Goal: Information Seeking & Learning: Learn about a topic

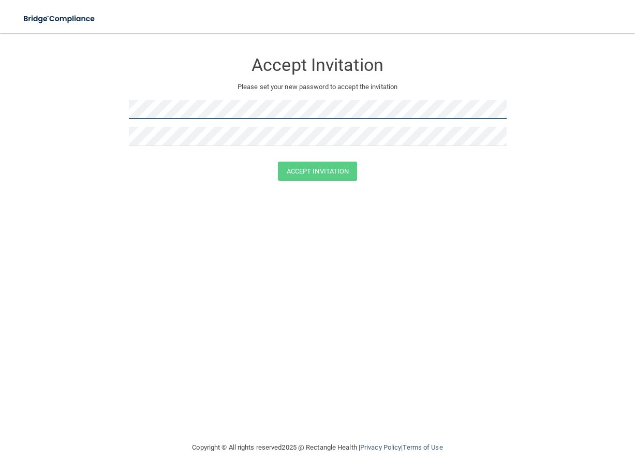
click at [76, 109] on form "Accept Invitation Please set your new password to accept the invitation Accept …" at bounding box center [318, 119] width 594 height 150
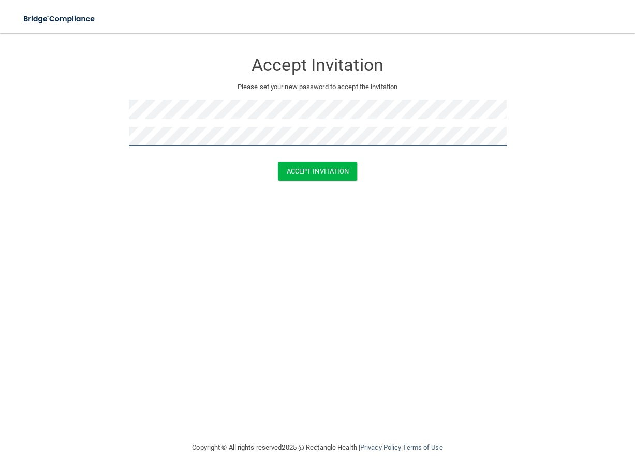
click at [278, 162] on button "Accept Invitation" at bounding box center [318, 171] width 80 height 19
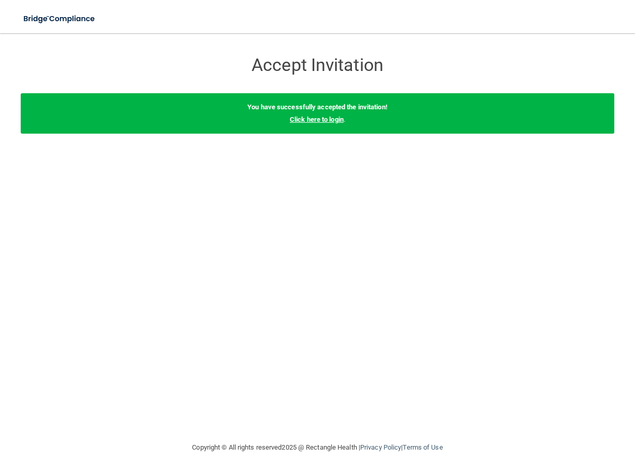
click at [311, 117] on link "Click here to login" at bounding box center [317, 119] width 54 height 8
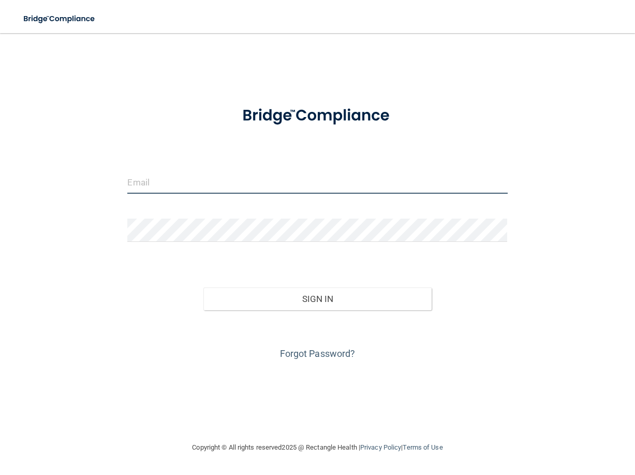
type input "DIANA@CENTRALVALLEYOMS.COM"
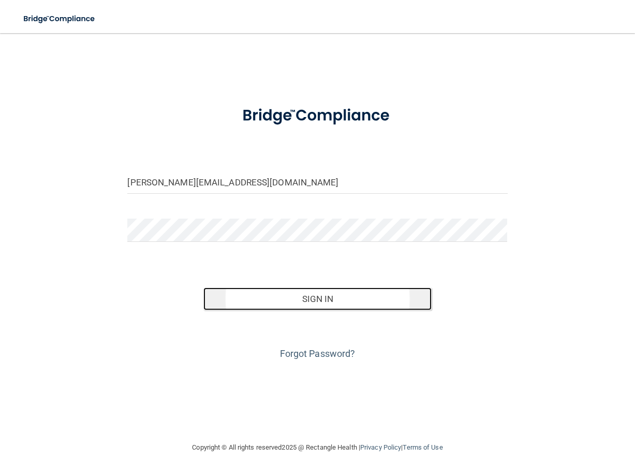
click at [323, 294] on button "Sign In" at bounding box center [318, 298] width 228 height 23
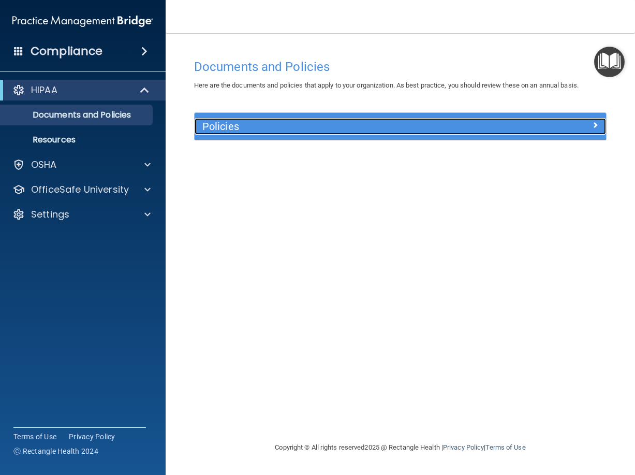
click at [323, 126] on h5 "Policies" at bounding box center [348, 126] width 293 height 11
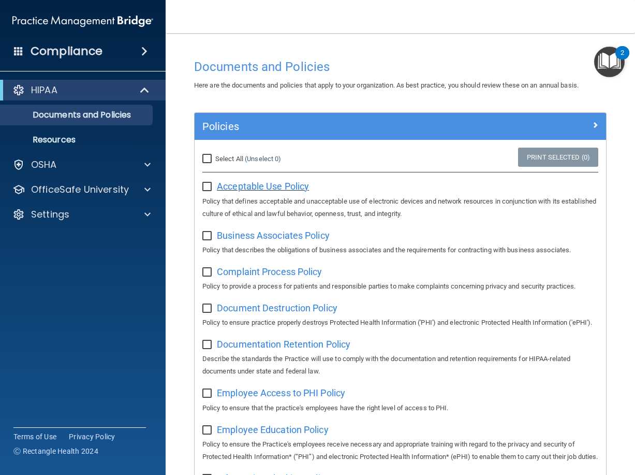
click at [257, 182] on span "Acceptable Use Policy" at bounding box center [263, 186] width 92 height 11
click at [55, 136] on p "Resources" at bounding box center [77, 140] width 141 height 10
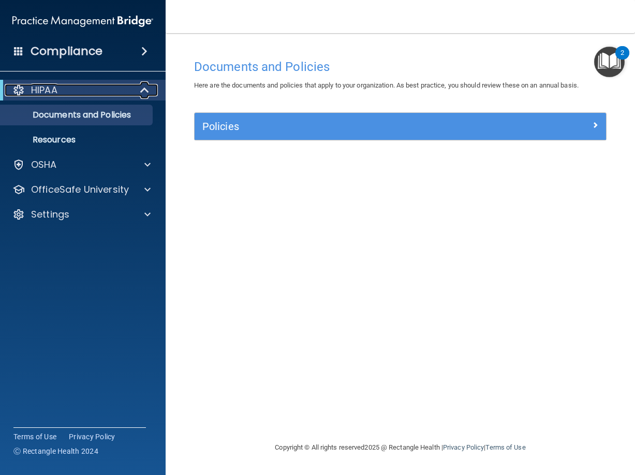
click at [47, 88] on p "HIPAA" at bounding box center [44, 90] width 26 height 12
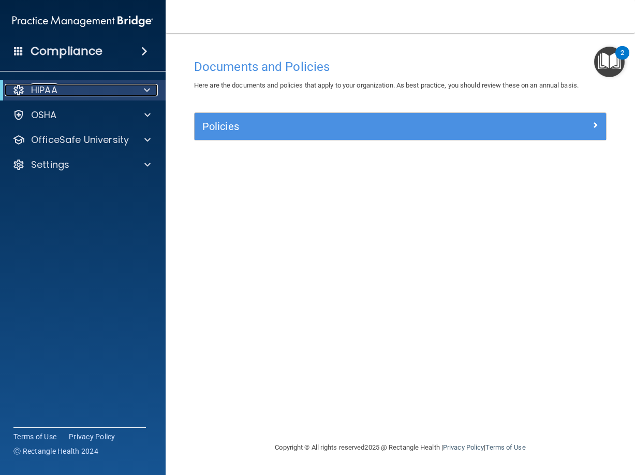
click at [47, 88] on p "HIPAA" at bounding box center [44, 90] width 26 height 12
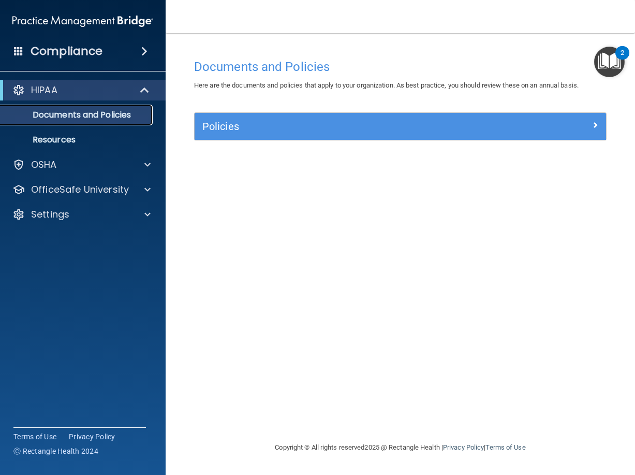
click at [67, 115] on p "Documents and Policies" at bounding box center [77, 115] width 141 height 10
click at [102, 86] on div "HIPAA" at bounding box center [69, 90] width 128 height 12
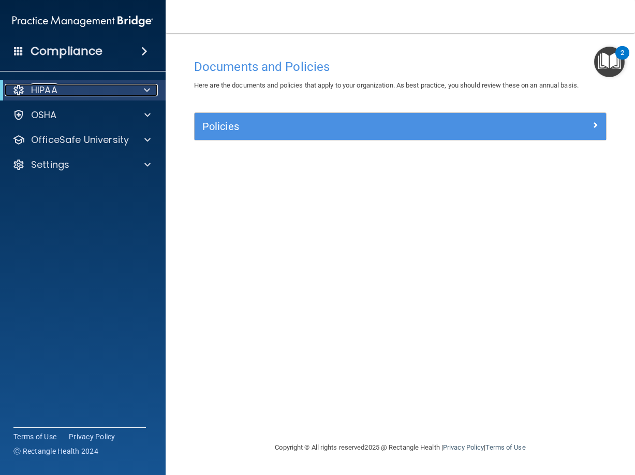
click at [102, 86] on div "HIPAA" at bounding box center [69, 90] width 128 height 12
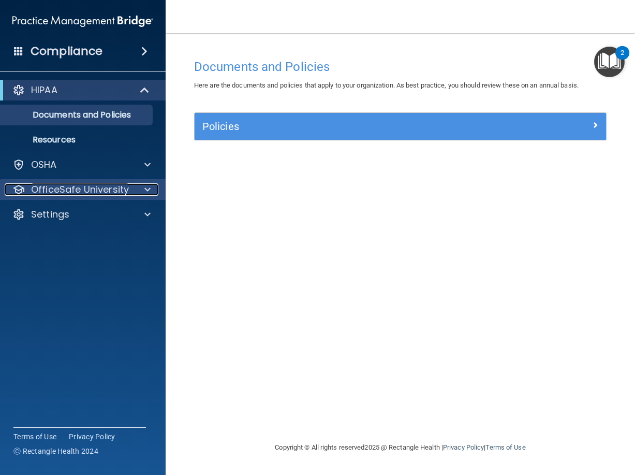
click at [137, 191] on div at bounding box center [146, 189] width 26 height 12
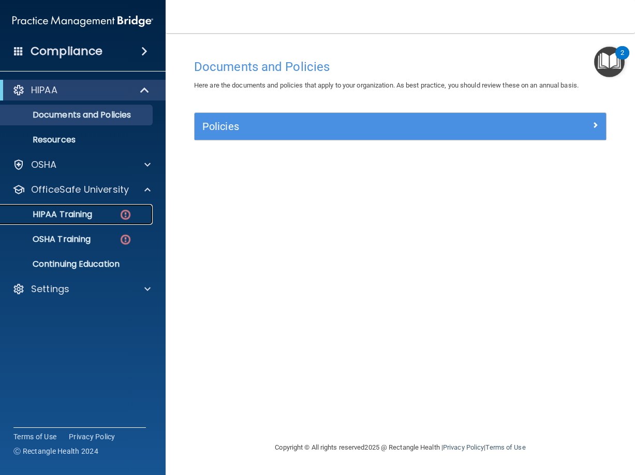
click at [80, 215] on p "HIPAA Training" at bounding box center [49, 214] width 85 height 10
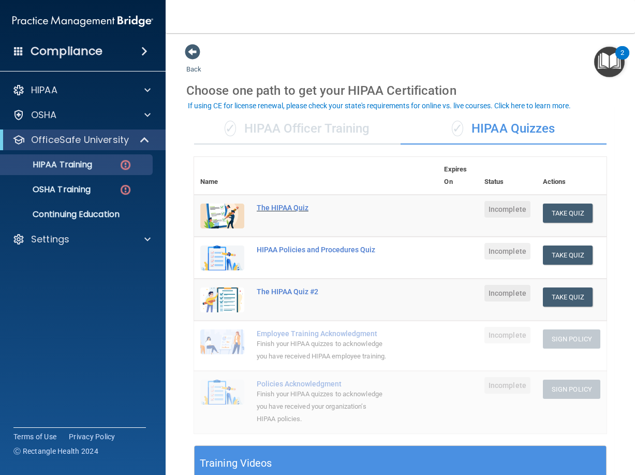
click at [268, 205] on div "The HIPAA Quiz" at bounding box center [321, 208] width 129 height 8
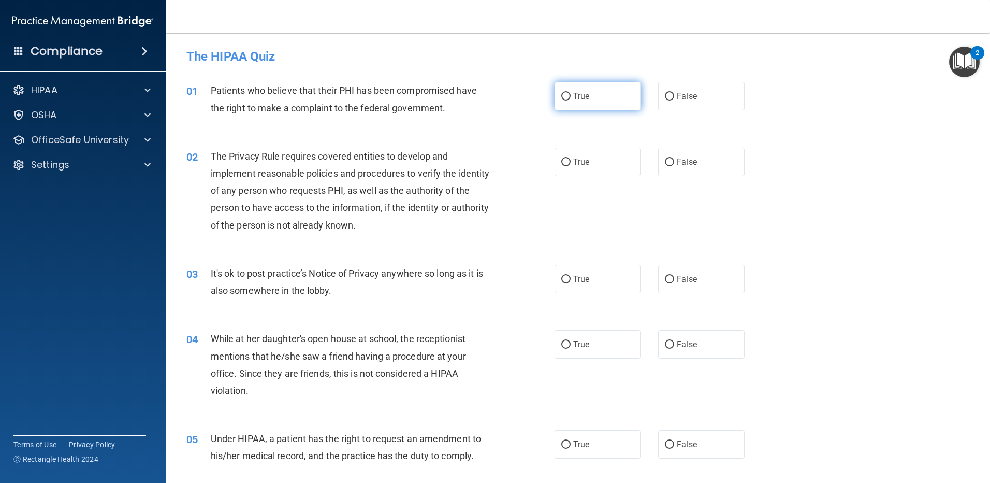
click at [589, 95] on label "True" at bounding box center [598, 96] width 86 height 28
click at [571, 95] on input "True" at bounding box center [565, 97] width 9 height 8
radio input "true"
click at [635, 169] on label "False" at bounding box center [701, 162] width 86 height 28
click at [635, 166] on input "False" at bounding box center [669, 162] width 9 height 8
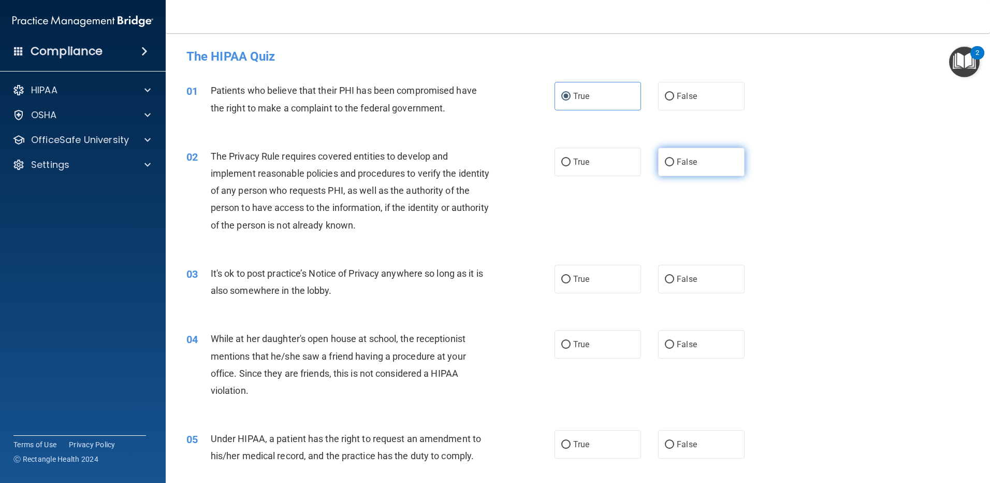
radio input "true"
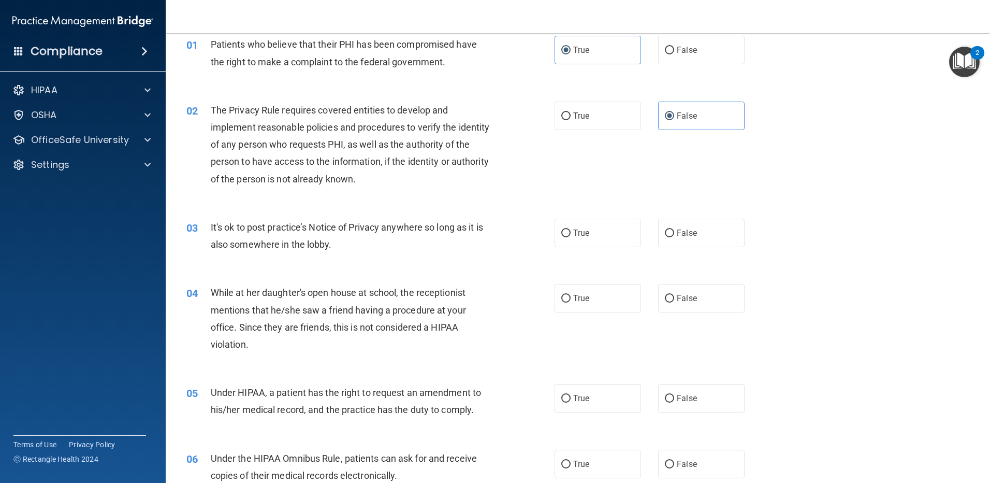
scroll to position [69, 0]
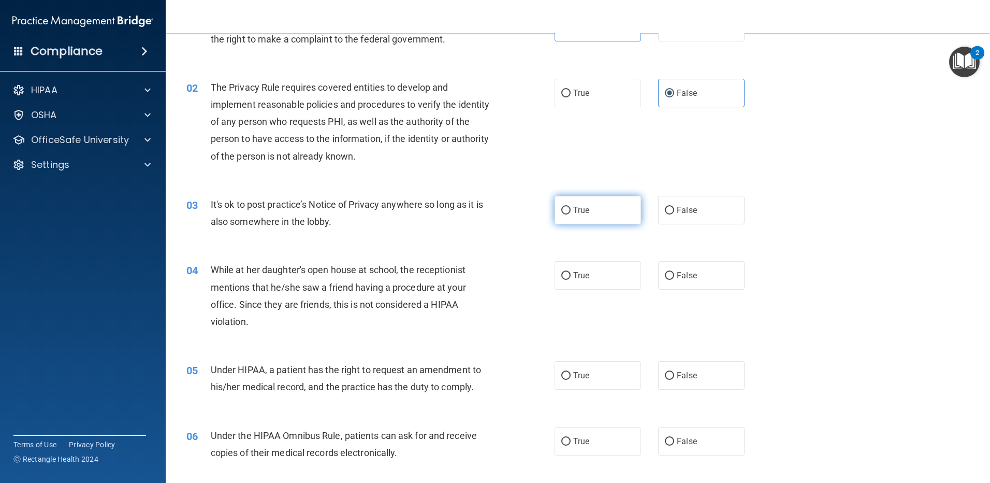
click at [580, 211] on span "True" at bounding box center [581, 210] width 16 height 10
click at [571, 211] on input "True" at bounding box center [565, 211] width 9 height 8
radio input "true"
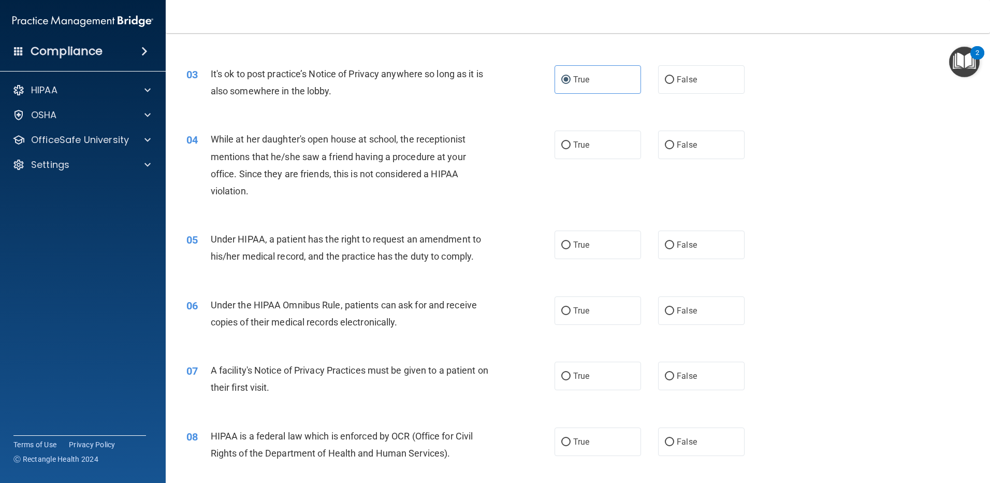
scroll to position [207, 0]
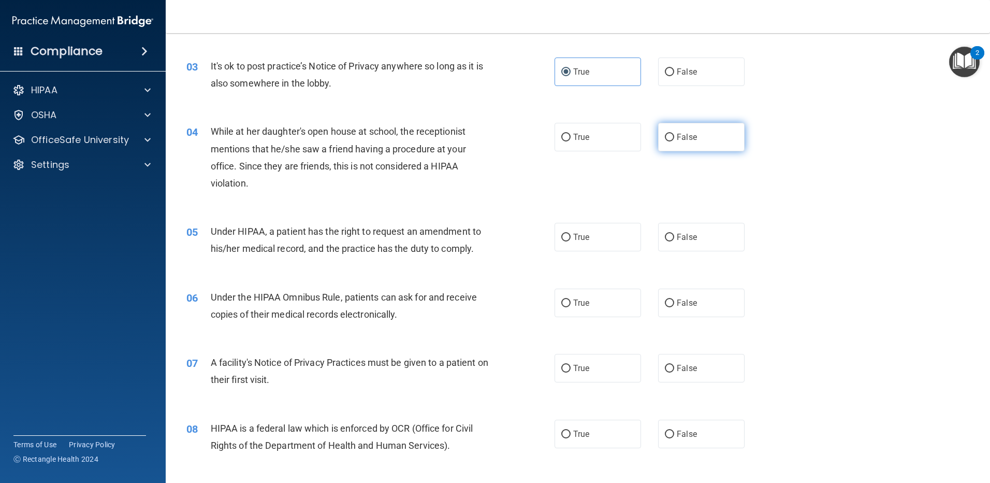
click at [635, 131] on label "False" at bounding box center [701, 137] width 86 height 28
click at [635, 134] on input "False" at bounding box center [669, 138] width 9 height 8
radio input "true"
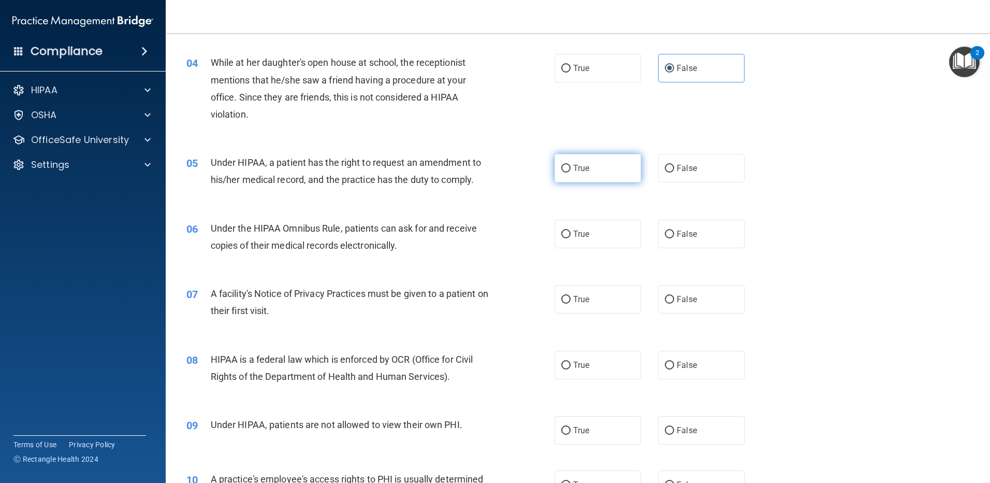
click at [596, 170] on label "True" at bounding box center [598, 168] width 86 height 28
click at [571, 170] on input "True" at bounding box center [565, 169] width 9 height 8
radio input "true"
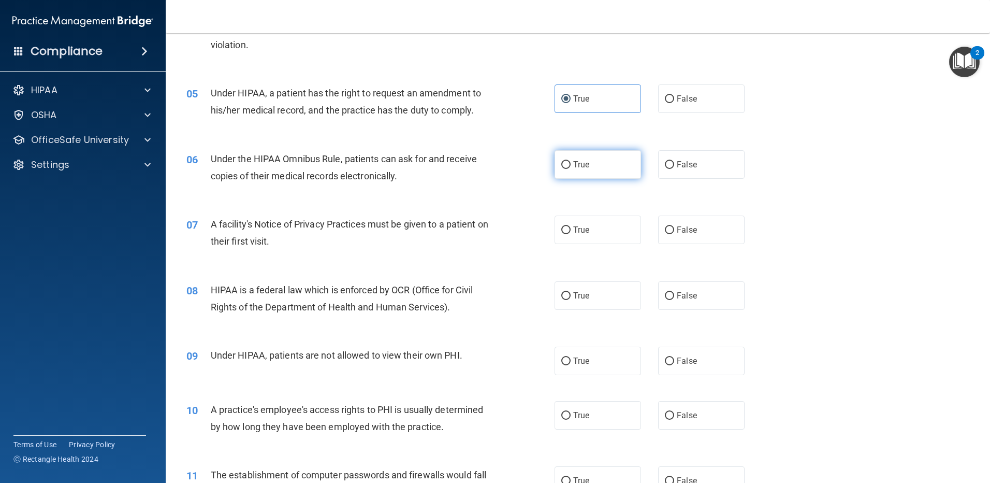
click at [595, 162] on label "True" at bounding box center [598, 164] width 86 height 28
click at [571, 162] on input "True" at bounding box center [565, 165] width 9 height 8
radio input "true"
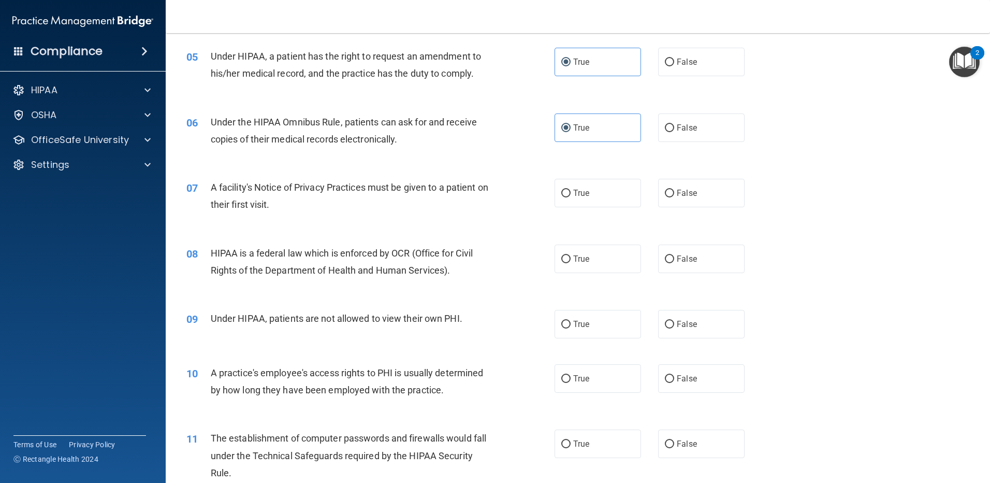
scroll to position [414, 0]
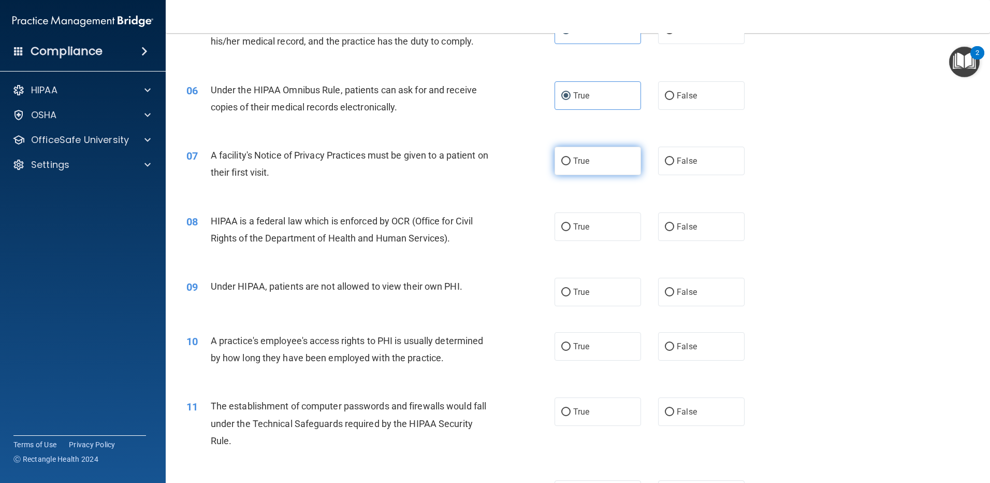
click at [598, 155] on label "True" at bounding box center [598, 161] width 86 height 28
click at [571, 157] on input "True" at bounding box center [565, 161] width 9 height 8
radio input "true"
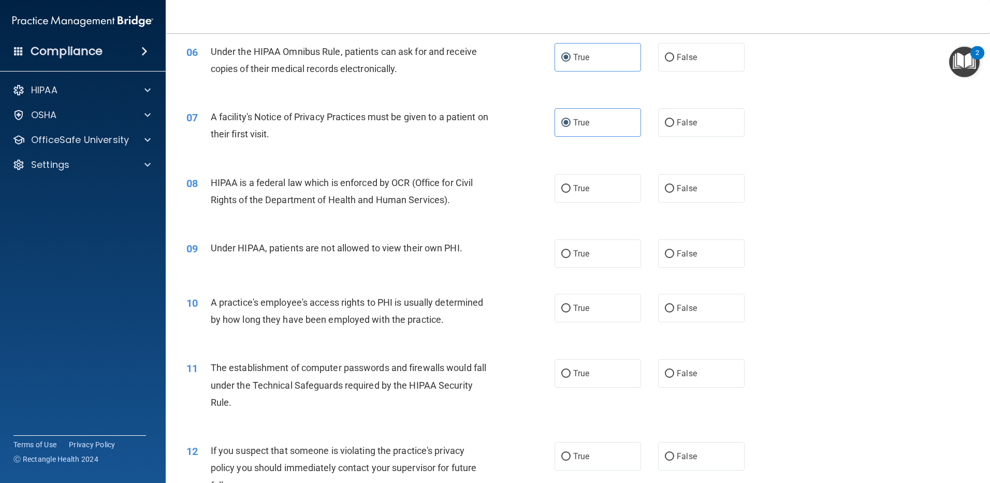
scroll to position [483, 0]
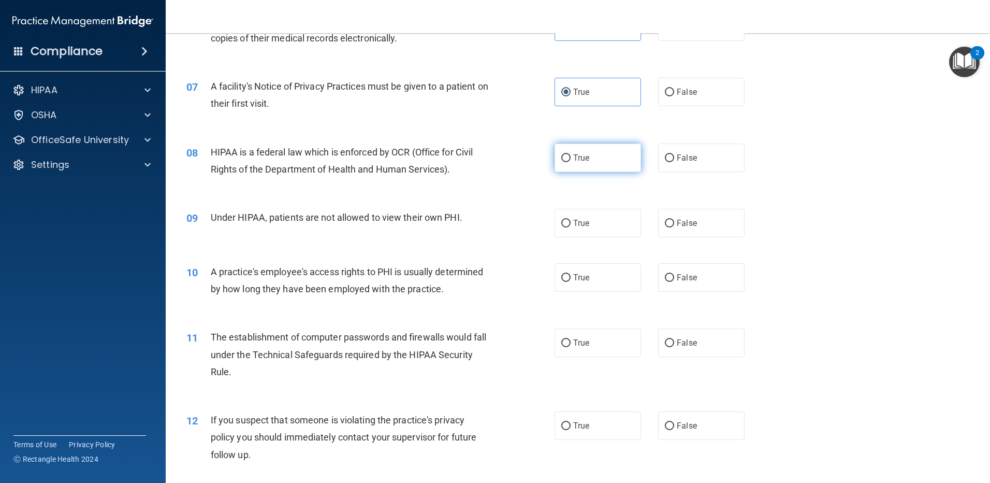
click at [596, 169] on label "True" at bounding box center [598, 157] width 86 height 28
click at [571, 162] on input "True" at bounding box center [565, 158] width 9 height 8
radio input "true"
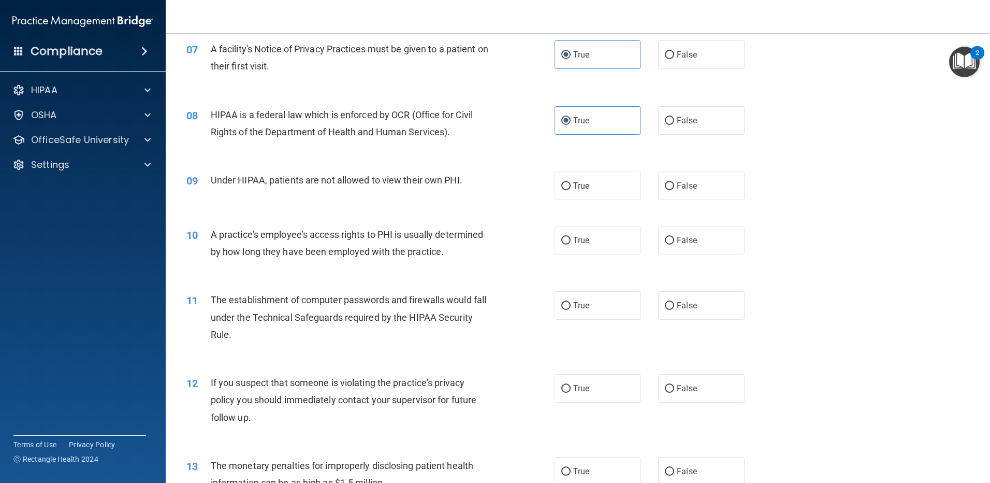
scroll to position [553, 0]
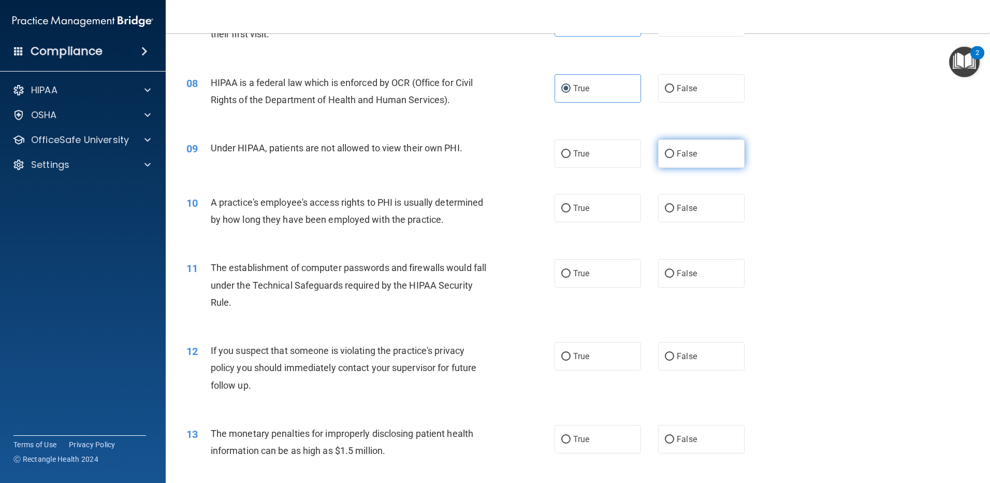
click at [635, 158] on label "False" at bounding box center [701, 153] width 86 height 28
click at [635, 158] on input "False" at bounding box center [669, 154] width 9 height 8
radio input "true"
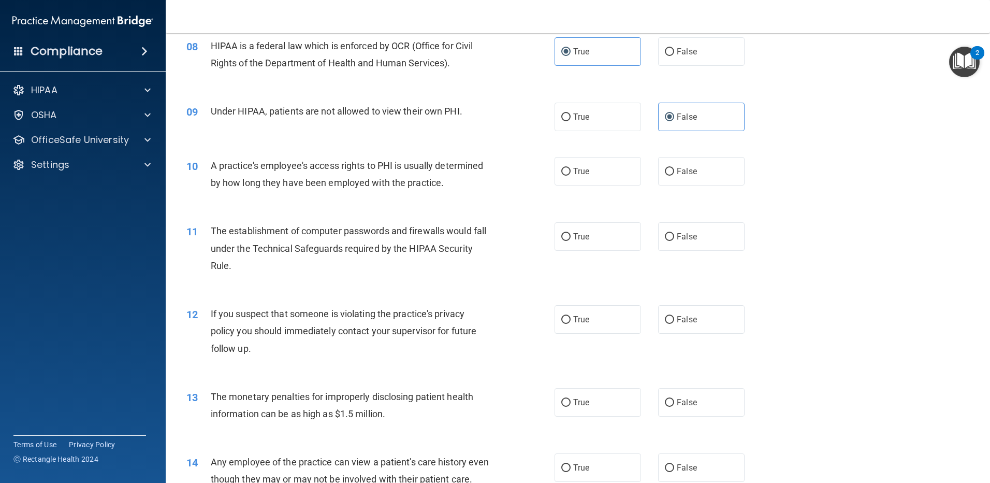
scroll to position [621, 0]
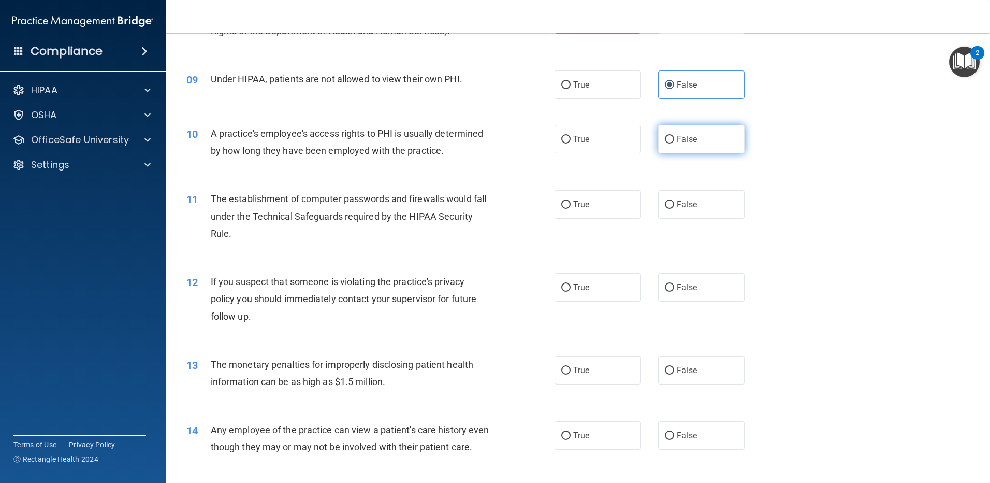
click at [635, 141] on label "False" at bounding box center [701, 139] width 86 height 28
click at [635, 141] on input "False" at bounding box center [669, 140] width 9 height 8
radio input "true"
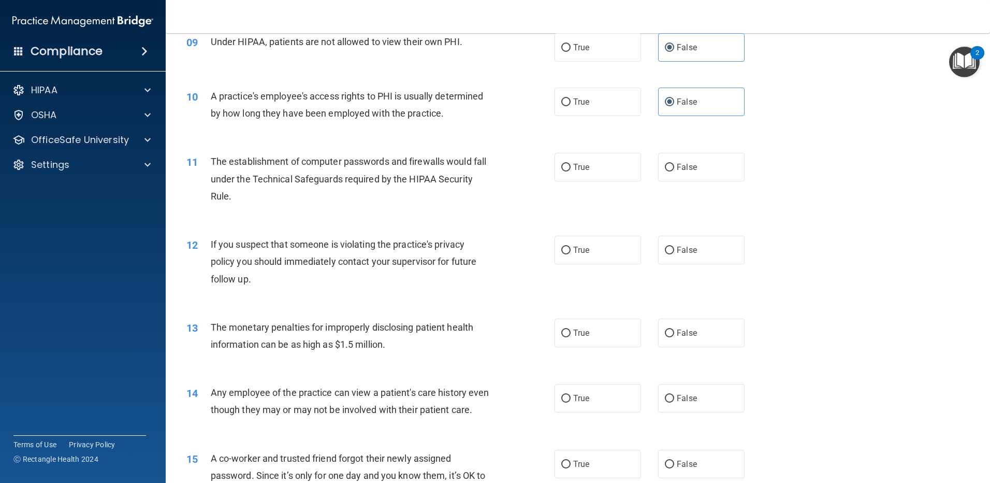
scroll to position [690, 0]
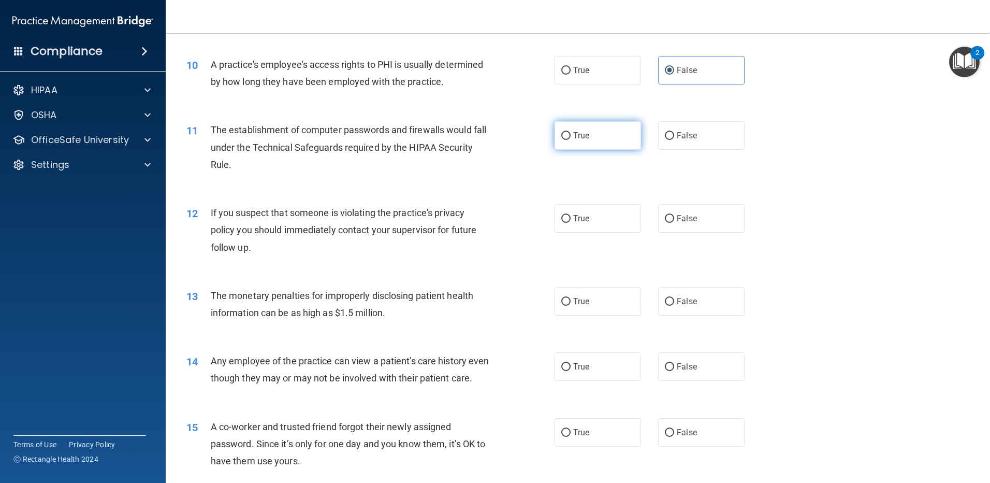
click at [599, 142] on label "True" at bounding box center [598, 135] width 86 height 28
click at [571, 140] on input "True" at bounding box center [565, 136] width 9 height 8
radio input "true"
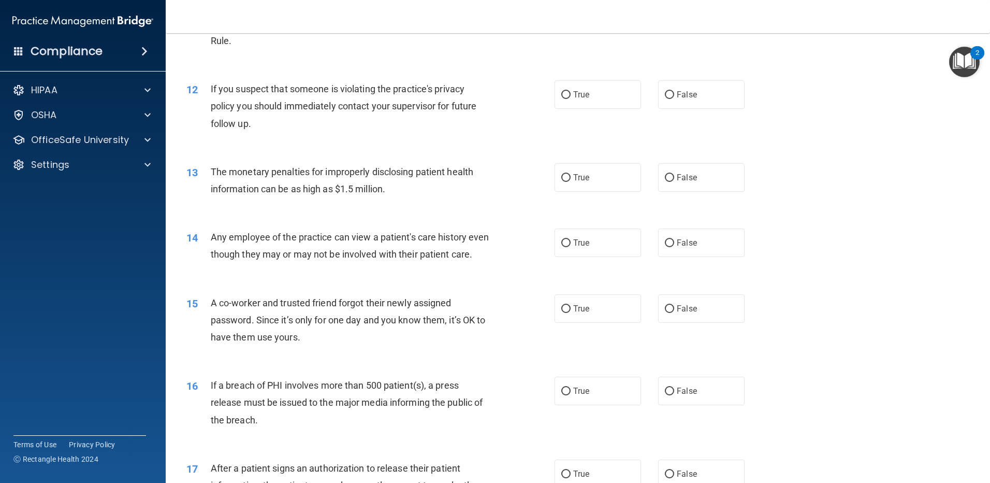
scroll to position [829, 0]
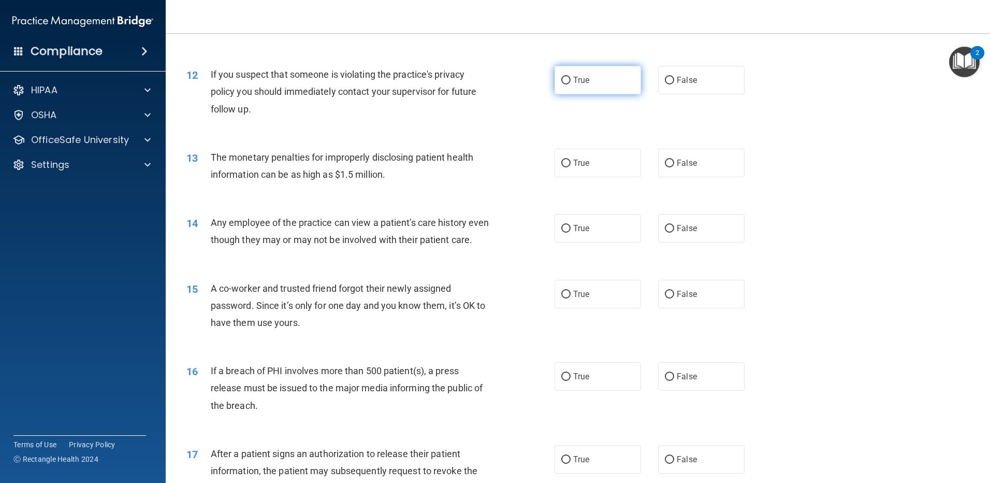
click at [604, 74] on label "True" at bounding box center [598, 80] width 86 height 28
click at [571, 77] on input "True" at bounding box center [565, 81] width 9 height 8
radio input "true"
drag, startPoint x: 613, startPoint y: 172, endPoint x: 605, endPoint y: 172, distance: 7.3
click at [612, 172] on label "True" at bounding box center [598, 163] width 86 height 28
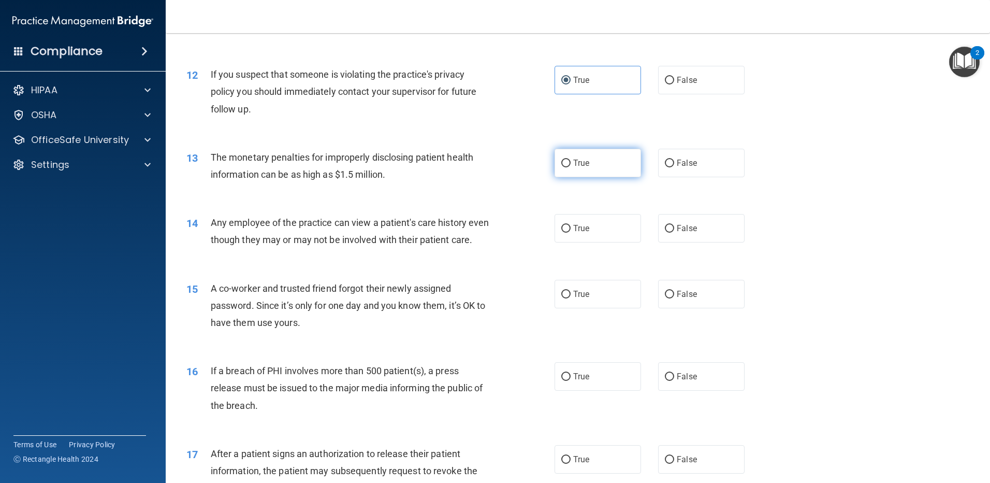
click at [571, 167] on input "True" at bounding box center [565, 164] width 9 height 8
radio input "true"
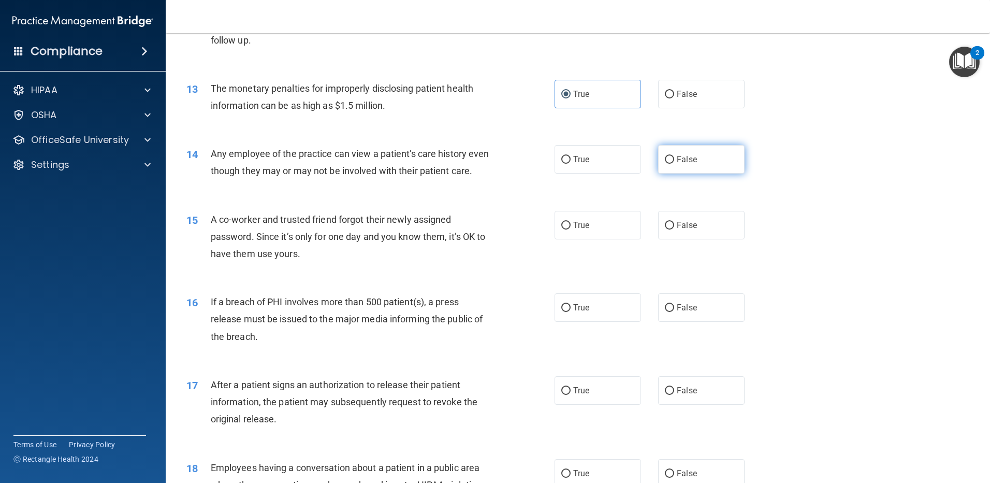
click at [635, 157] on span "False" at bounding box center [687, 159] width 20 height 10
click at [635, 157] on input "False" at bounding box center [669, 160] width 9 height 8
radio input "true"
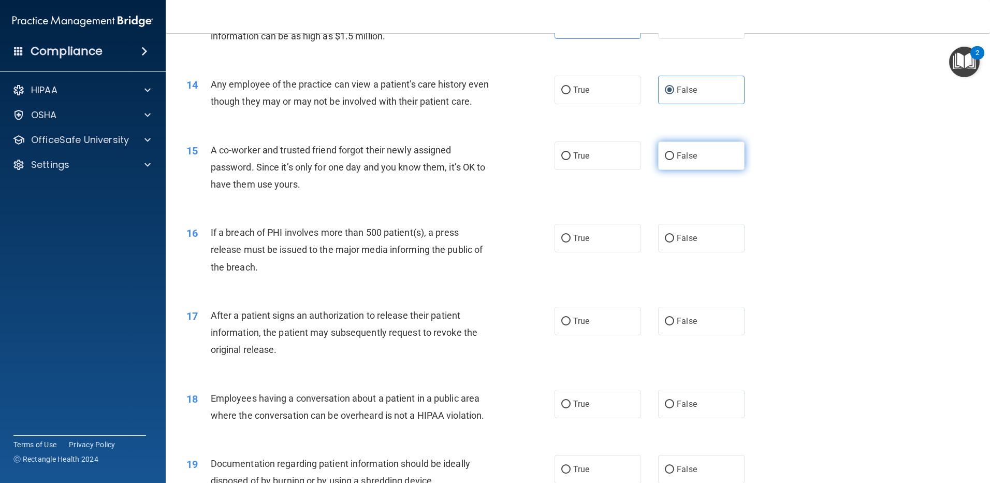
click at [635, 170] on label "False" at bounding box center [701, 155] width 86 height 28
click at [635, 160] on input "False" at bounding box center [669, 156] width 9 height 8
radio input "true"
click at [618, 252] on label "True" at bounding box center [598, 238] width 86 height 28
click at [571, 242] on input "True" at bounding box center [565, 239] width 9 height 8
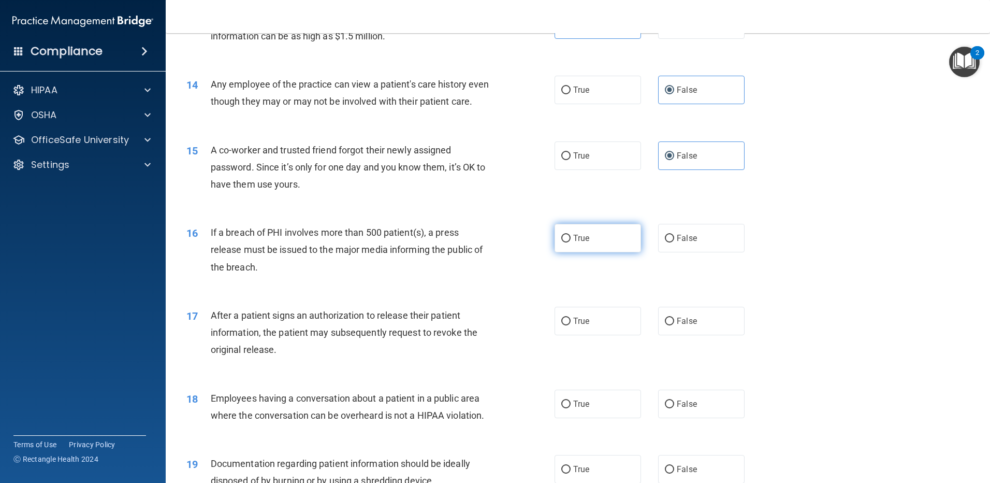
radio input "true"
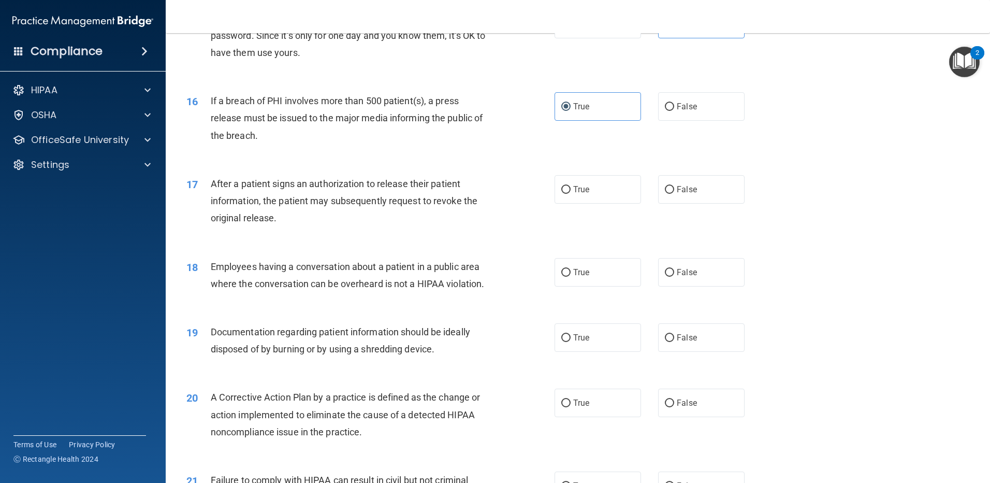
scroll to position [1105, 0]
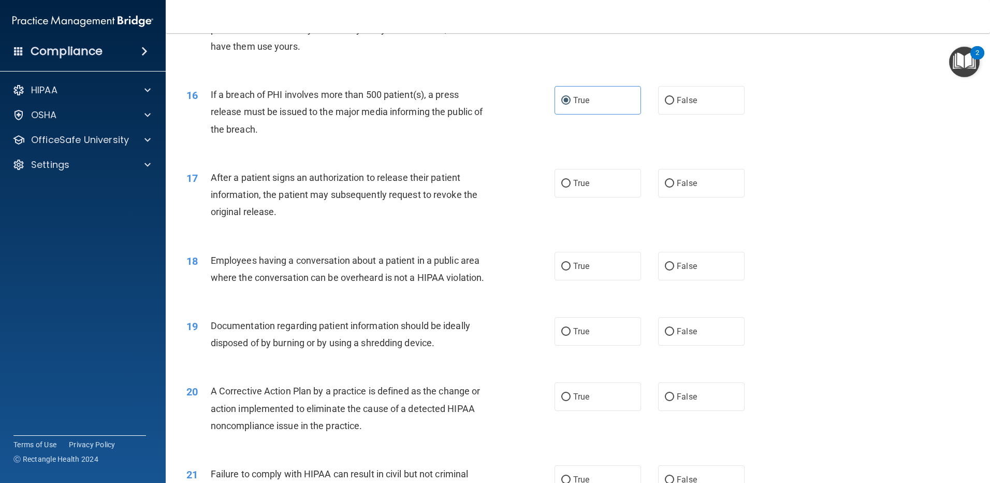
click at [635, 197] on div "True False" at bounding box center [659, 183] width 208 height 28
click at [610, 197] on label "True" at bounding box center [598, 183] width 86 height 28
click at [571, 187] on input "True" at bounding box center [565, 184] width 9 height 8
radio input "true"
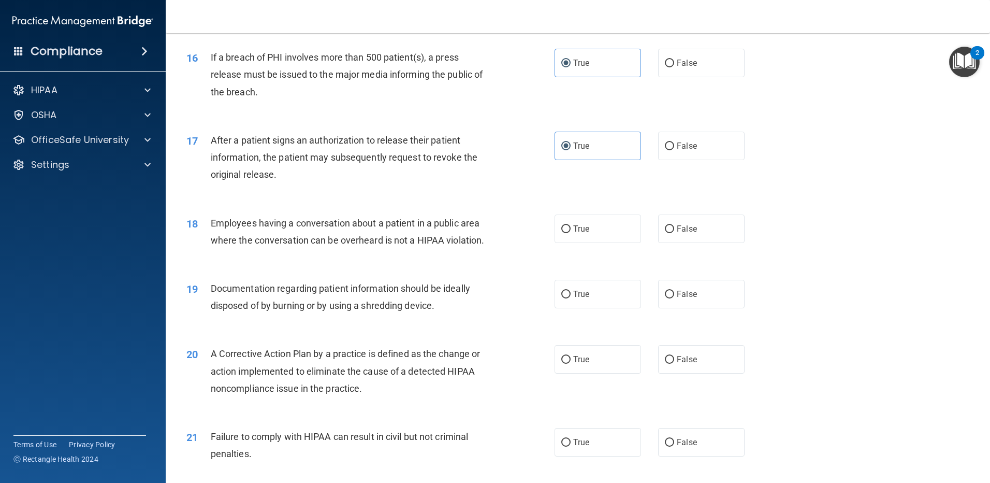
scroll to position [1174, 0]
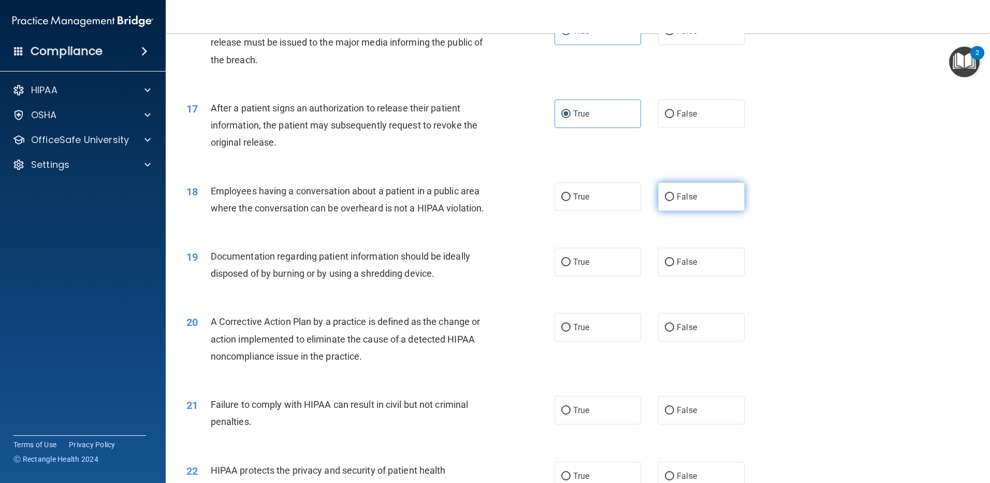
click at [635, 211] on label "False" at bounding box center [701, 196] width 86 height 28
click at [635, 201] on input "False" at bounding box center [669, 197] width 9 height 8
radio input "true"
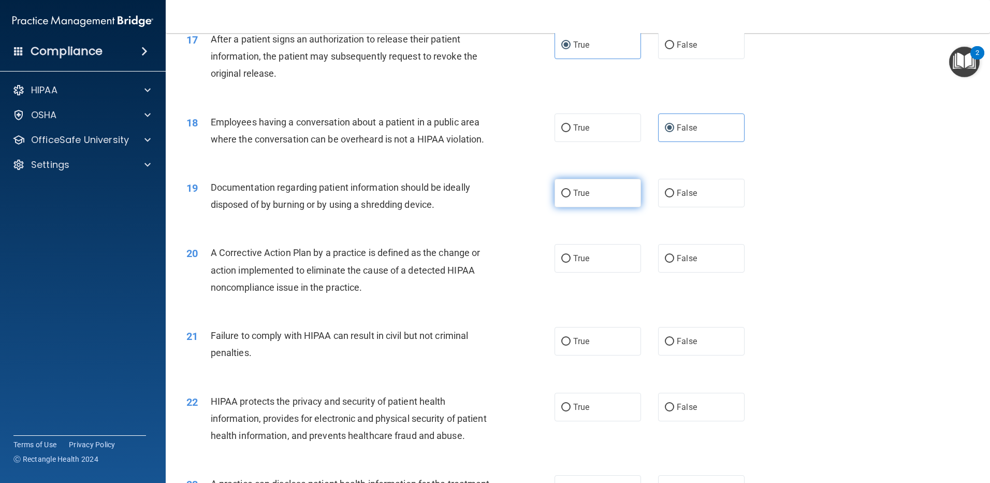
click at [588, 207] on label "True" at bounding box center [598, 193] width 86 height 28
click at [571, 197] on input "True" at bounding box center [565, 194] width 9 height 8
radio input "true"
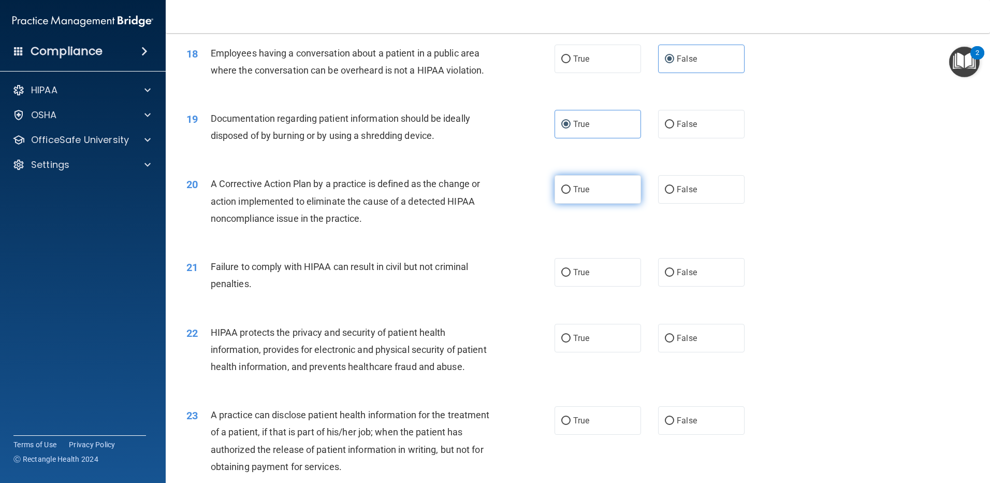
click at [585, 204] on label "True" at bounding box center [598, 189] width 86 height 28
click at [571, 194] on input "True" at bounding box center [565, 190] width 9 height 8
radio input "true"
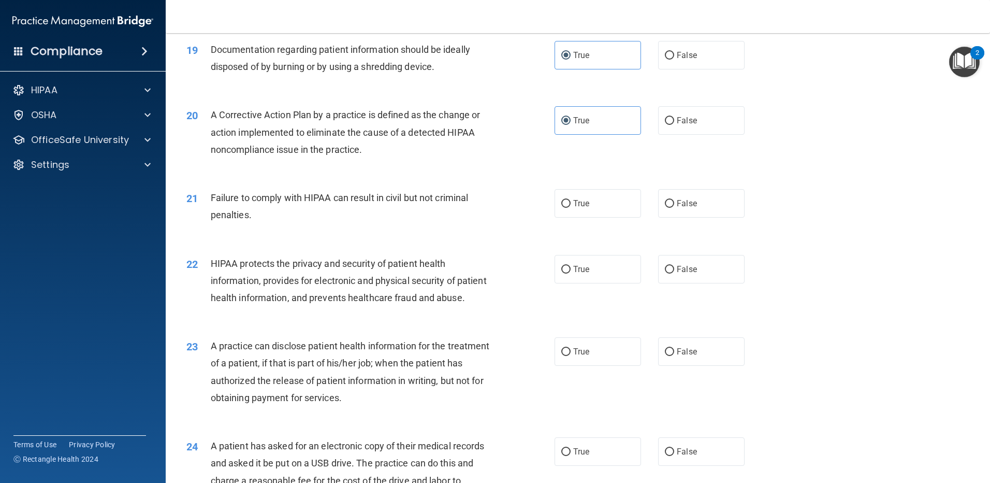
scroll to position [1381, 0]
click at [635, 214] on label "False" at bounding box center [701, 203] width 86 height 28
click at [635, 207] on input "False" at bounding box center [669, 203] width 9 height 8
radio input "true"
click at [492, 267] on div "22 HIPAA protects the privacy and security of patient health information, provi…" at bounding box center [578, 282] width 799 height 83
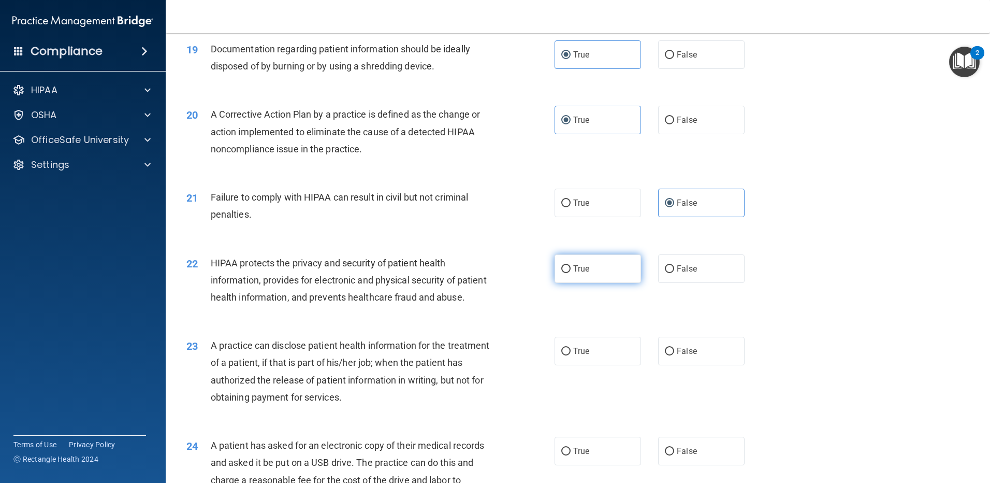
click at [584, 273] on span "True" at bounding box center [581, 269] width 16 height 10
click at [571, 273] on input "True" at bounding box center [565, 269] width 9 height 8
radio input "true"
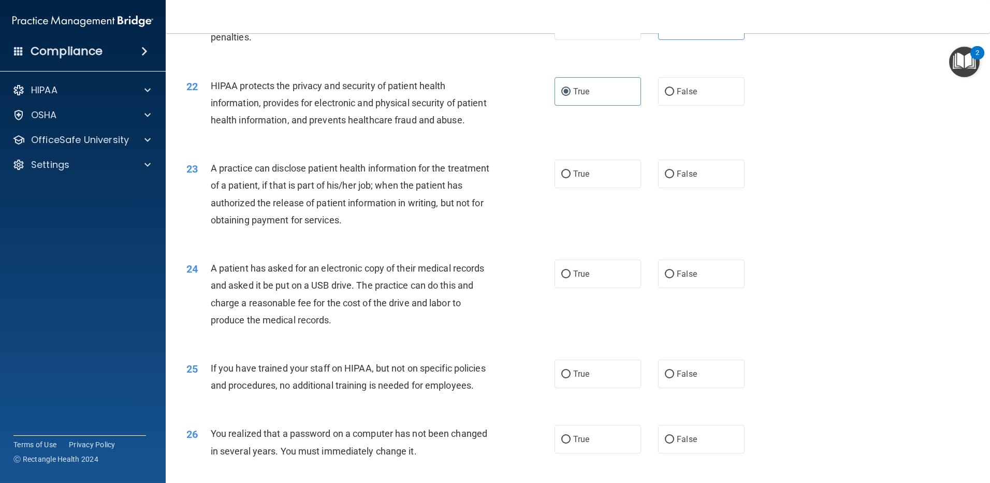
scroll to position [1588, 0]
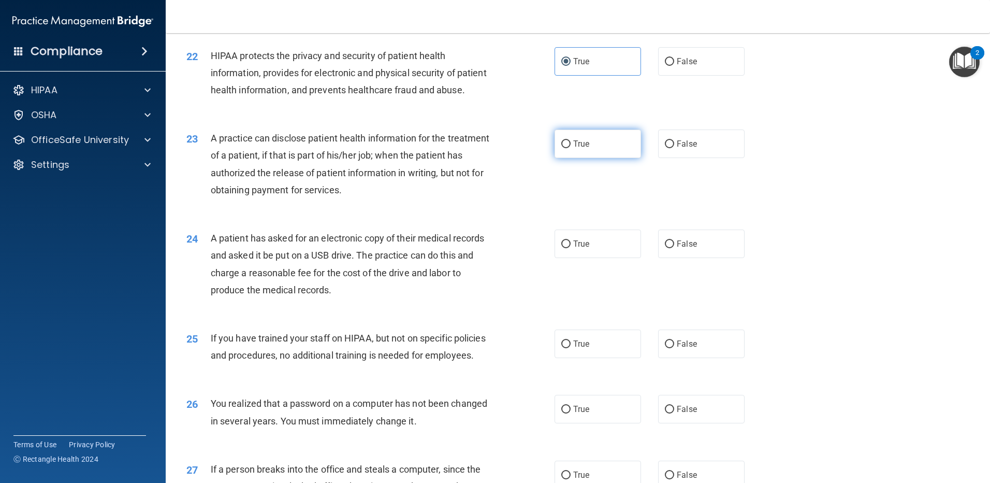
click at [607, 158] on label "True" at bounding box center [598, 143] width 86 height 28
click at [571, 148] on input "True" at bounding box center [565, 144] width 9 height 8
radio input "true"
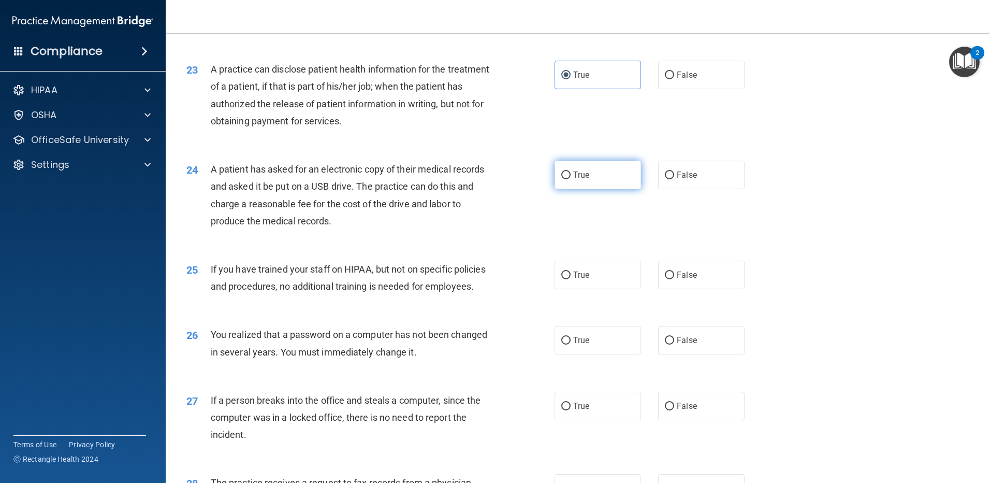
click at [595, 189] on label "True" at bounding box center [598, 175] width 86 height 28
click at [571, 179] on input "True" at bounding box center [565, 175] width 9 height 8
radio input "true"
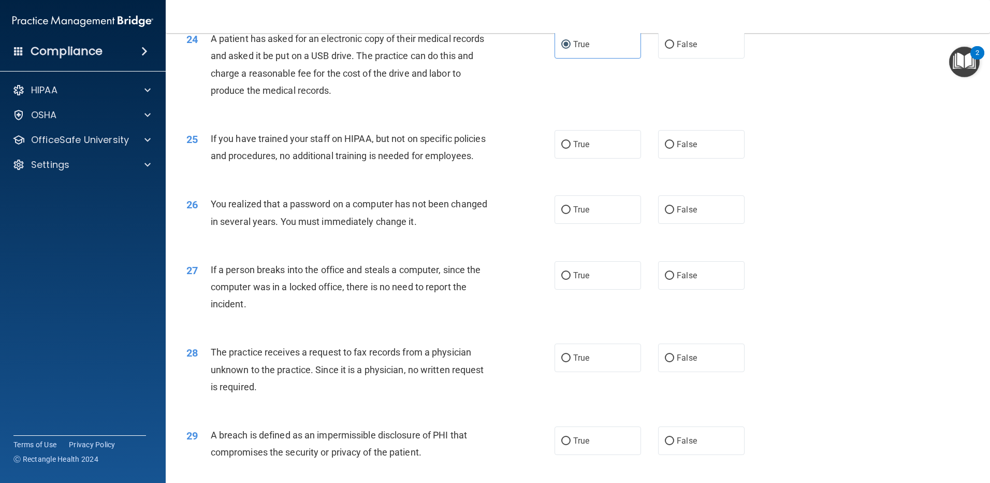
scroll to position [1796, 0]
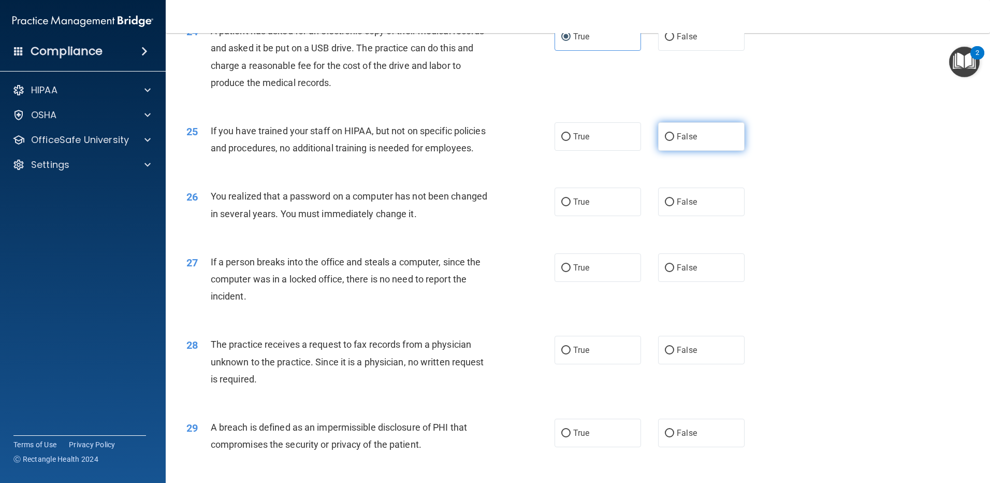
click at [635, 151] on label "False" at bounding box center [701, 136] width 86 height 28
click at [635, 141] on input "False" at bounding box center [669, 137] width 9 height 8
radio input "true"
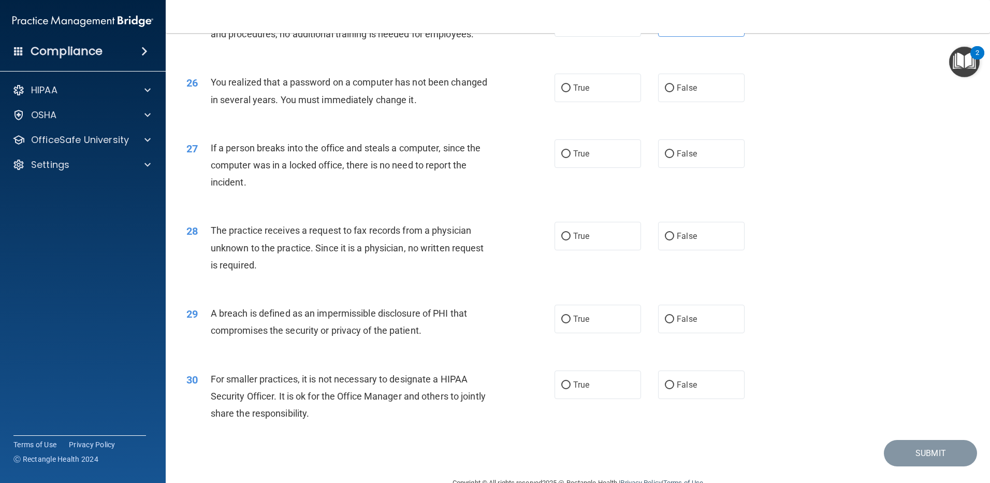
scroll to position [1933, 0]
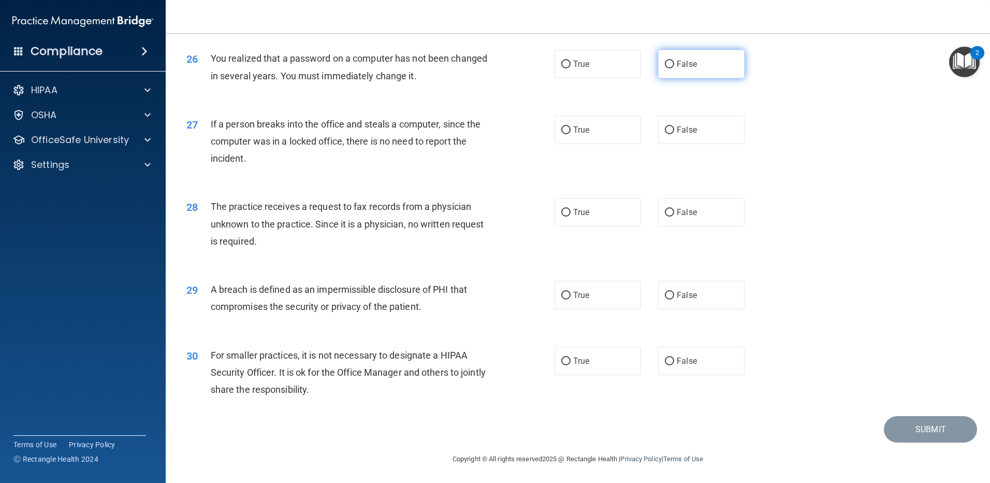
click at [635, 69] on span "False" at bounding box center [687, 64] width 20 height 10
click at [635, 68] on input "False" at bounding box center [669, 65] width 9 height 8
radio input "true"
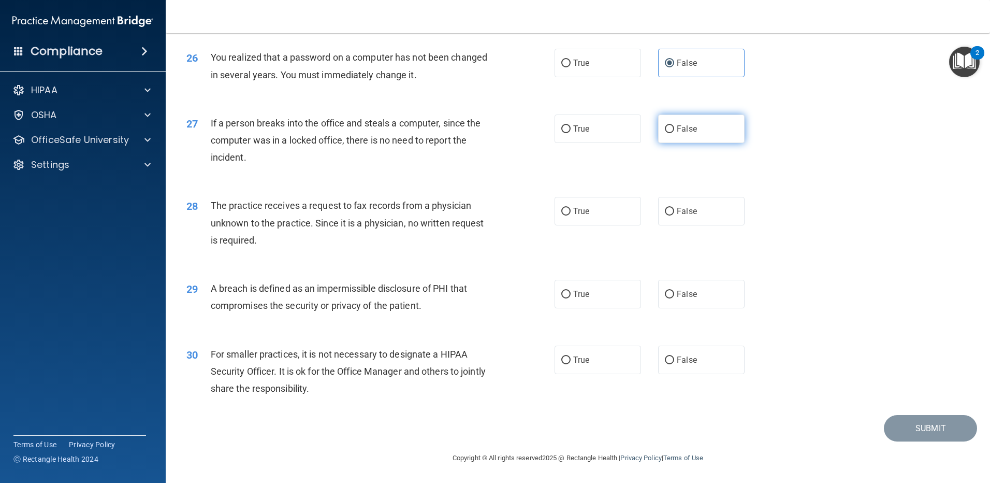
click at [635, 135] on label "False" at bounding box center [701, 128] width 86 height 28
click at [635, 133] on input "False" at bounding box center [669, 129] width 9 height 8
radio input "true"
click at [635, 213] on span "False" at bounding box center [687, 211] width 20 height 10
click at [635, 213] on input "False" at bounding box center [669, 212] width 9 height 8
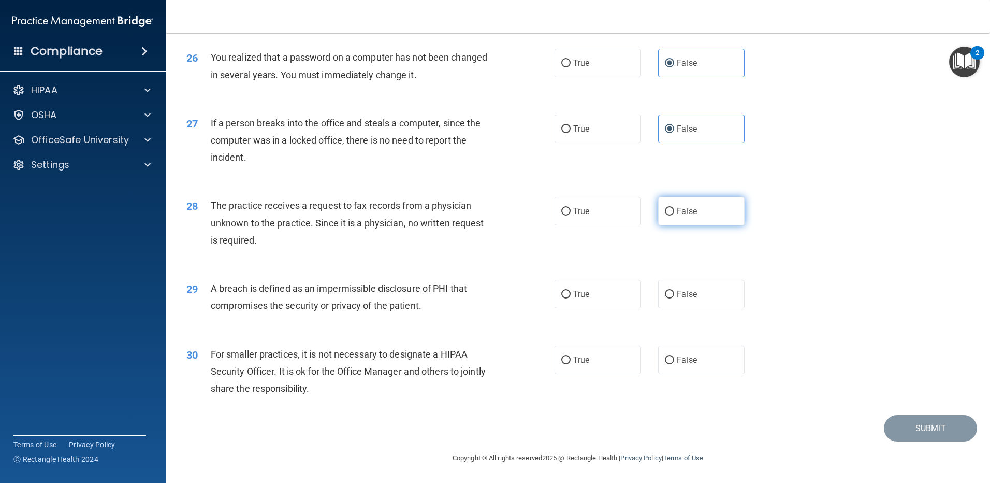
radio input "true"
click at [606, 293] on label "True" at bounding box center [598, 294] width 86 height 28
click at [571, 293] on input "True" at bounding box center [565, 295] width 9 height 8
radio input "true"
click at [594, 354] on label "True" at bounding box center [598, 359] width 86 height 28
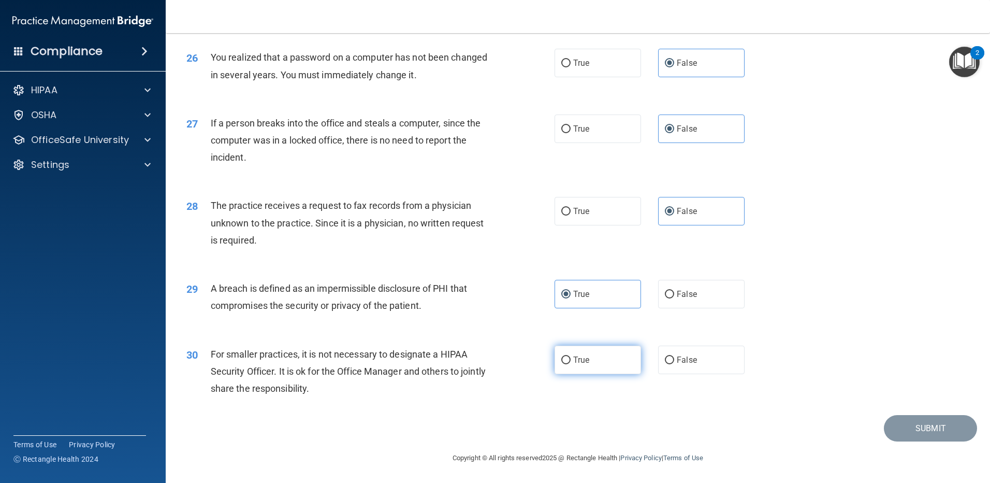
click at [571, 356] on input "True" at bounding box center [565, 360] width 9 height 8
radio input "true"
click at [635, 426] on button "Submit" at bounding box center [930, 428] width 93 height 26
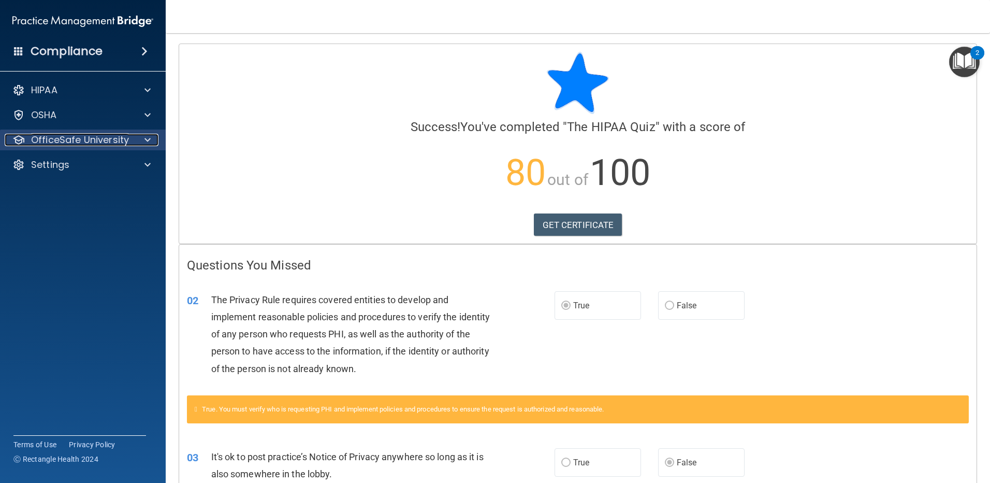
click at [149, 140] on span at bounding box center [147, 140] width 6 height 12
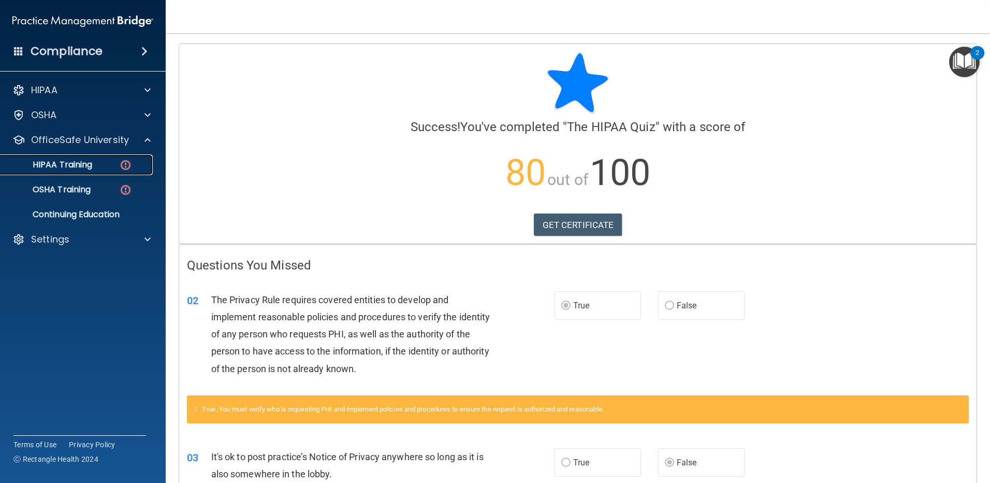
click at [74, 156] on link "HIPAA Training" at bounding box center [71, 164] width 163 height 21
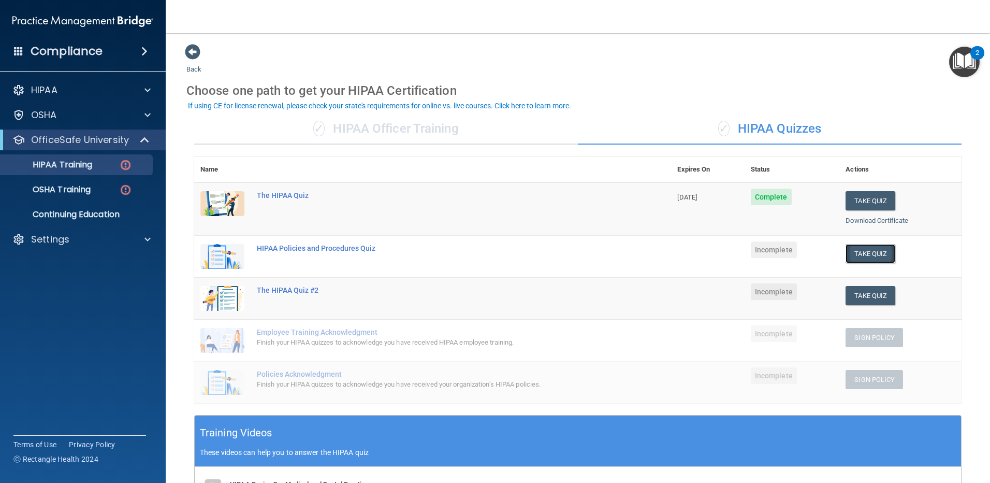
click at [635, 248] on button "Take Quiz" at bounding box center [871, 253] width 50 height 19
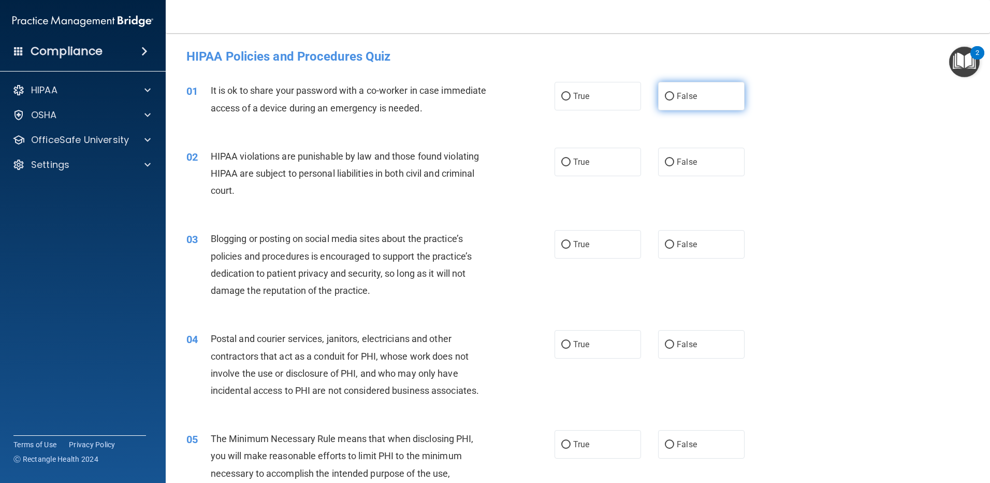
click at [635, 98] on label "False" at bounding box center [701, 96] width 86 height 28
click at [635, 98] on input "False" at bounding box center [669, 97] width 9 height 8
radio input "true"
click at [591, 165] on label "True" at bounding box center [598, 162] width 86 height 28
click at [571, 165] on input "True" at bounding box center [565, 162] width 9 height 8
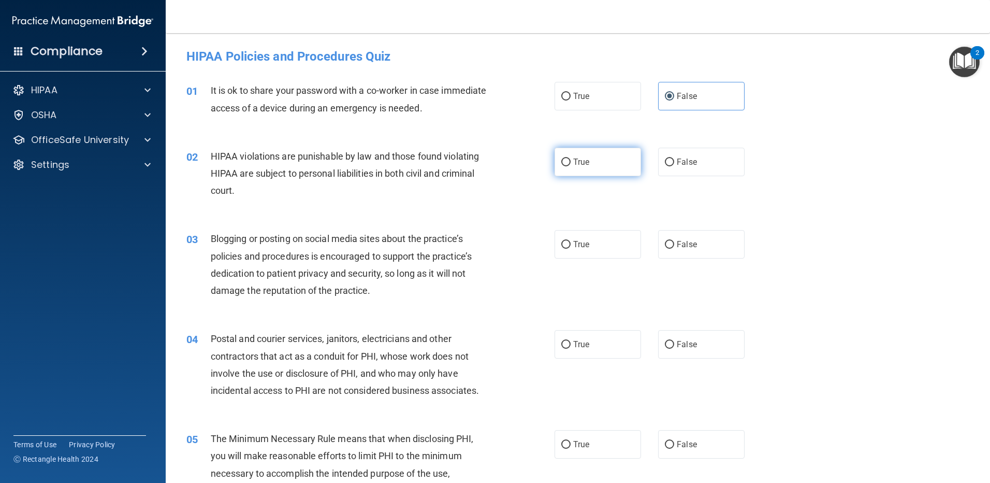
radio input "true"
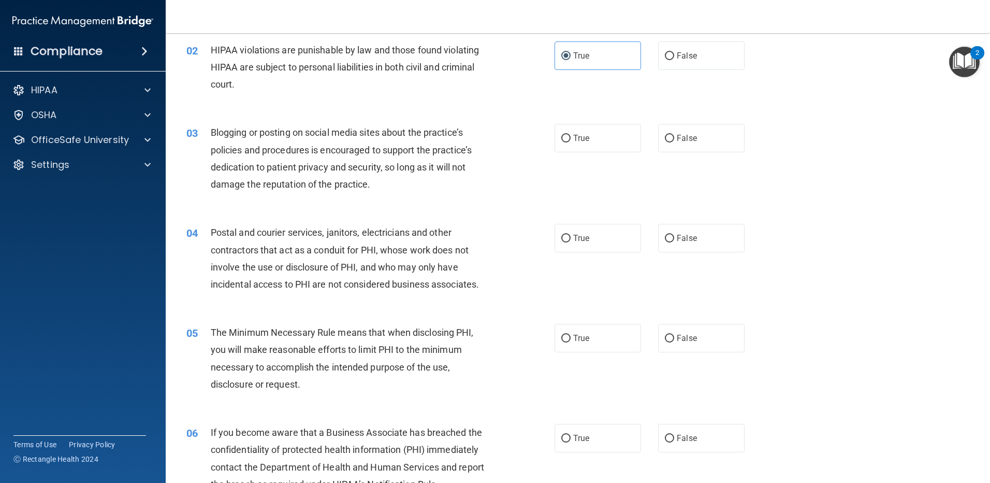
scroll to position [138, 0]
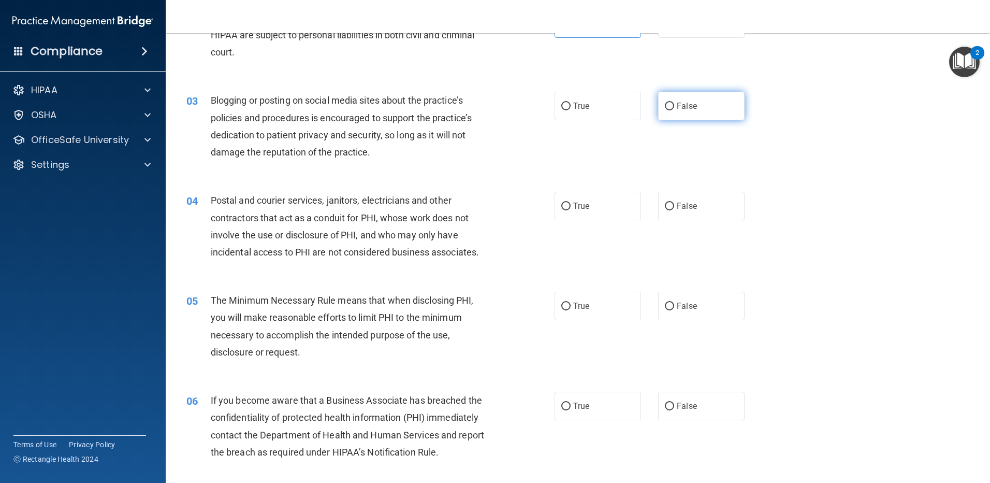
click at [635, 112] on label "False" at bounding box center [701, 106] width 86 height 28
click at [635, 110] on input "False" at bounding box center [669, 107] width 9 height 8
radio input "true"
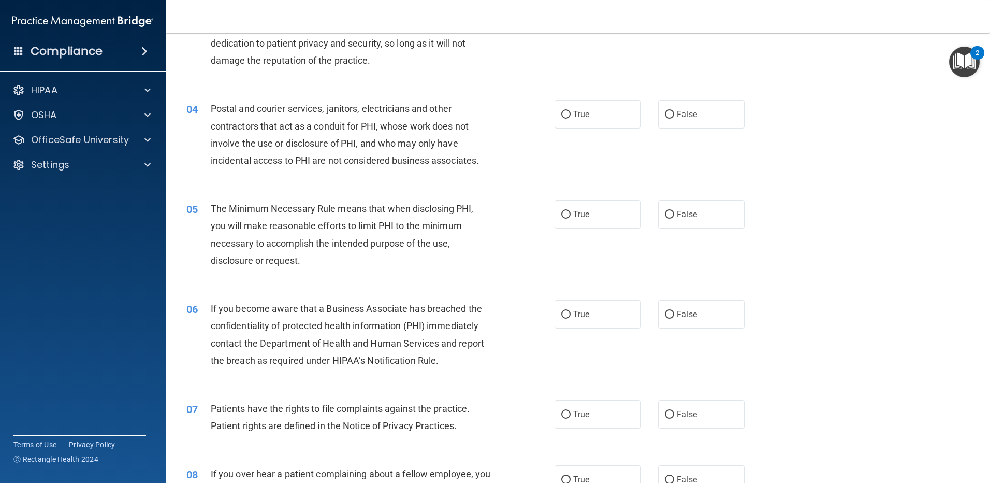
scroll to position [276, 0]
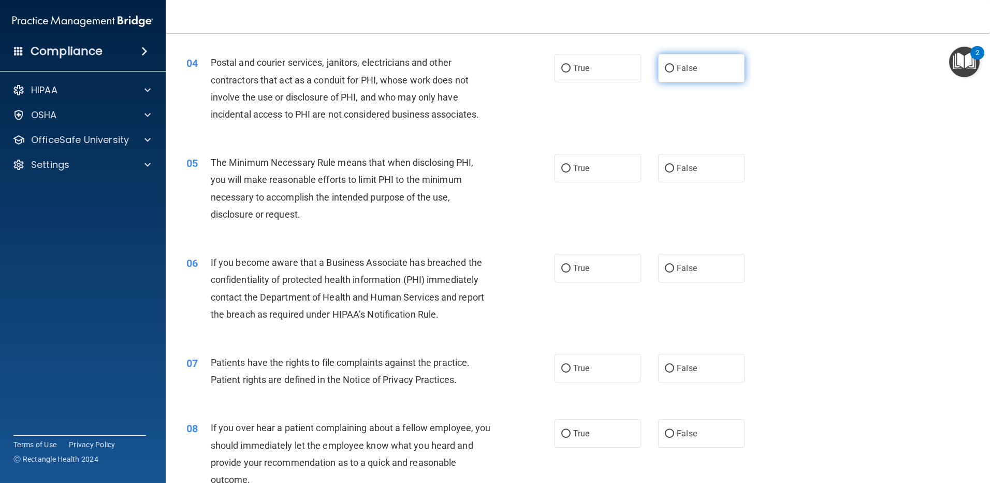
click at [635, 76] on label "False" at bounding box center [701, 68] width 86 height 28
click at [635, 73] on input "False" at bounding box center [669, 69] width 9 height 8
radio input "true"
click at [626, 172] on label "True" at bounding box center [598, 168] width 86 height 28
click at [571, 172] on input "True" at bounding box center [565, 169] width 9 height 8
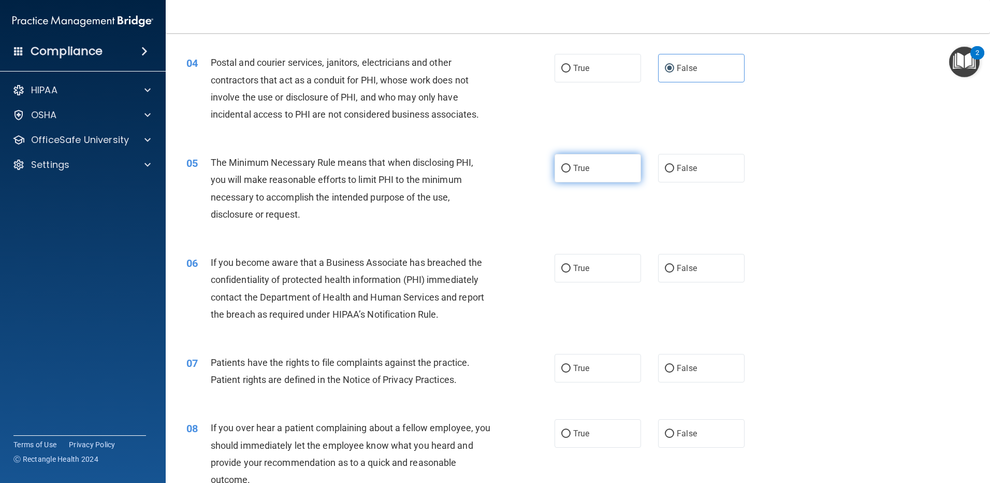
radio input "true"
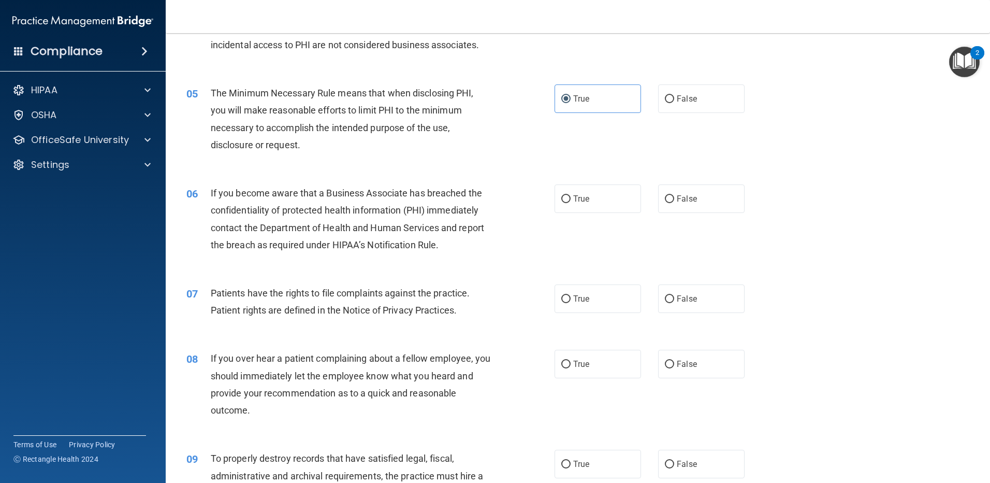
scroll to position [414, 0]
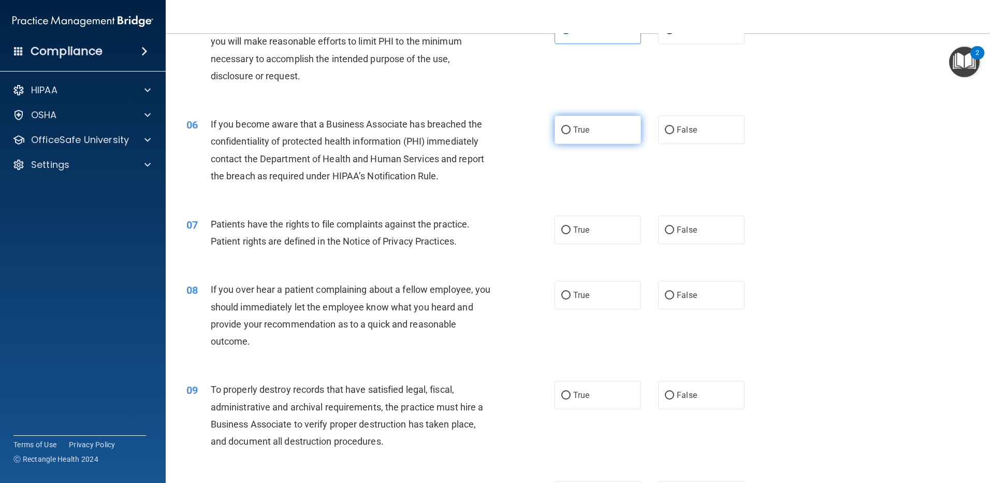
click at [618, 136] on label "True" at bounding box center [598, 129] width 86 height 28
click at [571, 134] on input "True" at bounding box center [565, 130] width 9 height 8
radio input "true"
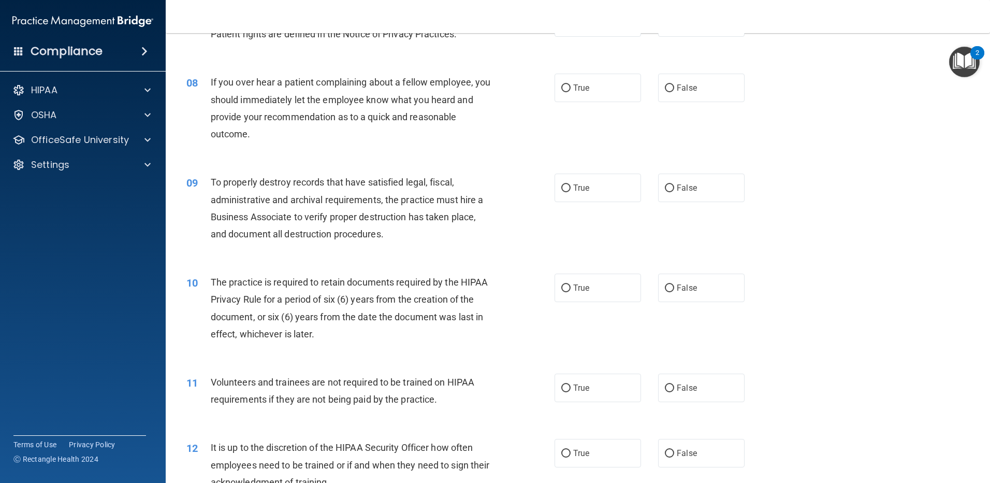
scroll to position [553, 0]
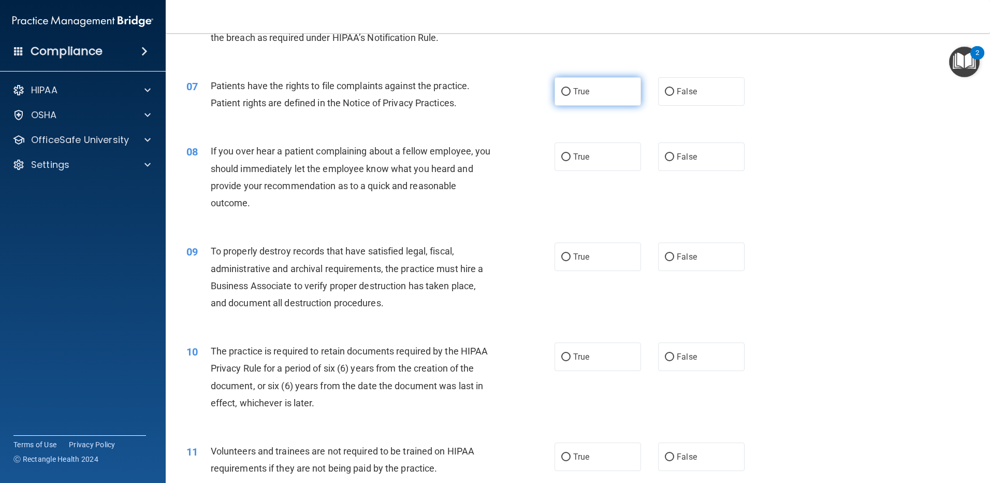
click at [620, 95] on label "True" at bounding box center [598, 91] width 86 height 28
click at [571, 95] on input "True" at bounding box center [565, 92] width 9 height 8
radio input "true"
click at [583, 154] on span "True" at bounding box center [581, 157] width 16 height 10
click at [571, 154] on input "True" at bounding box center [565, 157] width 9 height 8
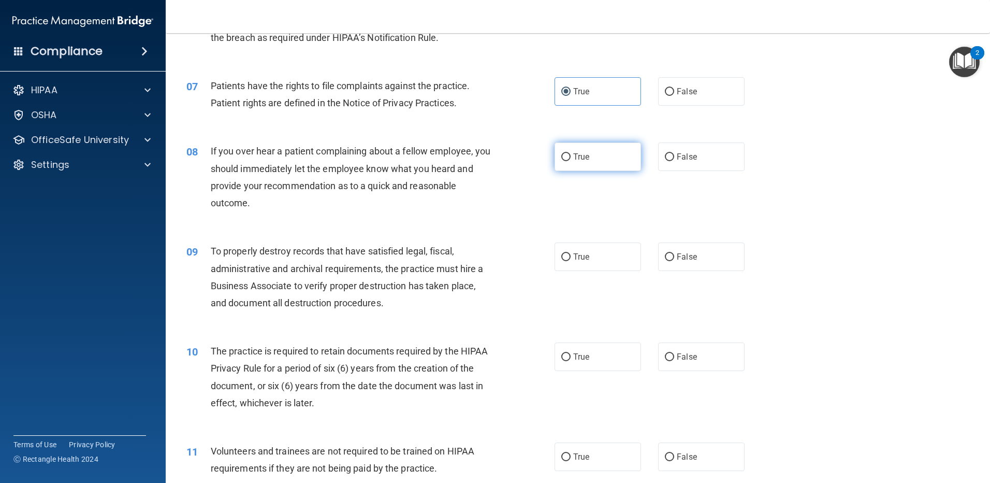
radio input "true"
click at [635, 162] on label "False" at bounding box center [701, 156] width 86 height 28
click at [635, 161] on input "False" at bounding box center [669, 157] width 9 height 8
radio input "true"
radio input "false"
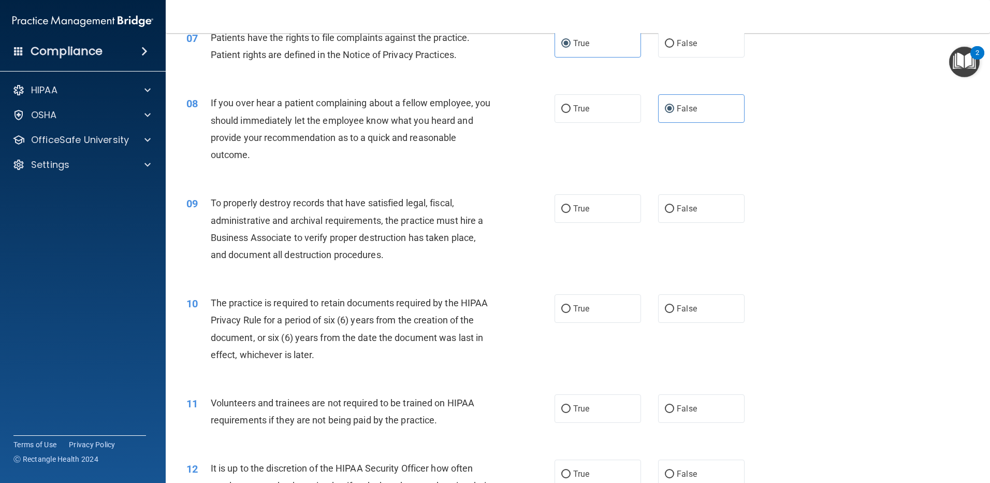
scroll to position [621, 0]
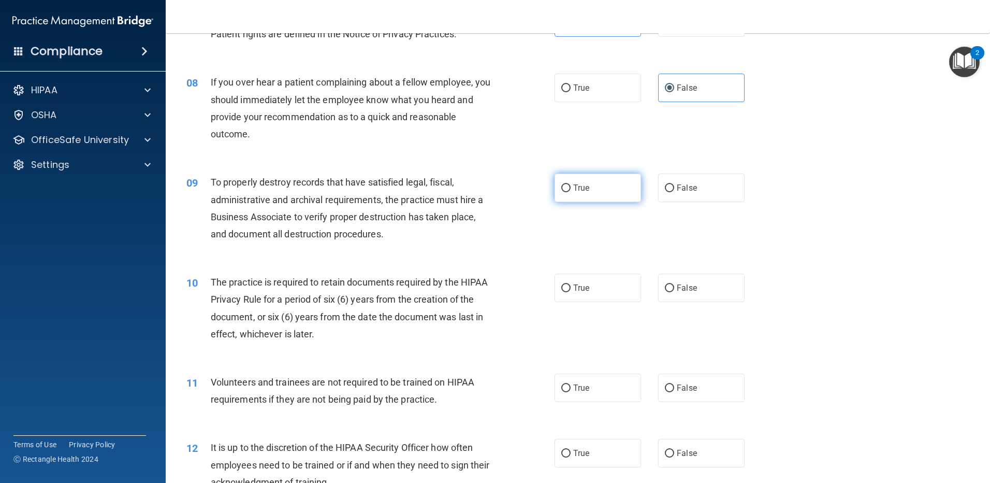
click at [602, 183] on label "True" at bounding box center [598, 187] width 86 height 28
click at [571, 184] on input "True" at bounding box center [565, 188] width 9 height 8
radio input "true"
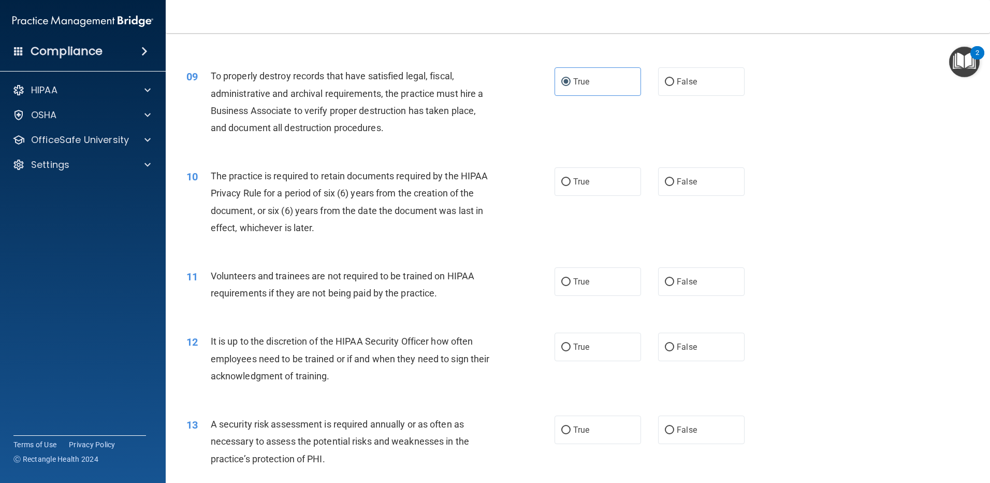
scroll to position [760, 0]
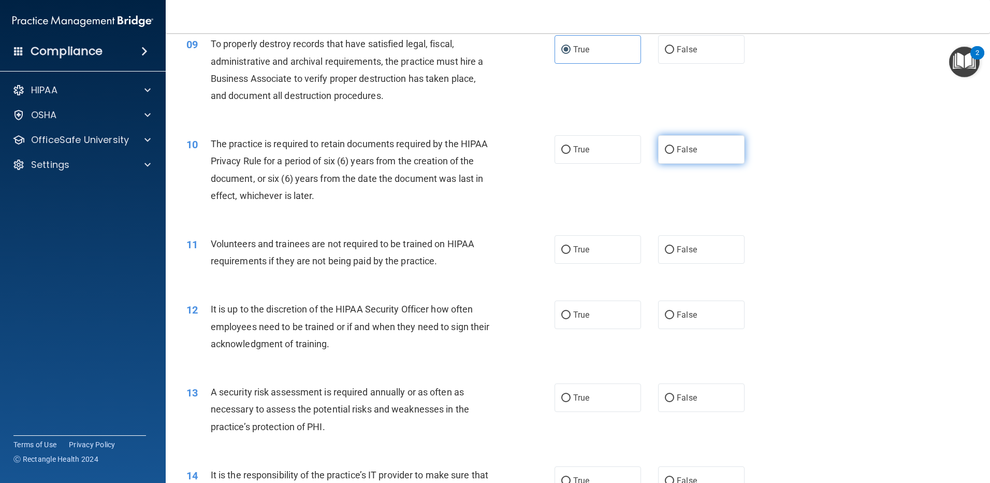
click at [635, 152] on label "False" at bounding box center [701, 149] width 86 height 28
click at [635, 152] on input "False" at bounding box center [669, 150] width 9 height 8
radio input "true"
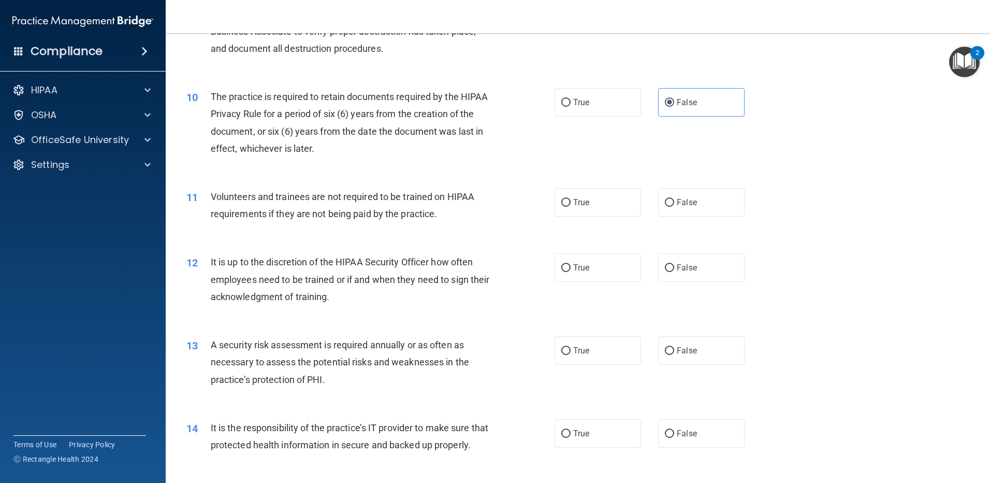
scroll to position [829, 0]
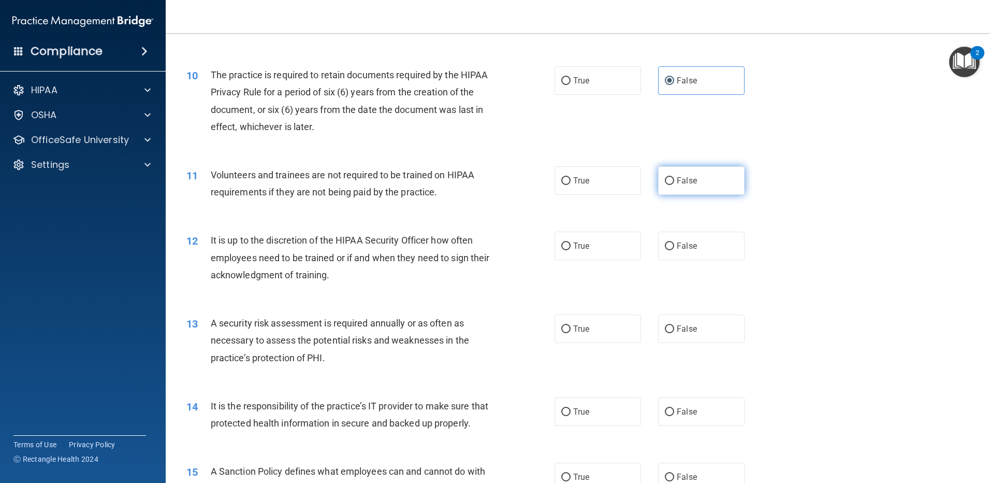
click at [635, 183] on span "False" at bounding box center [687, 181] width 20 height 10
click at [635, 183] on input "False" at bounding box center [669, 181] width 9 height 8
radio input "true"
click at [635, 240] on label "False" at bounding box center [701, 246] width 86 height 28
click at [635, 242] on input "False" at bounding box center [669, 246] width 9 height 8
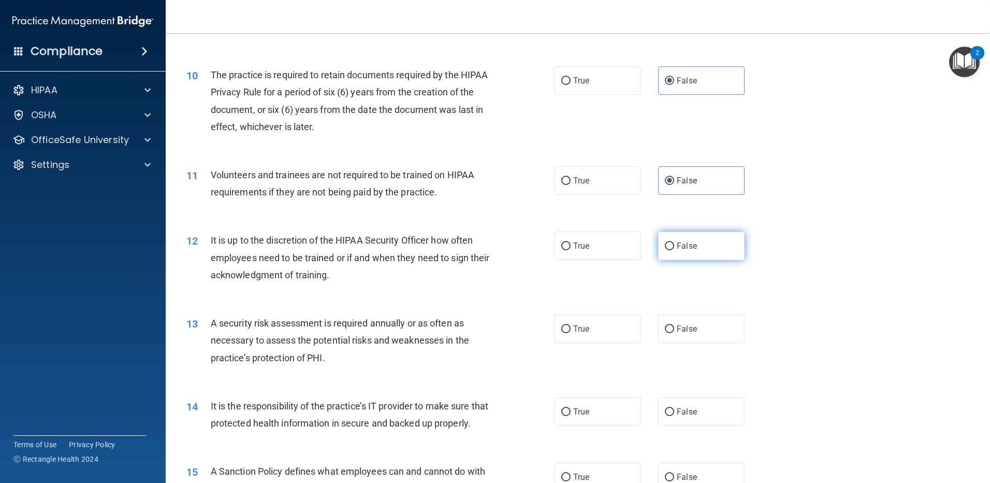
radio input "true"
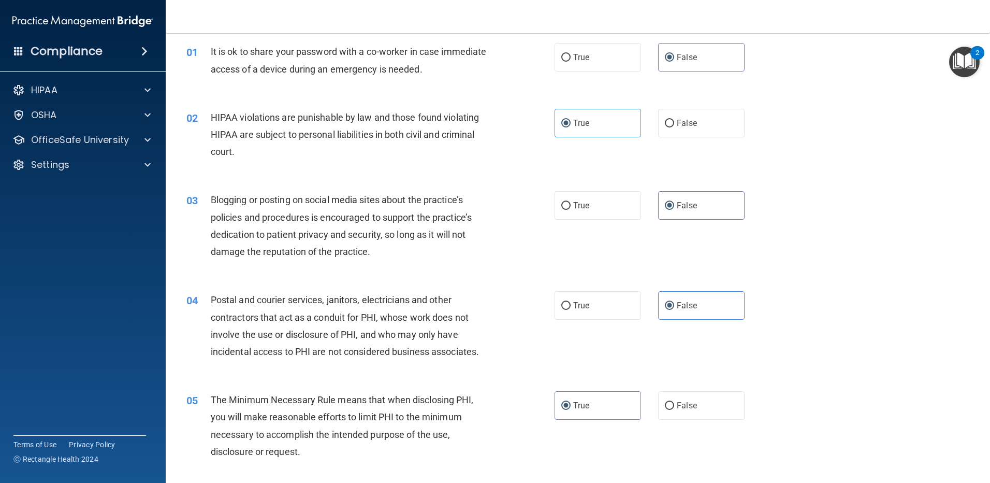
scroll to position [69, 0]
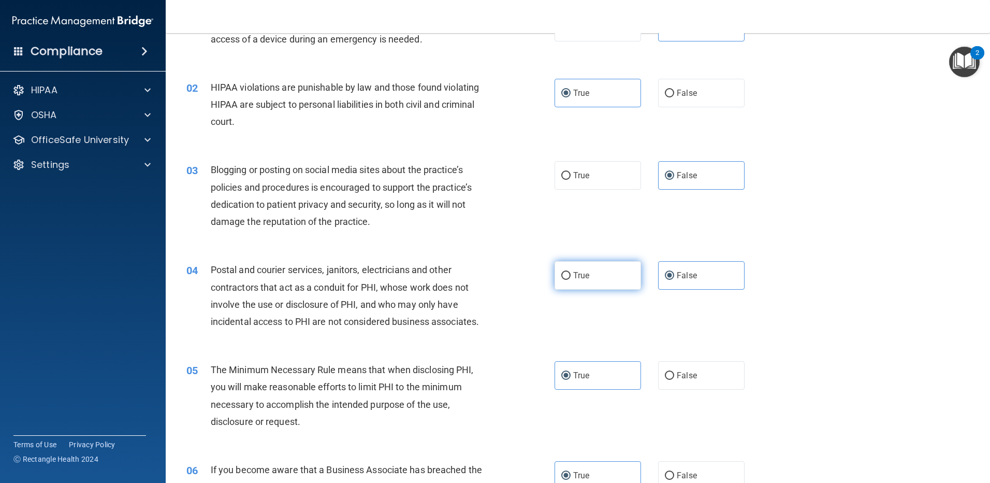
click at [577, 284] on label "True" at bounding box center [598, 275] width 86 height 28
click at [571, 280] on input "True" at bounding box center [565, 276] width 9 height 8
radio input "true"
radio input "false"
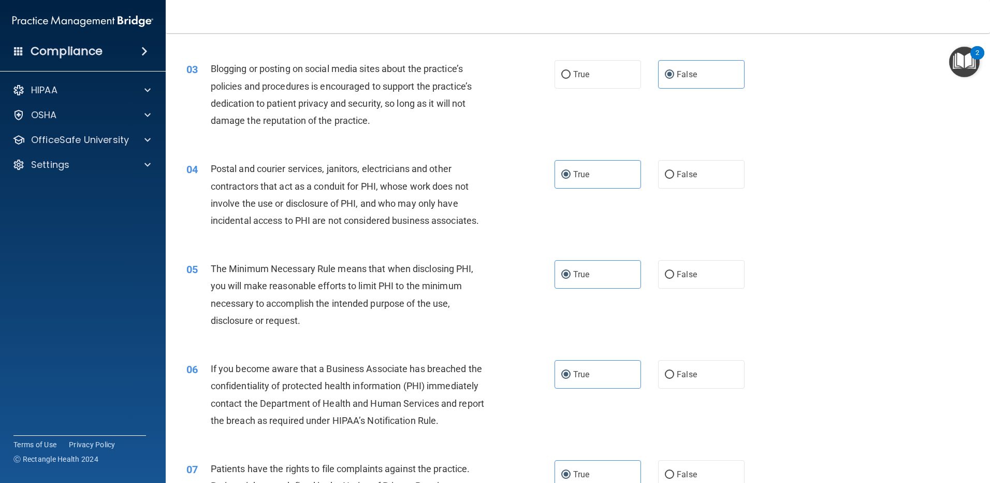
scroll to position [207, 0]
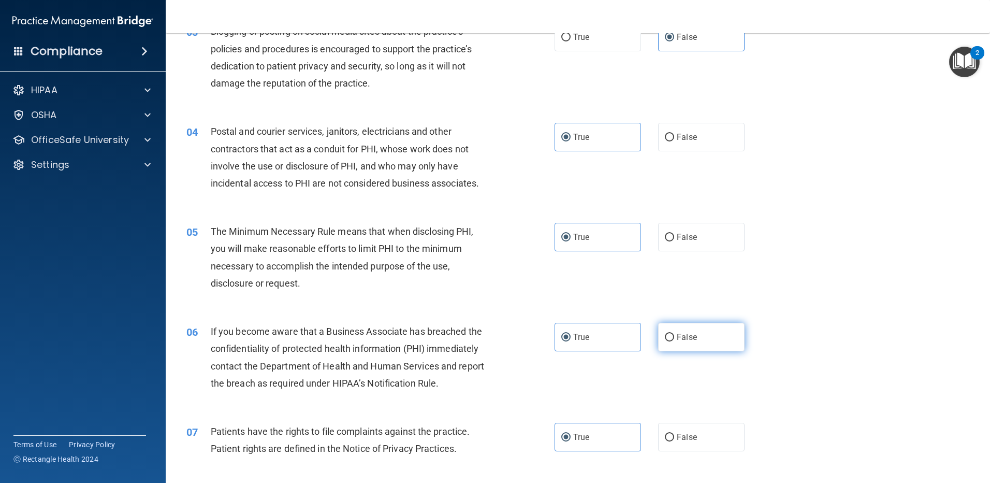
click at [635, 336] on label "False" at bounding box center [701, 337] width 86 height 28
click at [635, 336] on input "False" at bounding box center [669, 338] width 9 height 8
radio input "true"
radio input "false"
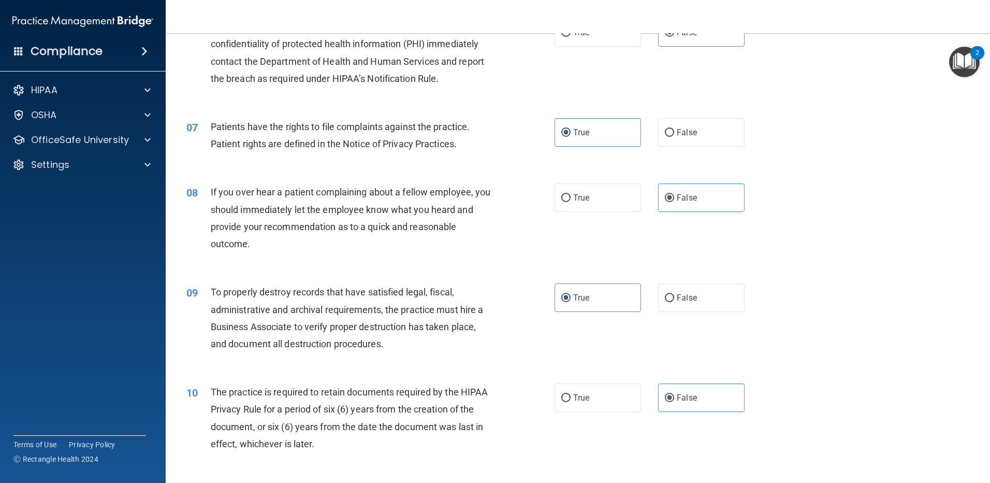
scroll to position [553, 0]
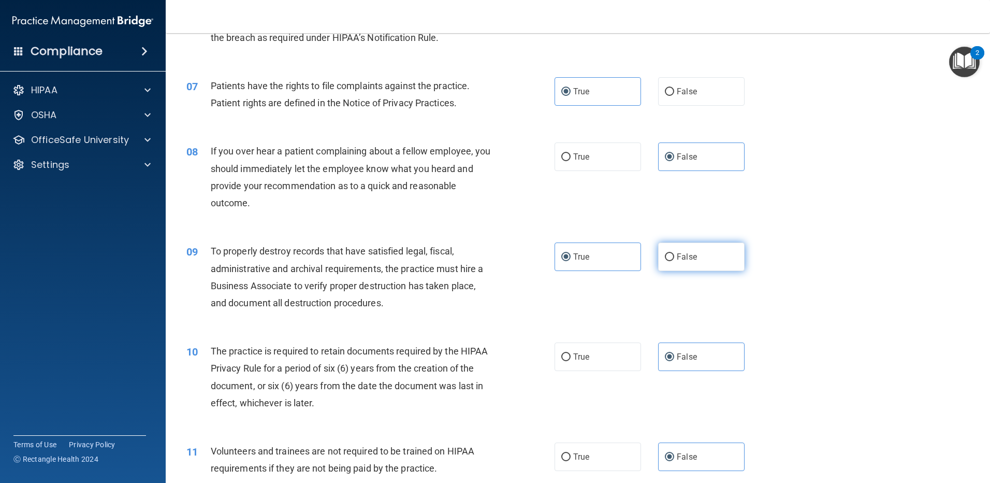
click at [635, 252] on span "False" at bounding box center [687, 257] width 20 height 10
click at [635, 253] on input "False" at bounding box center [669, 257] width 9 height 8
radio input "true"
radio input "false"
click at [584, 357] on span "True" at bounding box center [581, 357] width 16 height 10
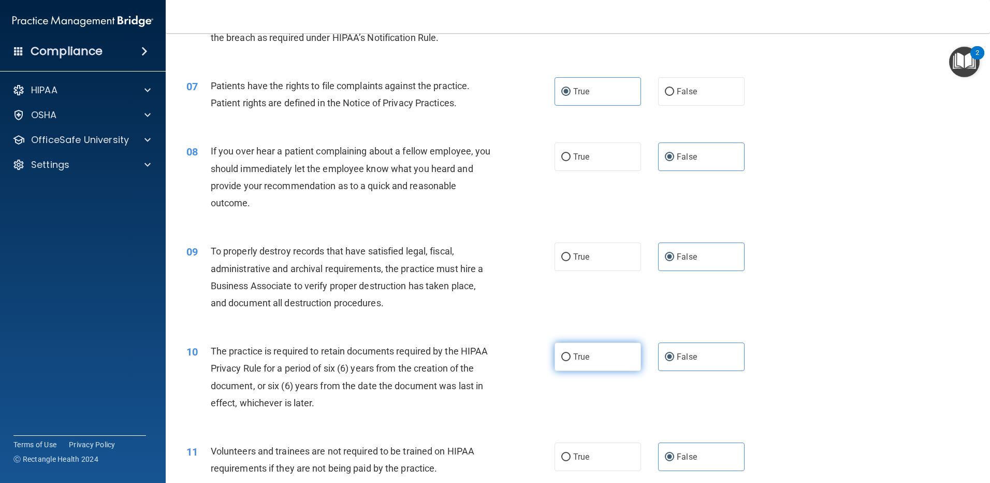
click at [571, 357] on input "True" at bounding box center [565, 357] width 9 height 8
radio input "true"
radio input "false"
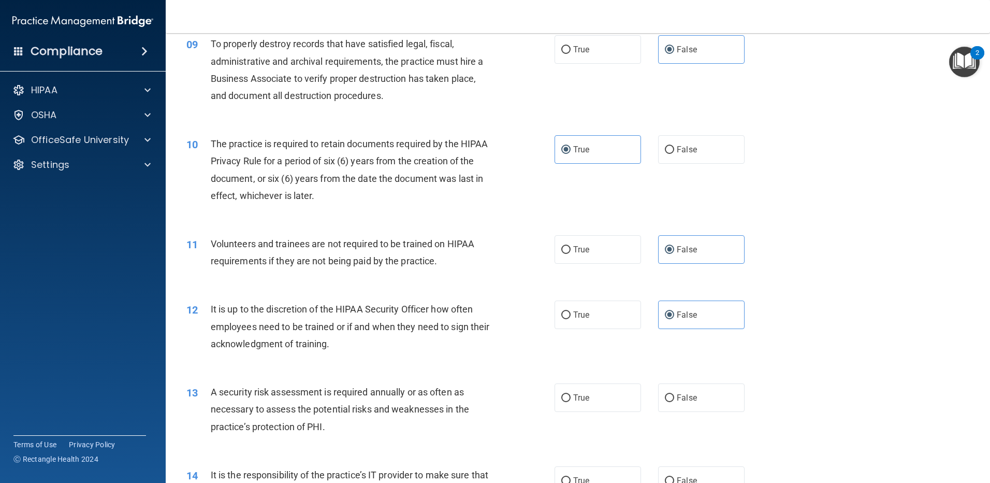
scroll to position [829, 0]
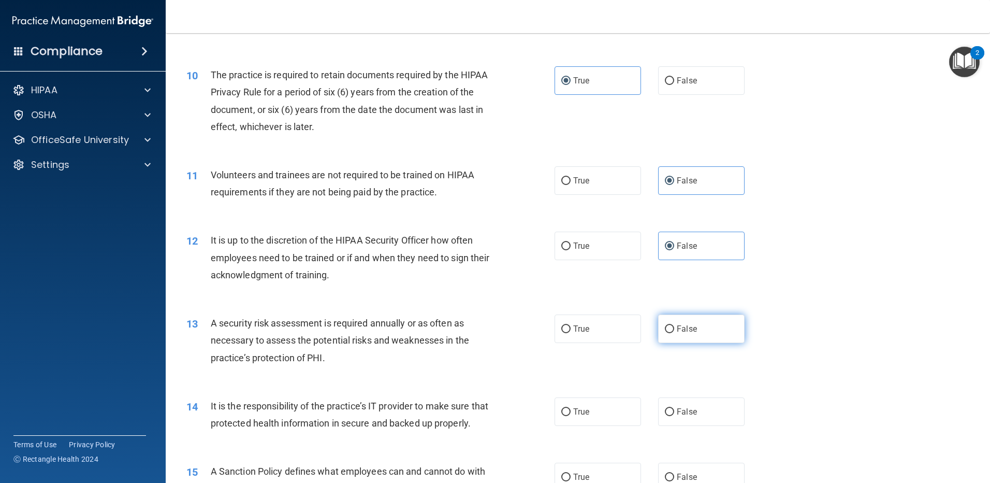
click at [635, 328] on span "False" at bounding box center [687, 329] width 20 height 10
click at [635, 328] on input "False" at bounding box center [669, 329] width 9 height 8
radio input "true"
click at [566, 411] on input "True" at bounding box center [565, 412] width 9 height 8
radio input "true"
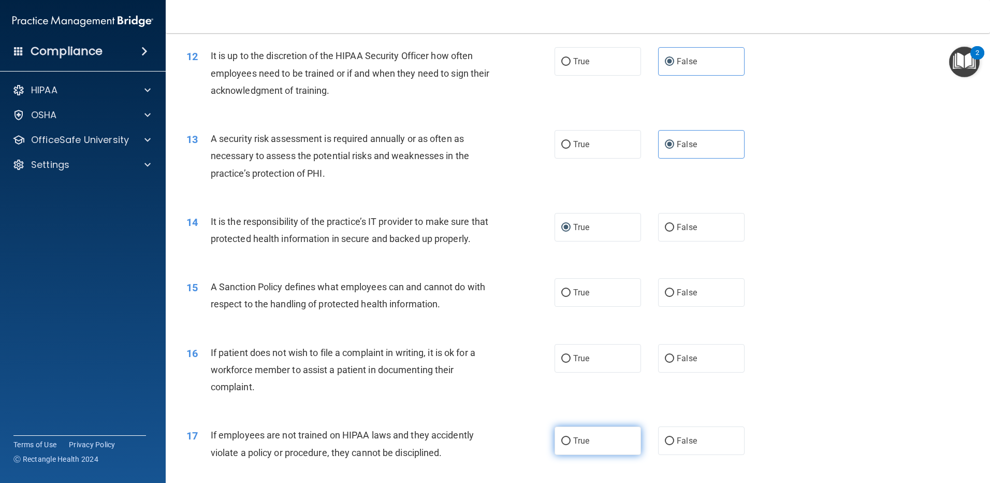
scroll to position [1105, 0]
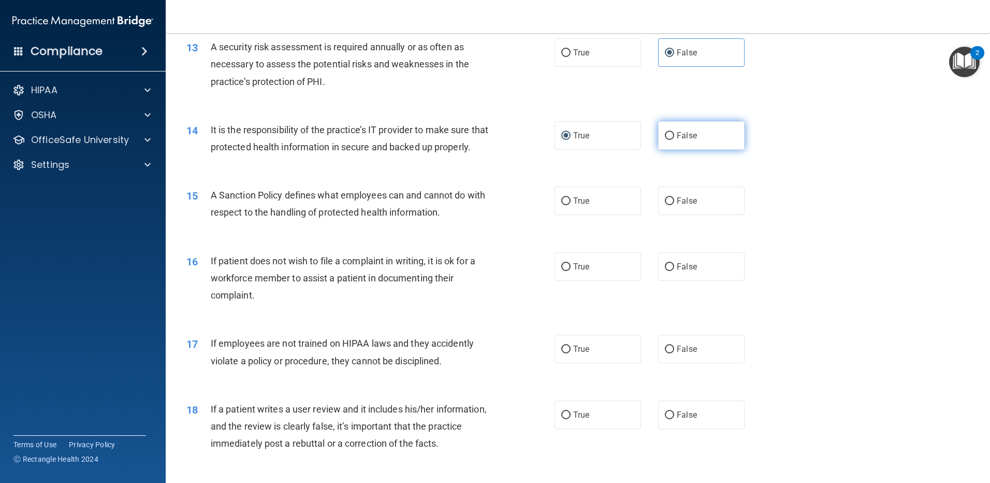
click at [635, 145] on label "False" at bounding box center [701, 135] width 86 height 28
click at [635, 140] on input "False" at bounding box center [669, 136] width 9 height 8
radio input "true"
radio input "false"
click at [588, 215] on label "True" at bounding box center [598, 200] width 86 height 28
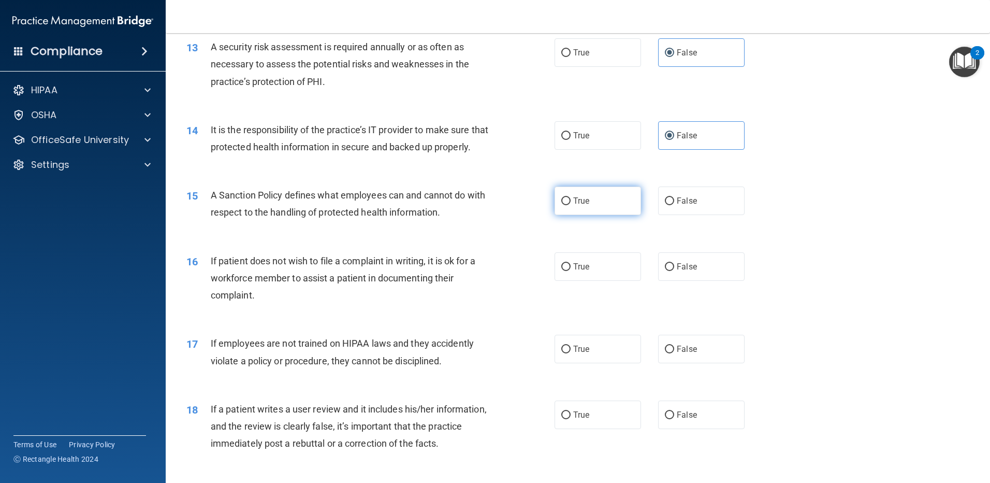
click at [571, 205] on input "True" at bounding box center [565, 201] width 9 height 8
radio input "true"
click at [635, 206] on span "False" at bounding box center [687, 201] width 20 height 10
click at [635, 205] on input "False" at bounding box center [669, 201] width 9 height 8
radio input "true"
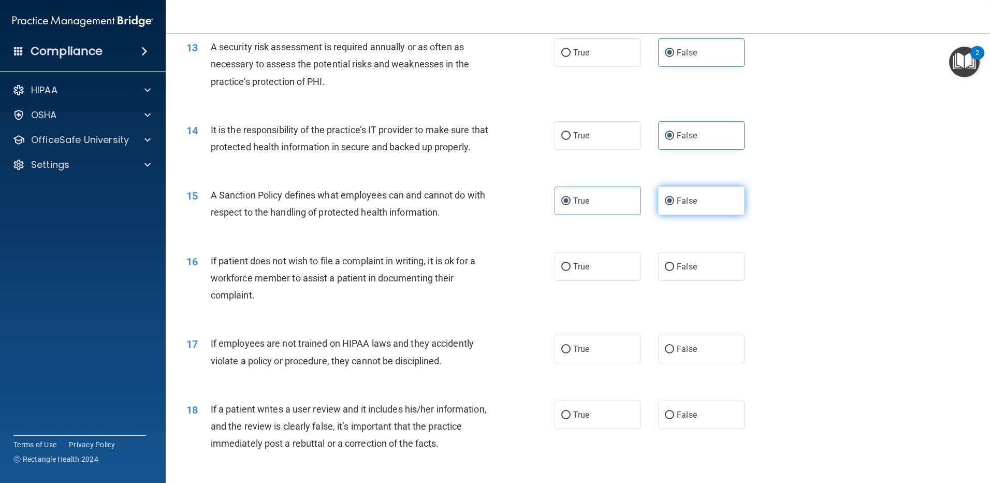
radio input "false"
click at [596, 276] on label "True" at bounding box center [598, 266] width 86 height 28
click at [571, 271] on input "True" at bounding box center [565, 267] width 9 height 8
radio input "true"
click at [635, 354] on span "False" at bounding box center [687, 349] width 20 height 10
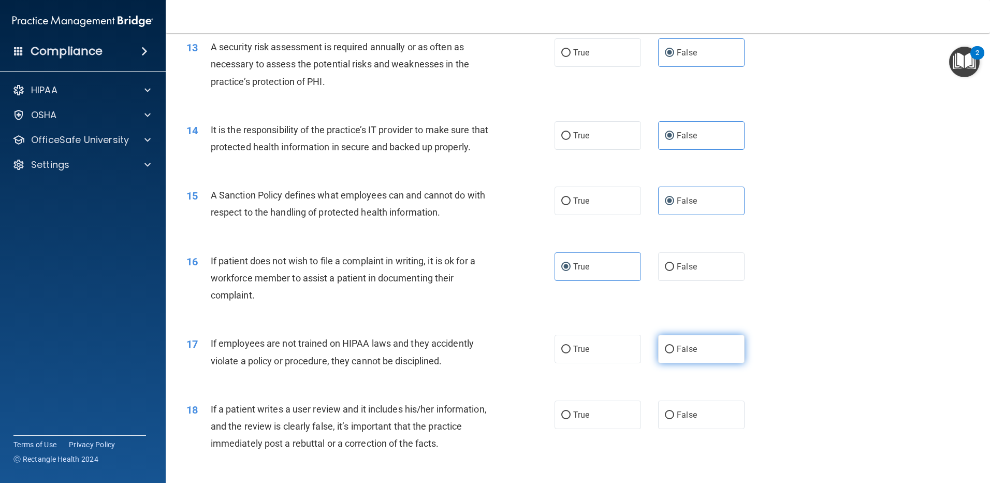
click at [635, 353] on input "False" at bounding box center [669, 349] width 9 height 8
radio input "true"
click at [635, 423] on label "False" at bounding box center [701, 414] width 86 height 28
click at [635, 419] on input "False" at bounding box center [669, 415] width 9 height 8
radio input "true"
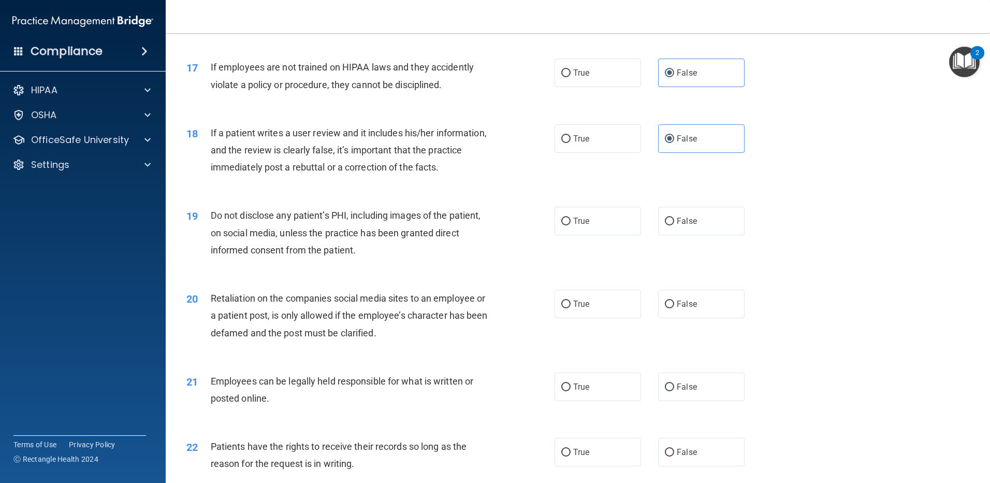
scroll to position [1381, 0]
click at [583, 225] on span "True" at bounding box center [581, 220] width 16 height 10
click at [571, 225] on input "True" at bounding box center [565, 221] width 9 height 8
radio input "true"
click at [635, 308] on span "False" at bounding box center [687, 303] width 20 height 10
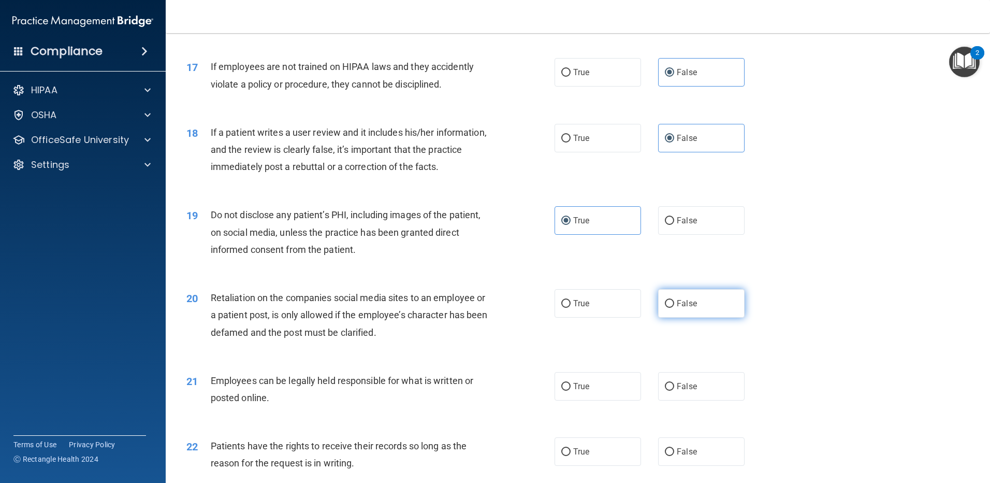
click at [635, 308] on input "False" at bounding box center [669, 304] width 9 height 8
radio input "true"
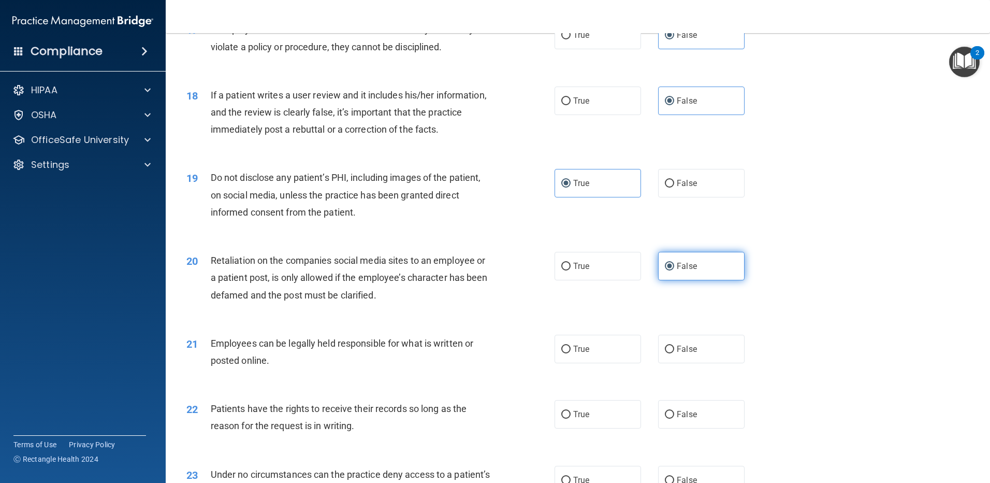
scroll to position [1450, 0]
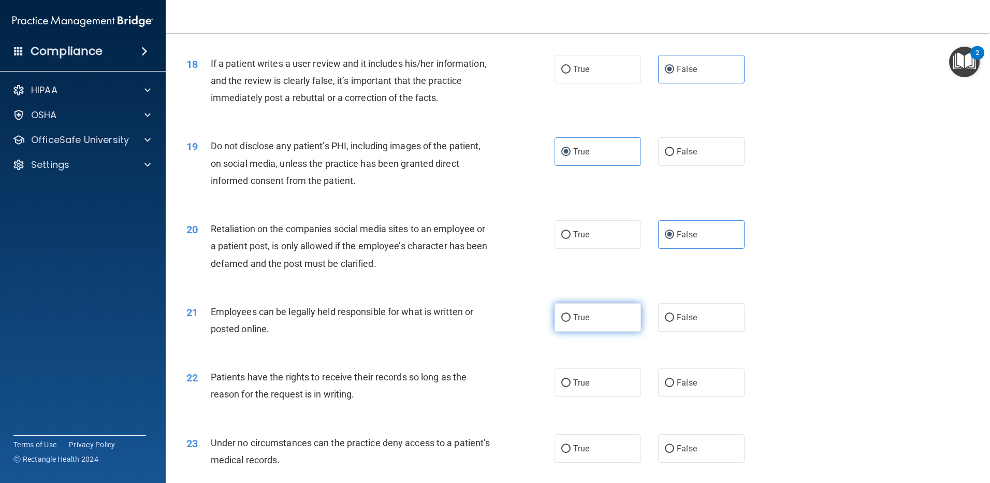
click at [587, 331] on label "True" at bounding box center [598, 317] width 86 height 28
click at [571, 322] on input "True" at bounding box center [565, 318] width 9 height 8
radio input "true"
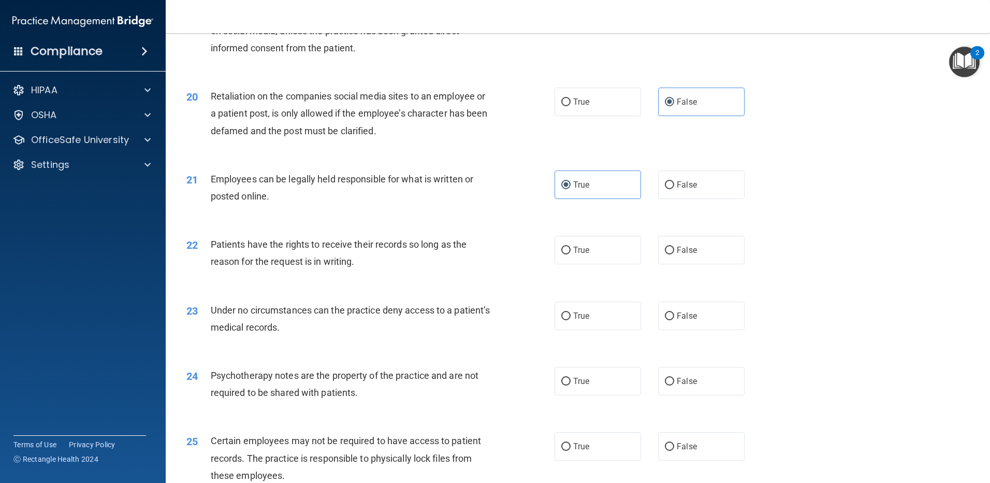
scroll to position [1588, 0]
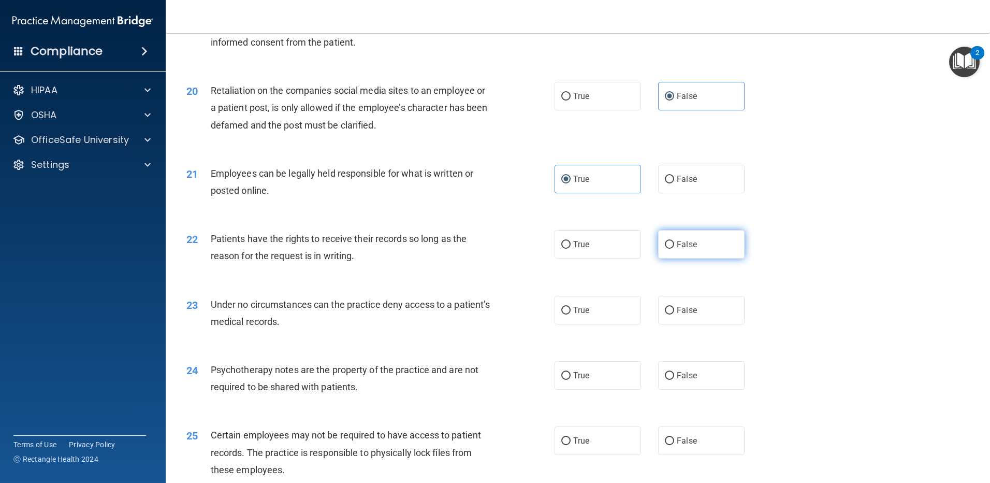
click at [635, 258] on label "False" at bounding box center [701, 244] width 86 height 28
click at [635, 249] on input "False" at bounding box center [669, 245] width 9 height 8
radio input "true"
click at [635, 321] on label "False" at bounding box center [701, 310] width 86 height 28
click at [635, 314] on input "False" at bounding box center [669, 311] width 9 height 8
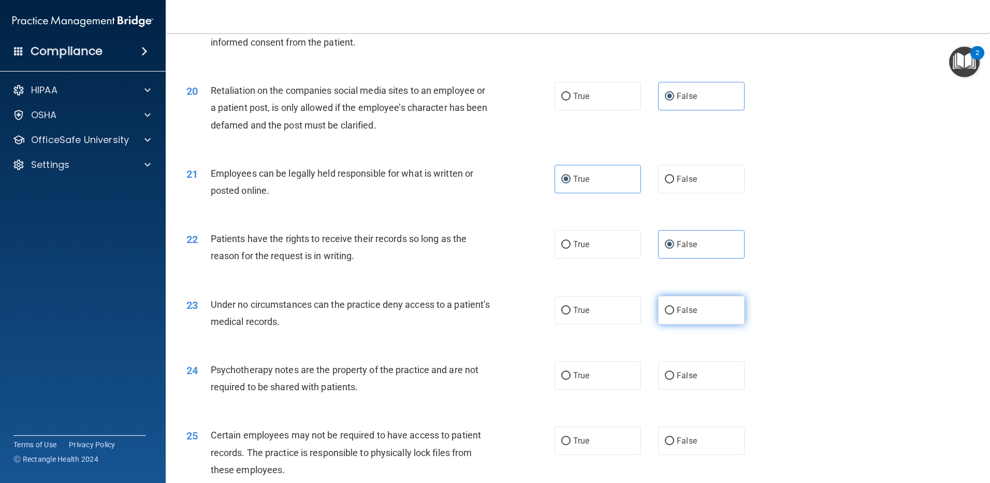
radio input "true"
click at [597, 383] on label "True" at bounding box center [598, 375] width 86 height 28
click at [571, 380] on input "True" at bounding box center [565, 376] width 9 height 8
radio input "true"
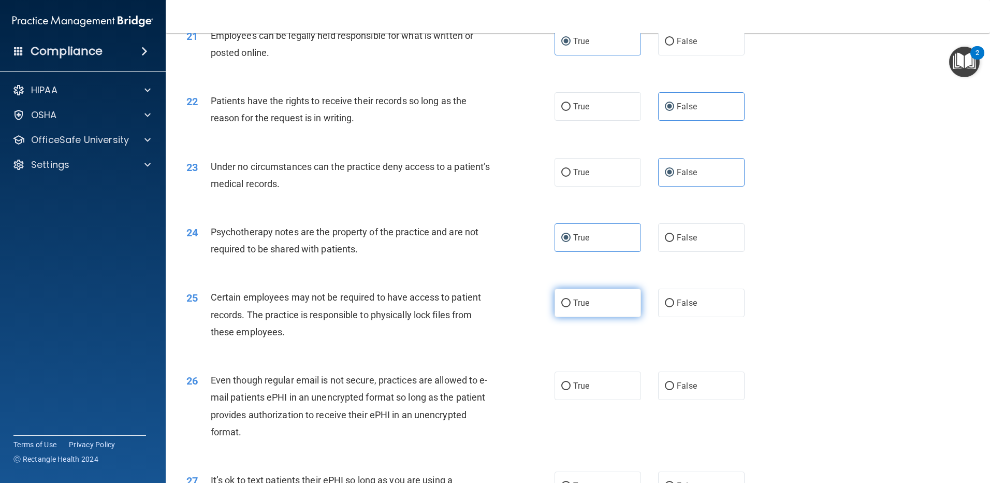
click at [586, 314] on label "True" at bounding box center [598, 302] width 86 height 28
click at [571, 307] on input "True" at bounding box center [565, 303] width 9 height 8
radio input "true"
click at [587, 393] on label "True" at bounding box center [598, 385] width 86 height 28
click at [571, 390] on input "True" at bounding box center [565, 386] width 9 height 8
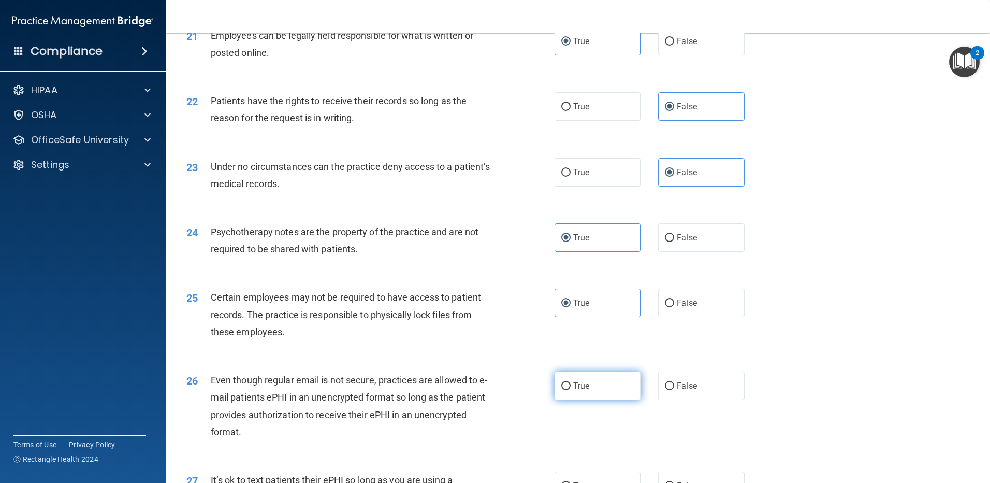
radio input "true"
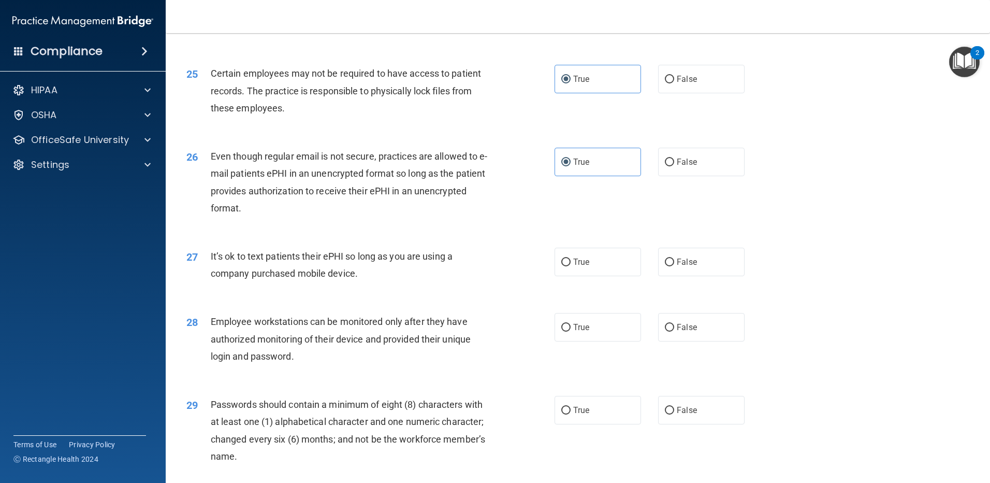
scroll to position [2003, 0]
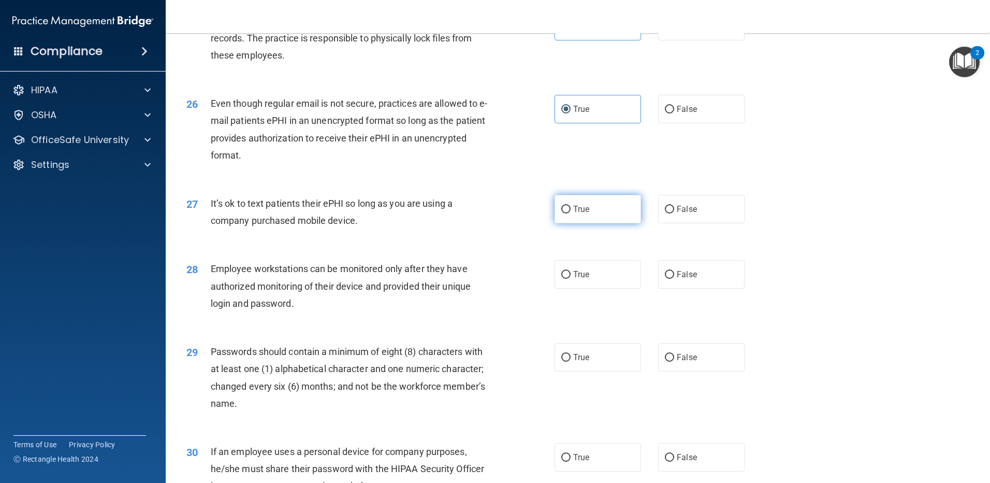
click at [585, 223] on label "True" at bounding box center [598, 209] width 86 height 28
click at [571, 213] on input "True" at bounding box center [565, 210] width 9 height 8
radio input "true"
click at [635, 288] on label "False" at bounding box center [701, 274] width 86 height 28
click at [635, 279] on input "False" at bounding box center [669, 275] width 9 height 8
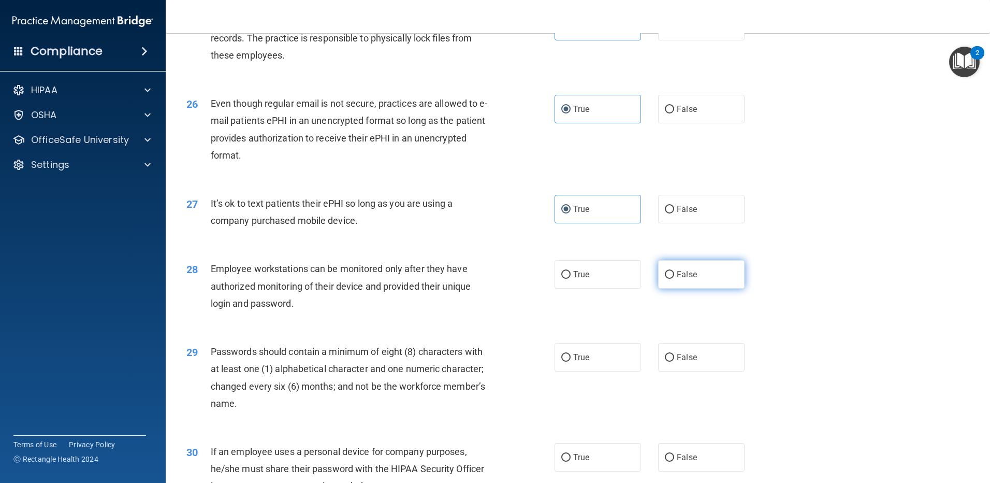
radio input "true"
click at [577, 362] on span "True" at bounding box center [581, 357] width 16 height 10
click at [571, 361] on input "True" at bounding box center [565, 358] width 9 height 8
radio input "true"
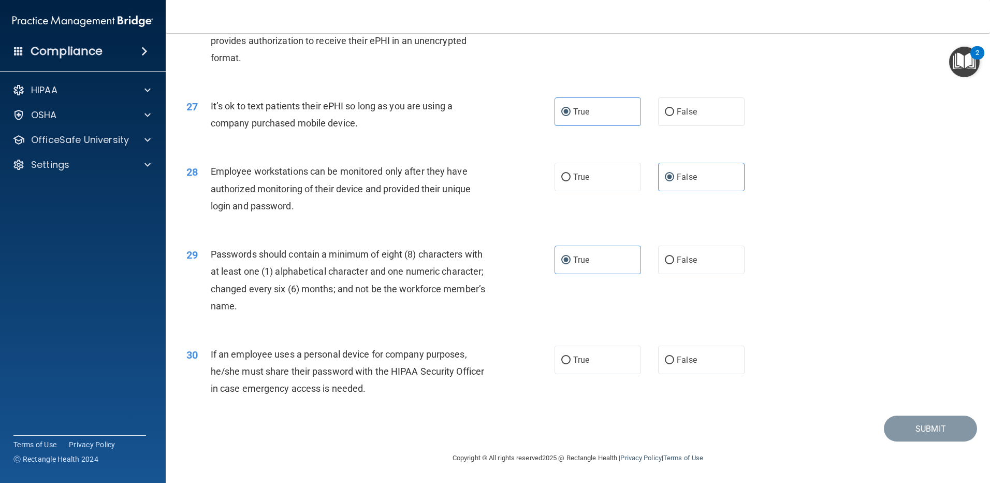
scroll to position [2117, 0]
click at [635, 353] on label "False" at bounding box center [701, 359] width 86 height 28
click at [635, 356] on input "False" at bounding box center [669, 360] width 9 height 8
radio input "true"
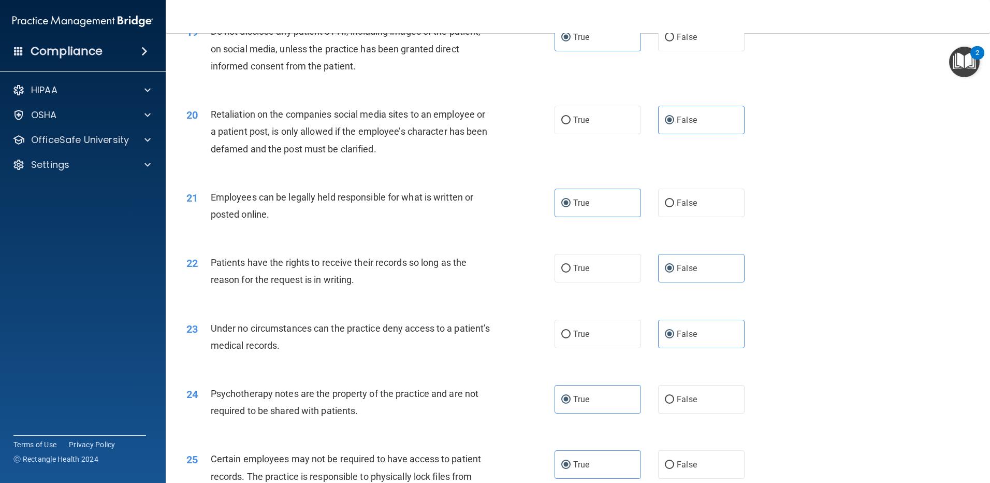
scroll to position [1772, 0]
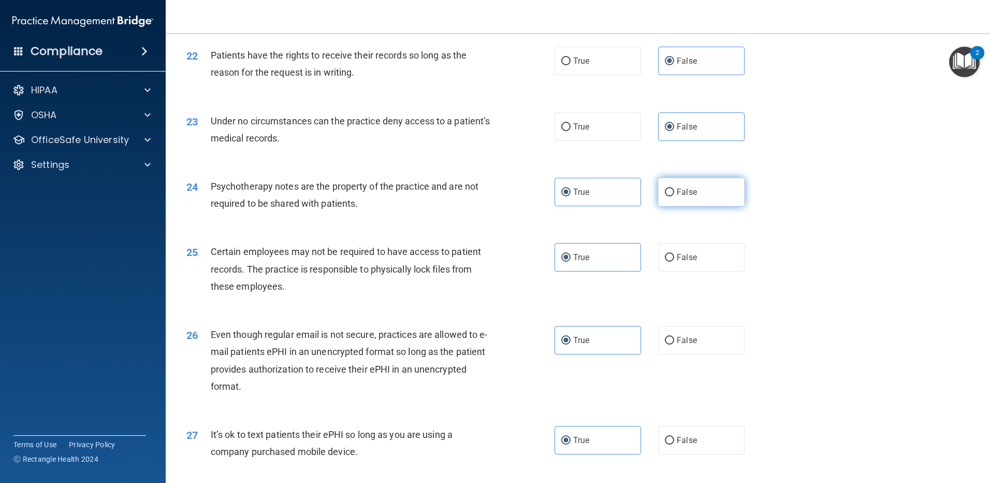
click at [635, 206] on label "False" at bounding box center [701, 192] width 86 height 28
click at [635, 196] on input "False" at bounding box center [669, 193] width 9 height 8
radio input "true"
click at [586, 206] on label "True" at bounding box center [598, 192] width 86 height 28
click at [571, 196] on input "True" at bounding box center [565, 193] width 9 height 8
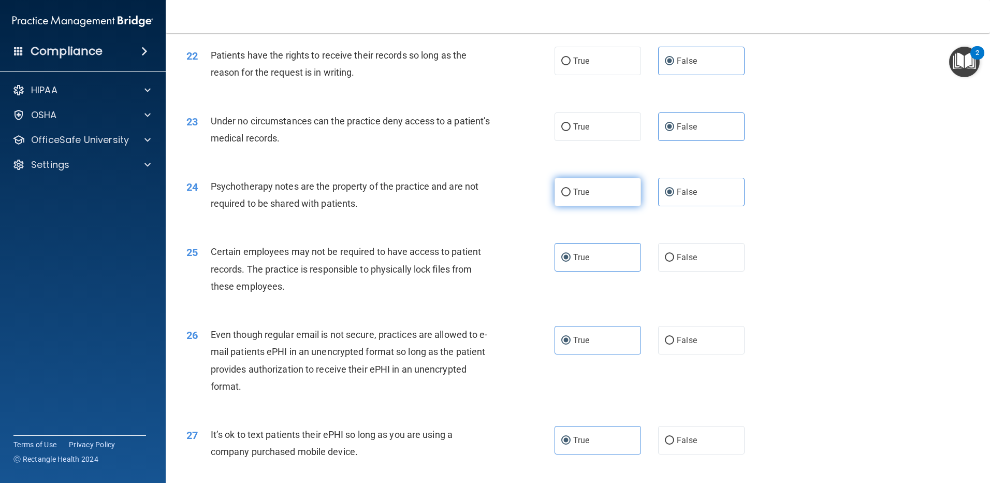
radio input "true"
radio input "false"
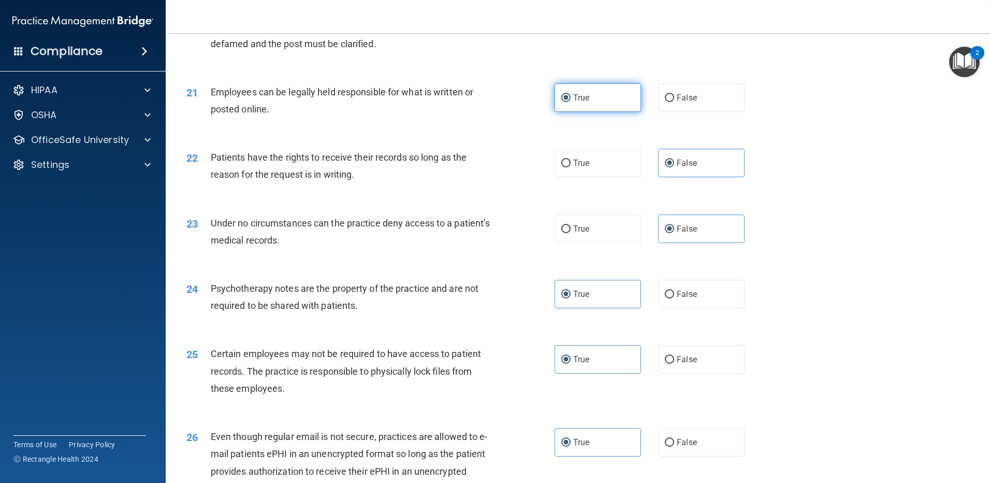
scroll to position [1703, 0]
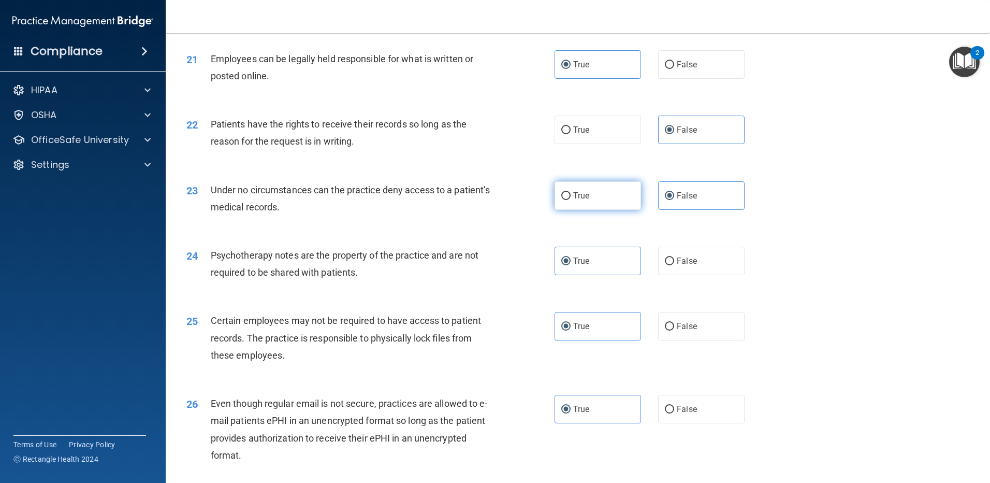
click at [595, 210] on label "True" at bounding box center [598, 195] width 86 height 28
click at [571, 200] on input "True" at bounding box center [565, 196] width 9 height 8
radio input "true"
radio input "false"
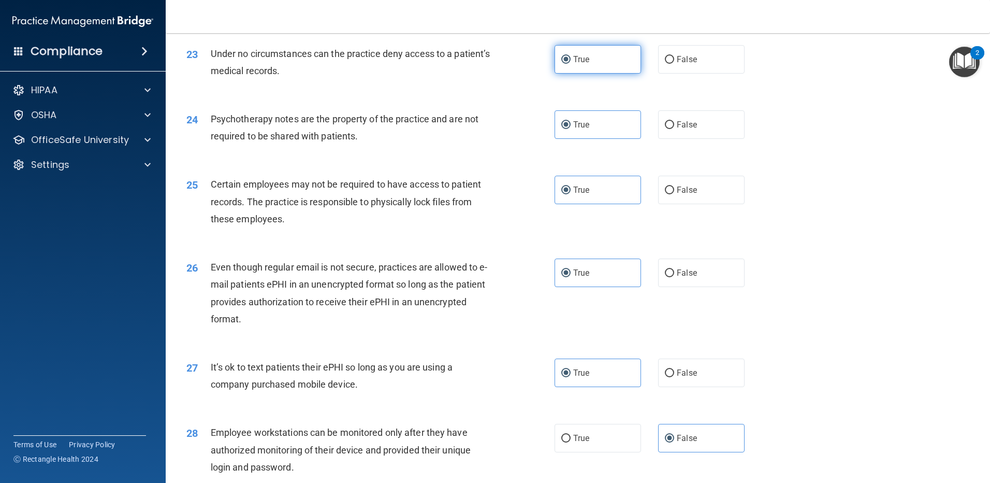
scroll to position [1841, 0]
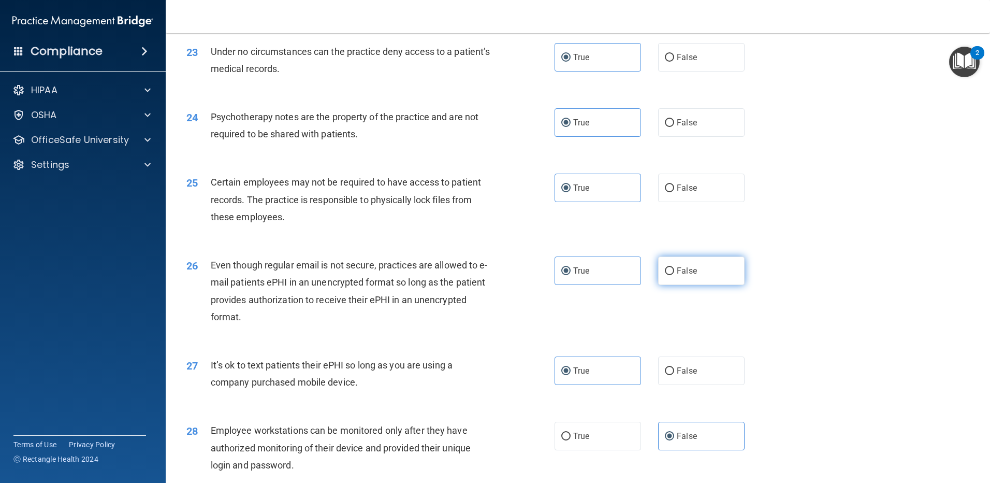
click at [635, 285] on label "False" at bounding box center [701, 270] width 86 height 28
click at [635, 275] on input "False" at bounding box center [669, 271] width 9 height 8
radio input "true"
radio input "false"
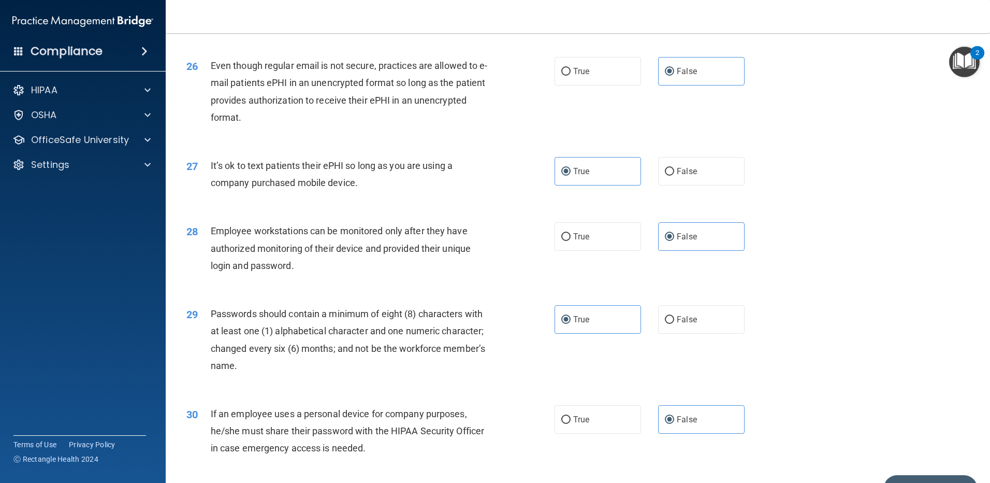
scroll to position [2117, 0]
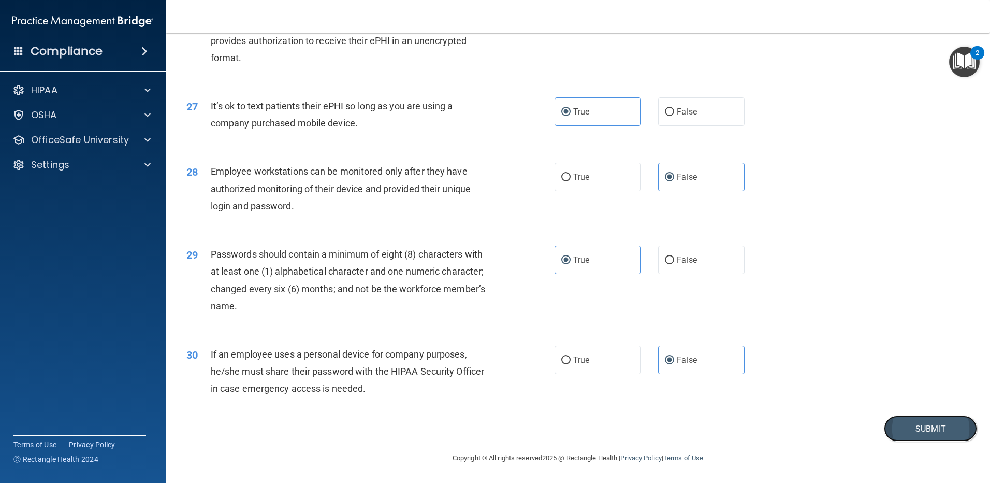
click at [635, 433] on button "Submit" at bounding box center [930, 428] width 93 height 26
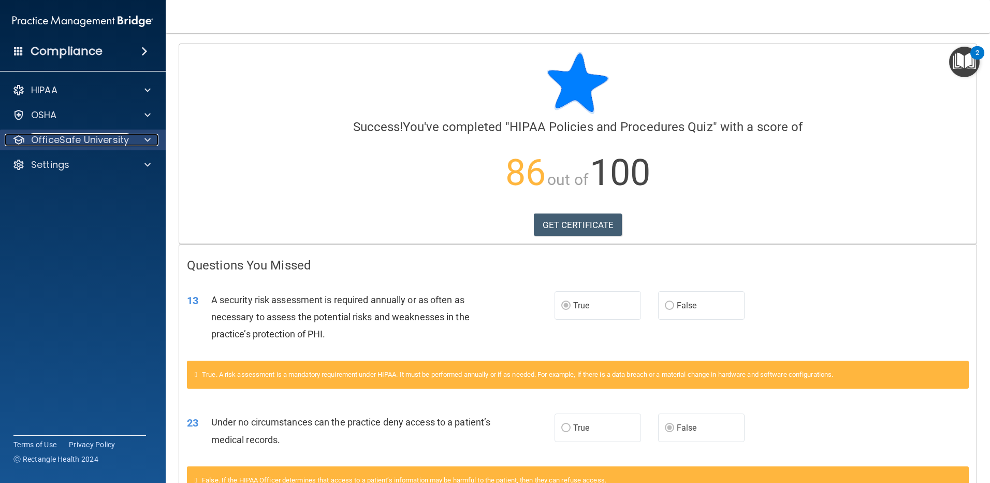
click at [94, 140] on p "OfficeSafe University" at bounding box center [80, 140] width 98 height 12
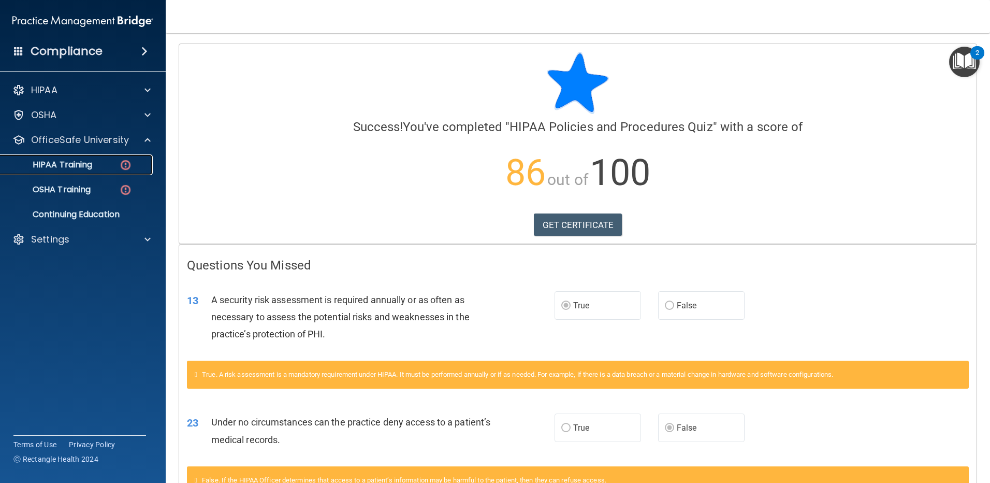
click at [108, 163] on div "HIPAA Training" at bounding box center [77, 165] width 141 height 10
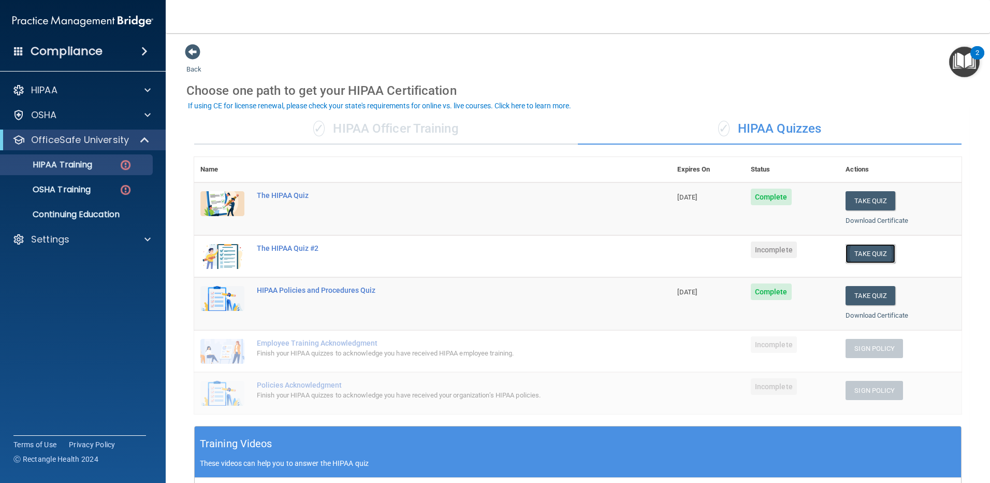
click at [635, 257] on button "Take Quiz" at bounding box center [871, 253] width 50 height 19
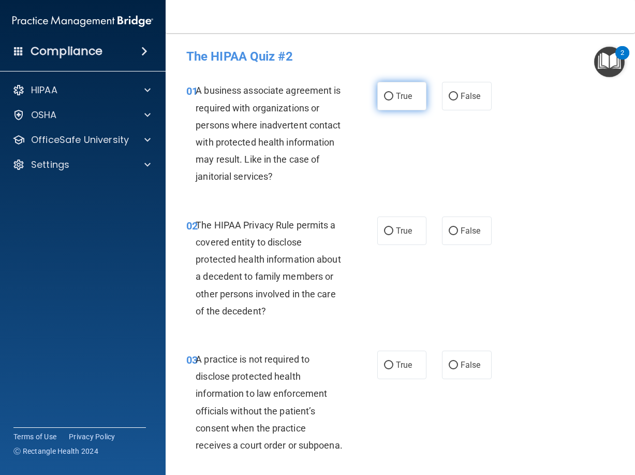
click at [419, 93] on label "True" at bounding box center [403, 96] width 50 height 28
click at [394, 93] on input "True" at bounding box center [388, 97] width 9 height 8
radio input "true"
click at [407, 225] on label "True" at bounding box center [403, 230] width 50 height 28
click at [394, 227] on input "True" at bounding box center [388, 231] width 9 height 8
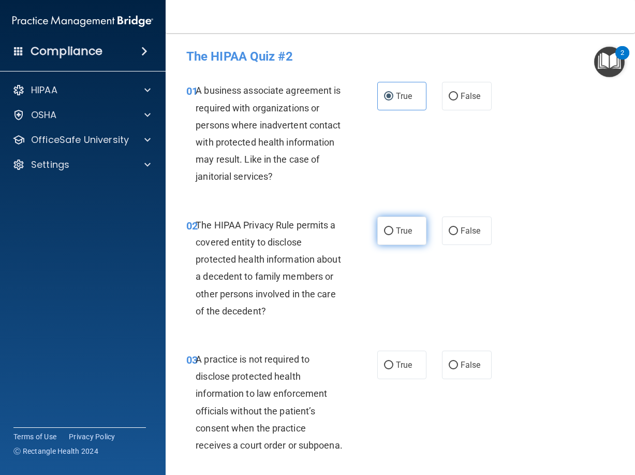
radio input "true"
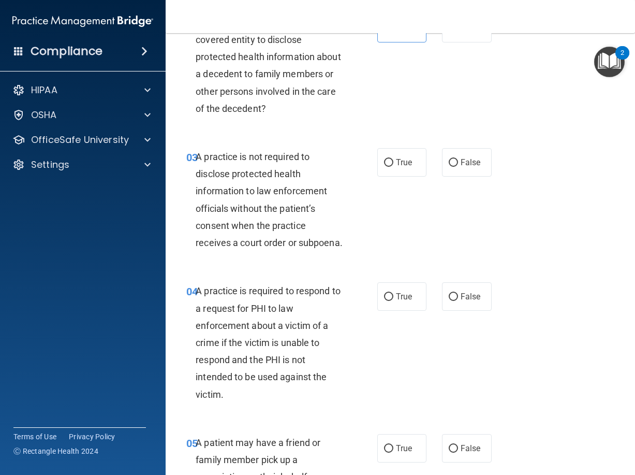
scroll to position [207, 0]
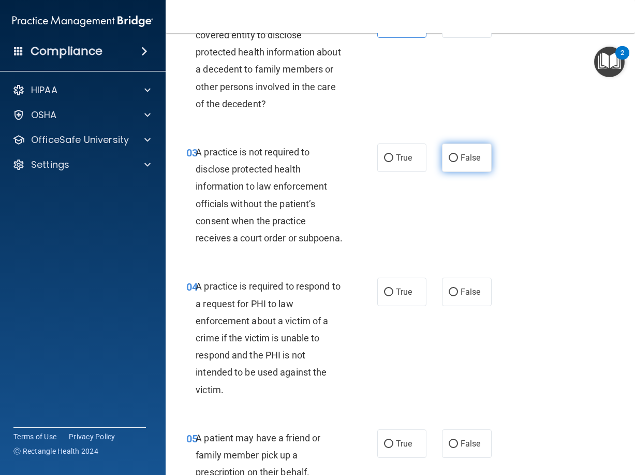
click at [469, 169] on label "False" at bounding box center [467, 157] width 50 height 28
click at [458, 162] on input "False" at bounding box center [453, 158] width 9 height 8
radio input "true"
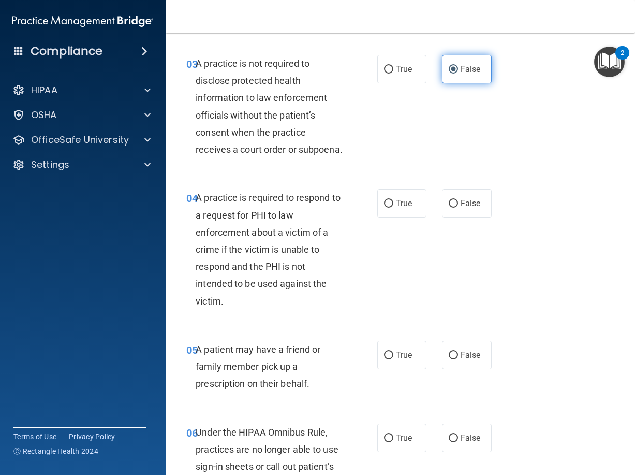
scroll to position [345, 0]
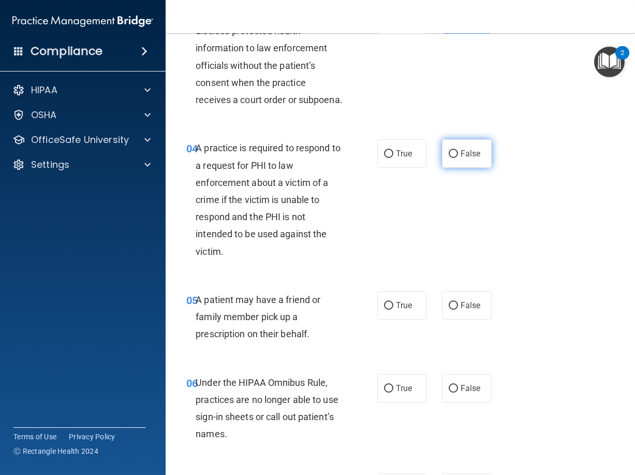
click at [461, 158] on span "False" at bounding box center [471, 154] width 20 height 10
click at [456, 158] on input "False" at bounding box center [453, 154] width 9 height 8
radio input "true"
click at [394, 359] on div "05 A patient may have a friend or family member pick up a prescription on their…" at bounding box center [401, 319] width 444 height 83
click at [391, 320] on label "True" at bounding box center [403, 305] width 50 height 28
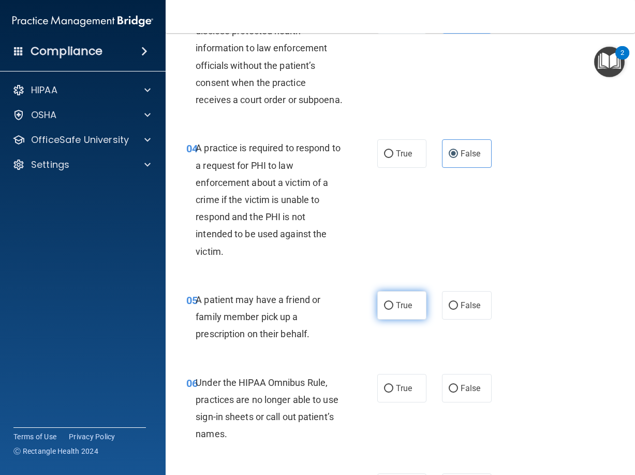
click at [391, 310] on input "True" at bounding box center [388, 306] width 9 height 8
radio input "true"
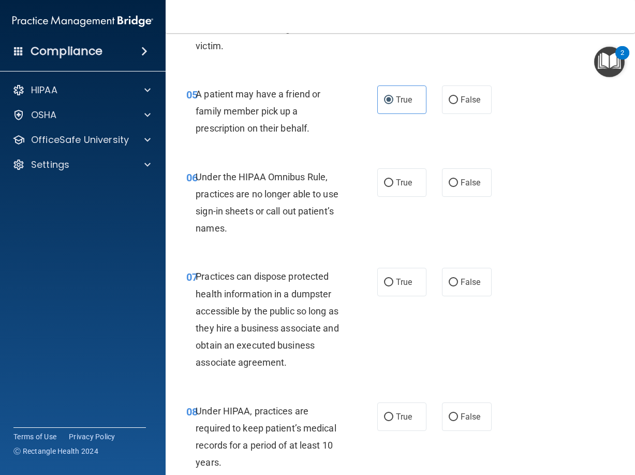
scroll to position [553, 0]
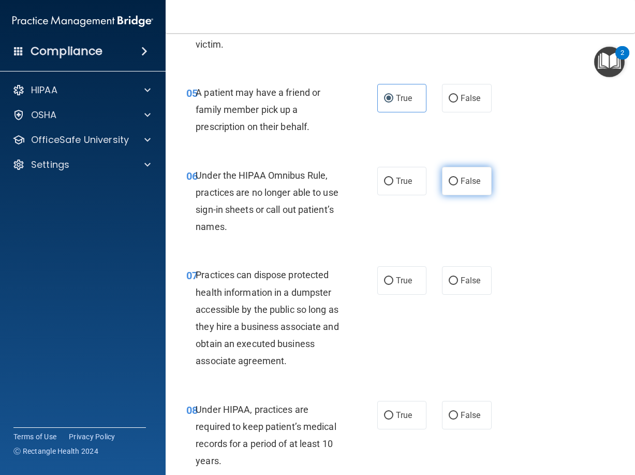
click at [461, 186] on span "False" at bounding box center [471, 181] width 20 height 10
click at [458, 185] on input "False" at bounding box center [453, 182] width 9 height 8
radio input "true"
click at [388, 334] on div "07 Practices can dispose protected health information in a dumpster accessible …" at bounding box center [282, 320] width 222 height 108
click at [396, 285] on span "True" at bounding box center [404, 281] width 16 height 10
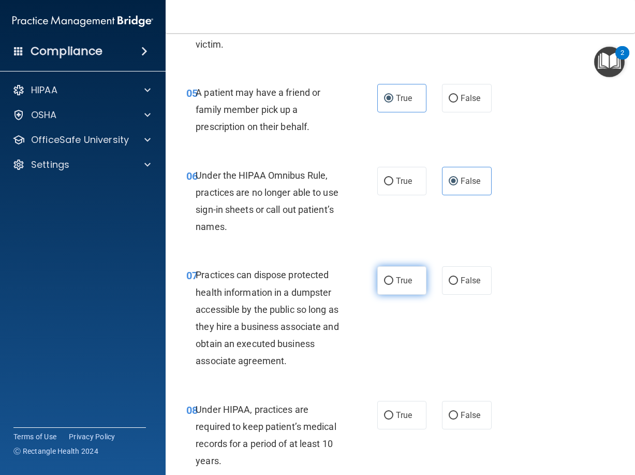
click at [394, 285] on input "True" at bounding box center [388, 281] width 9 height 8
radio input "true"
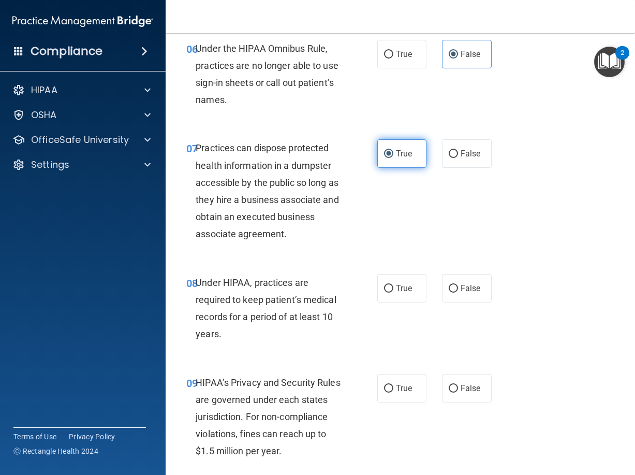
scroll to position [760, 0]
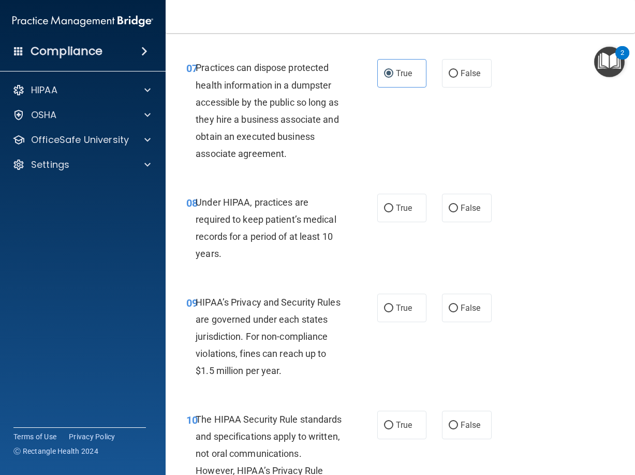
click at [404, 223] on div "08 Under HIPAA, practices are required to keep patient’s medical records for a …" at bounding box center [401, 231] width 444 height 100
click at [404, 213] on span "True" at bounding box center [404, 208] width 16 height 10
click at [394, 212] on input "True" at bounding box center [388, 209] width 9 height 8
radio input "true"
click at [461, 313] on span "False" at bounding box center [471, 308] width 20 height 10
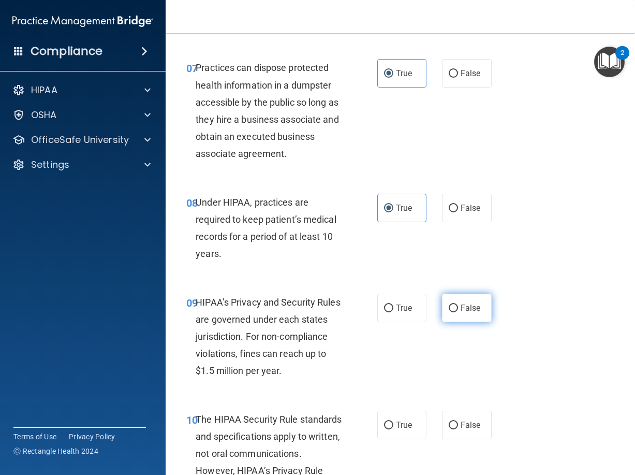
click at [458, 312] on input "False" at bounding box center [453, 309] width 9 height 8
radio input "true"
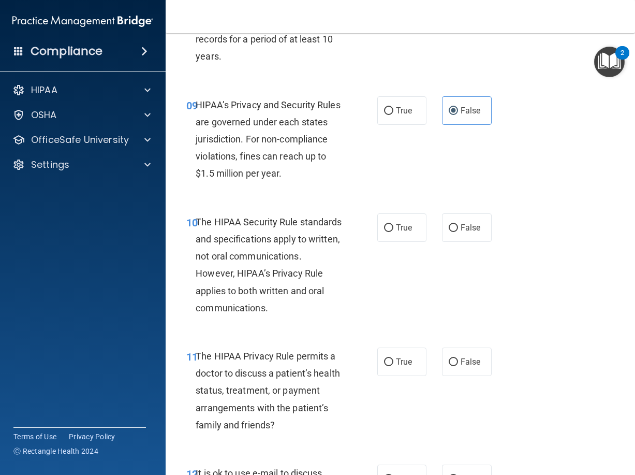
scroll to position [967, 0]
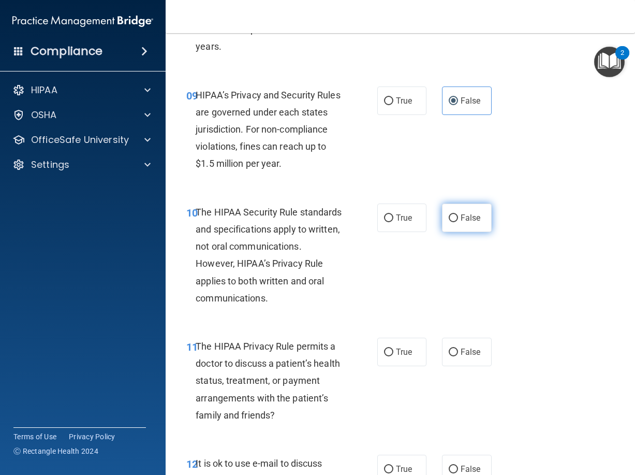
click at [443, 232] on label "False" at bounding box center [467, 218] width 50 height 28
click at [449, 222] on input "False" at bounding box center [453, 218] width 9 height 8
radio input "true"
click at [466, 366] on label "False" at bounding box center [467, 352] width 50 height 28
click at [458, 356] on input "False" at bounding box center [453, 353] width 9 height 8
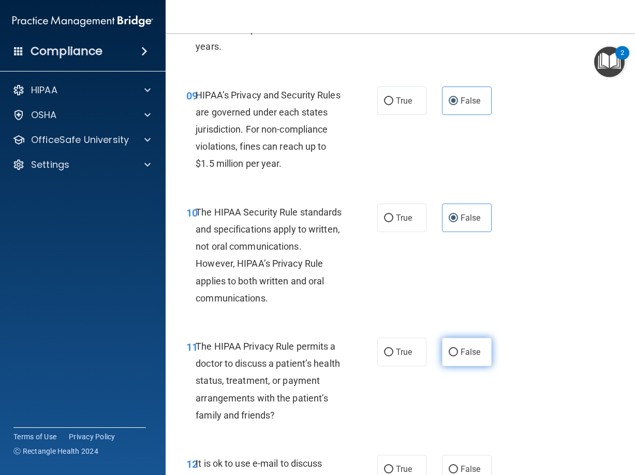
radio input "true"
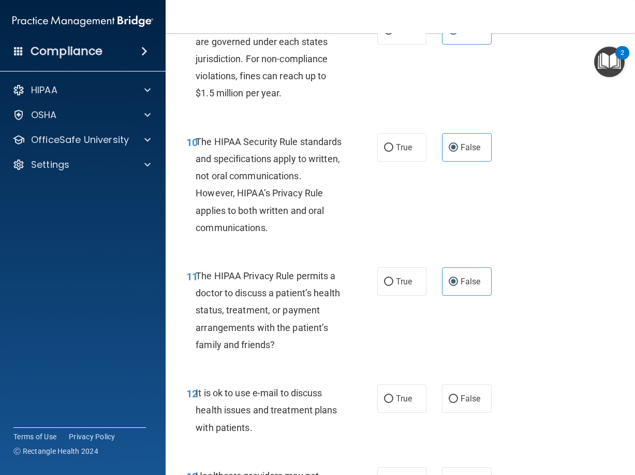
scroll to position [1105, 0]
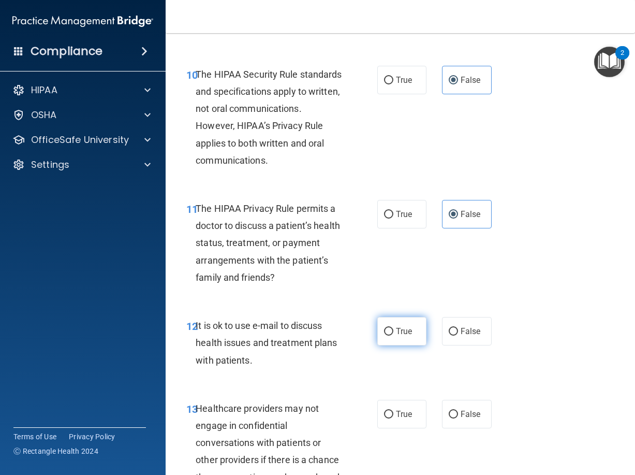
click at [381, 345] on label "True" at bounding box center [403, 331] width 50 height 28
click at [384, 336] on input "True" at bounding box center [388, 332] width 9 height 8
radio input "true"
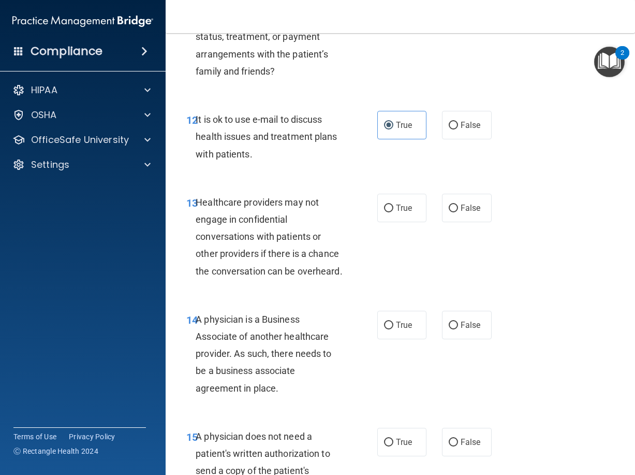
scroll to position [1312, 0]
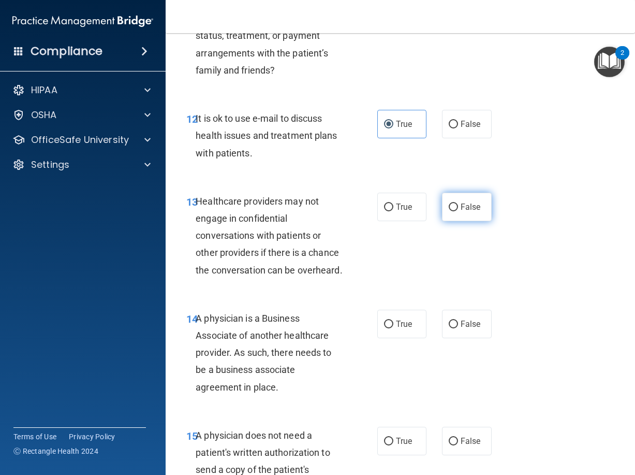
click at [450, 211] on input "False" at bounding box center [453, 208] width 9 height 8
radio input "true"
drag, startPoint x: 382, startPoint y: 384, endPoint x: 461, endPoint y: 380, distance: 79.9
click at [383, 338] on label "True" at bounding box center [403, 324] width 50 height 28
click at [384, 328] on input "True" at bounding box center [388, 325] width 9 height 8
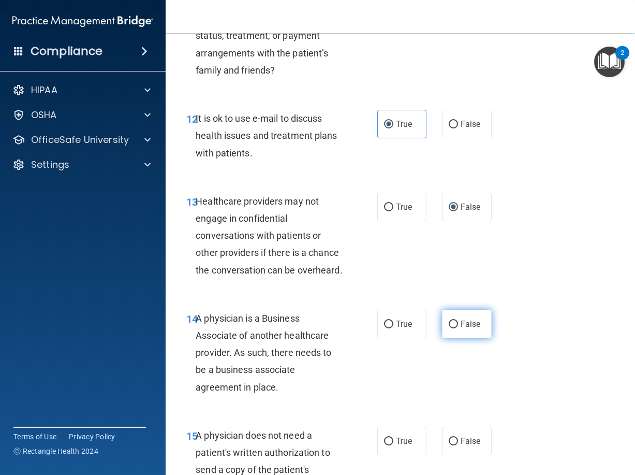
radio input "true"
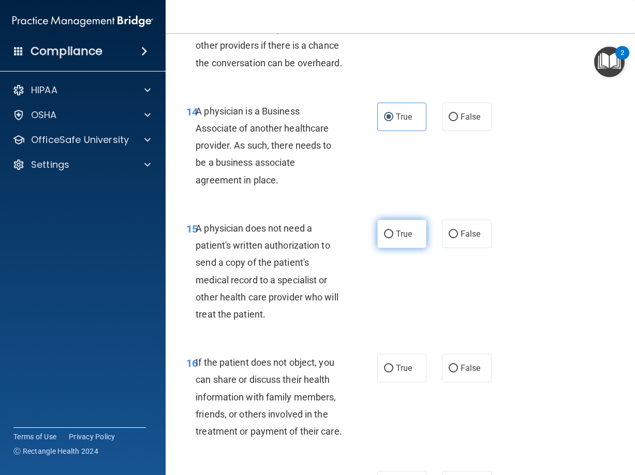
click at [396, 239] on span "True" at bounding box center [404, 234] width 16 height 10
click at [393, 238] on input "True" at bounding box center [388, 234] width 9 height 8
radio input "true"
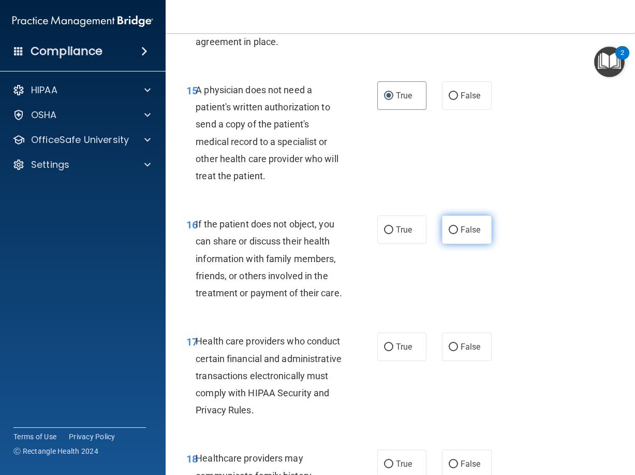
click at [442, 244] on label "False" at bounding box center [467, 229] width 50 height 28
click at [449, 234] on input "False" at bounding box center [453, 230] width 9 height 8
radio input "true"
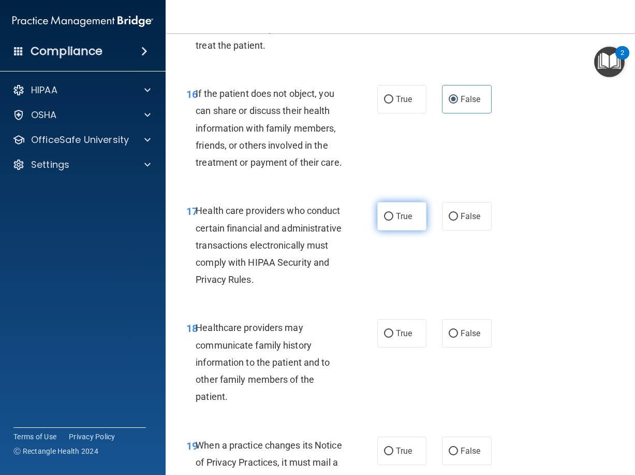
scroll to position [1796, 0]
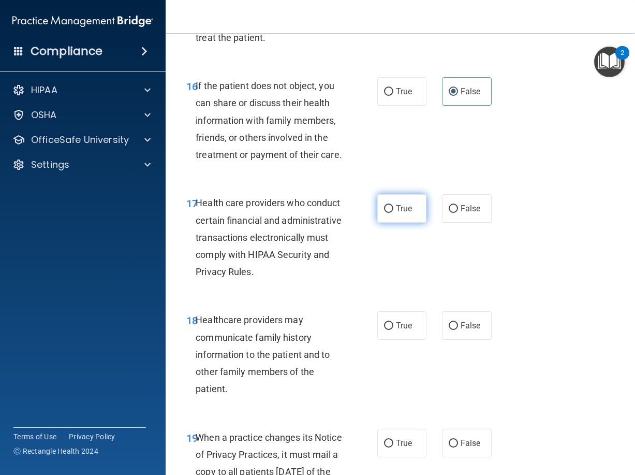
click at [400, 213] on span "True" at bounding box center [404, 209] width 16 height 10
click at [394, 213] on input "True" at bounding box center [388, 209] width 9 height 8
radio input "true"
click at [461, 213] on span "False" at bounding box center [471, 209] width 20 height 10
click at [457, 213] on input "False" at bounding box center [453, 209] width 9 height 8
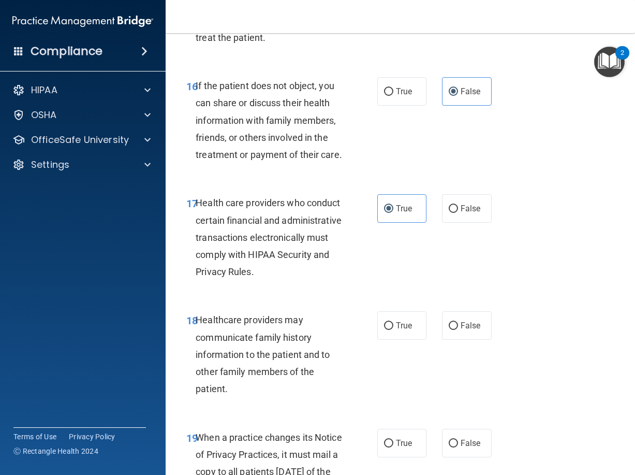
radio input "true"
click at [401, 213] on span "True" at bounding box center [404, 209] width 16 height 10
click at [394, 213] on input "True" at bounding box center [388, 209] width 9 height 8
radio input "true"
radio input "false"
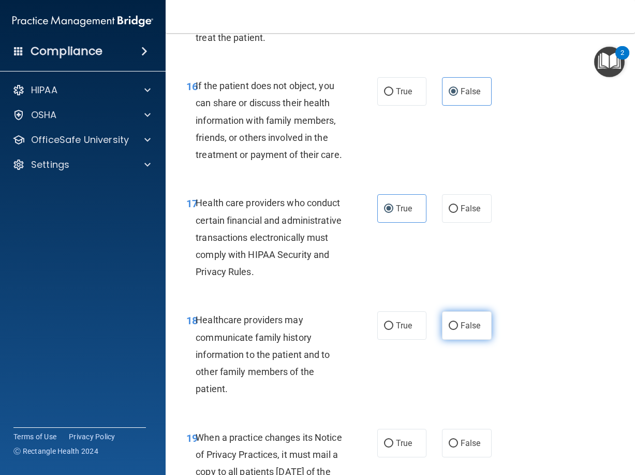
click at [464, 330] on span "False" at bounding box center [471, 326] width 20 height 10
click at [458, 330] on input "False" at bounding box center [453, 326] width 9 height 8
radio input "true"
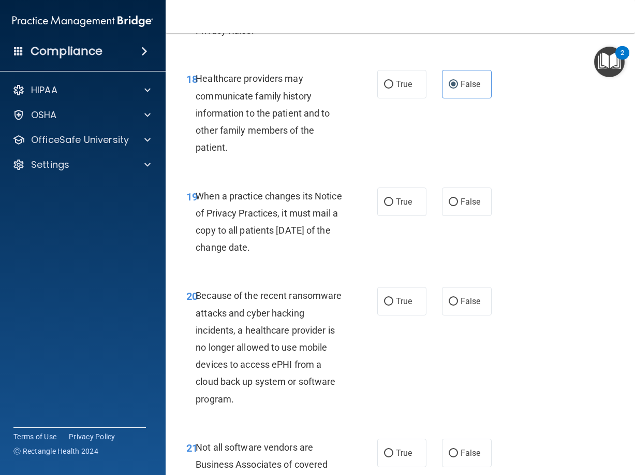
scroll to position [2072, 0]
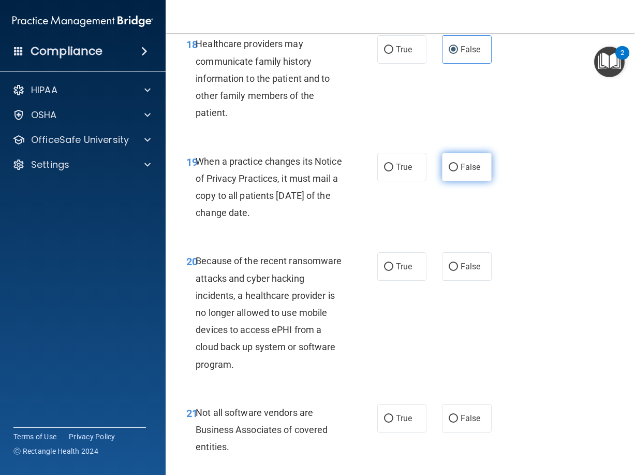
click at [461, 172] on span "False" at bounding box center [471, 167] width 20 height 10
click at [456, 171] on input "False" at bounding box center [453, 168] width 9 height 8
radio input "true"
click at [458, 281] on label "False" at bounding box center [467, 266] width 50 height 28
click at [458, 271] on input "False" at bounding box center [453, 267] width 9 height 8
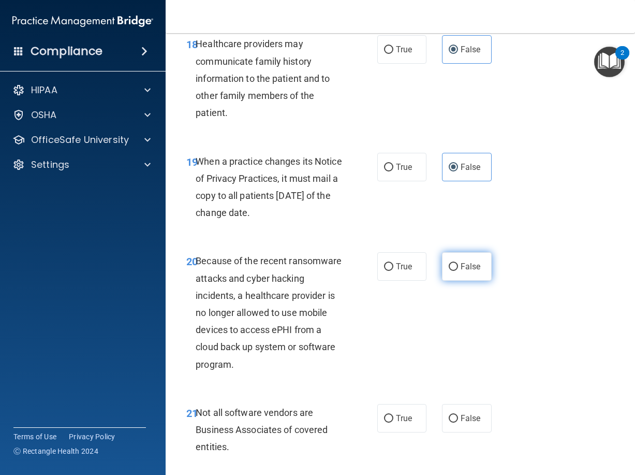
radio input "true"
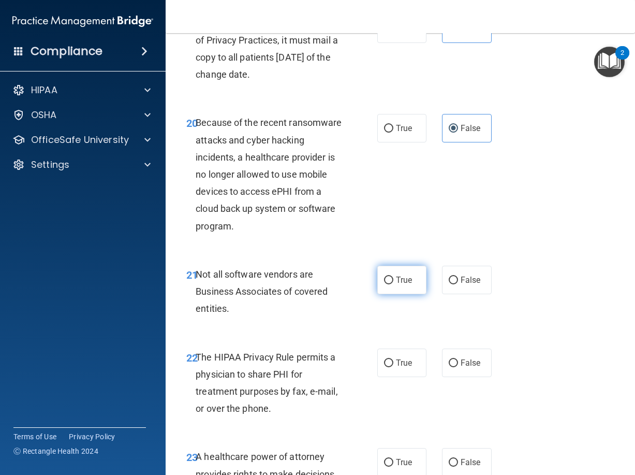
click at [384, 284] on input "True" at bounding box center [388, 281] width 9 height 8
radio input "true"
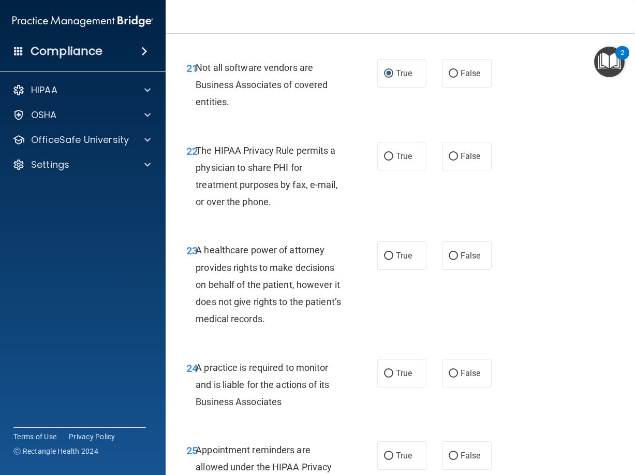
scroll to position [2417, 0]
click at [462, 161] on span "False" at bounding box center [471, 156] width 20 height 10
click at [458, 160] on input "False" at bounding box center [453, 156] width 9 height 8
radio input "true"
click at [452, 269] on label "False" at bounding box center [467, 255] width 50 height 28
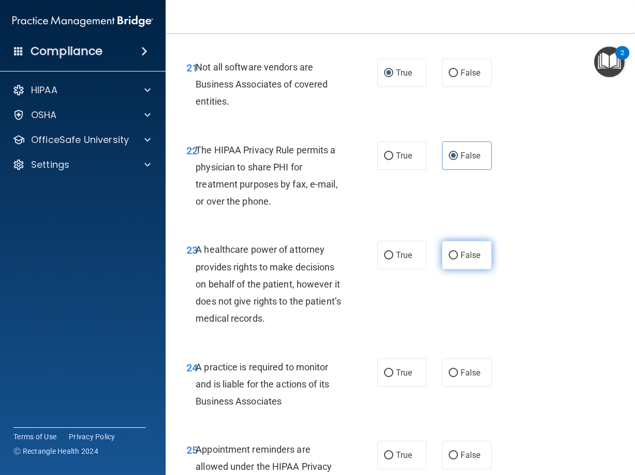
click at [452, 259] on input "False" at bounding box center [453, 256] width 9 height 8
radio input "true"
click at [400, 269] on label "True" at bounding box center [403, 255] width 50 height 28
click at [394, 259] on input "True" at bounding box center [388, 256] width 9 height 8
radio input "true"
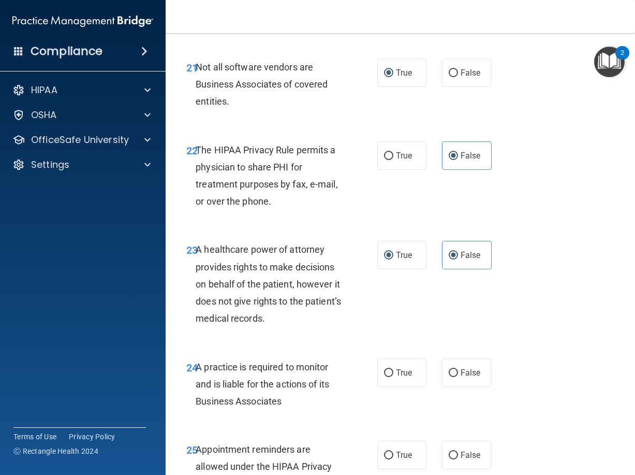
radio input "false"
click at [411, 269] on label "True" at bounding box center [403, 255] width 50 height 28
click at [394, 259] on input "True" at bounding box center [388, 256] width 9 height 8
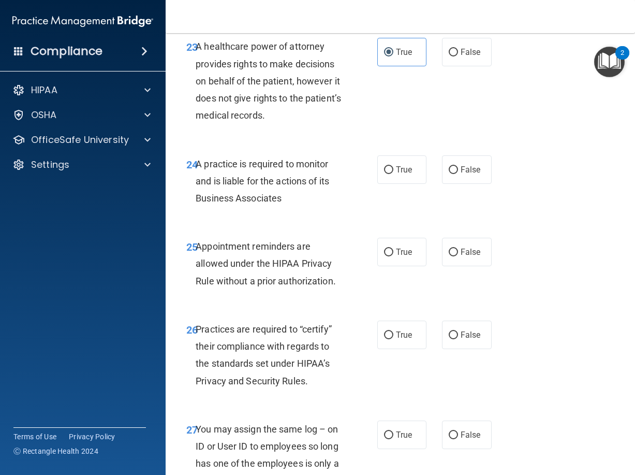
scroll to position [2624, 0]
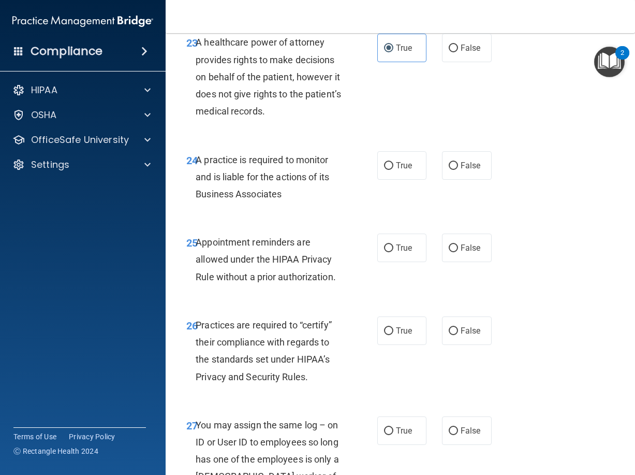
click at [417, 221] on div "24 A practice is required to monitor and is liable for the actions of its Busin…" at bounding box center [401, 179] width 444 height 83
click at [397, 180] on label "True" at bounding box center [403, 165] width 50 height 28
click at [394, 170] on input "True" at bounding box center [388, 166] width 9 height 8
radio input "true"
click at [453, 303] on div "25 Appointment reminders are allowed under the HIPAA Privacy Rule without a pri…" at bounding box center [401, 262] width 444 height 83
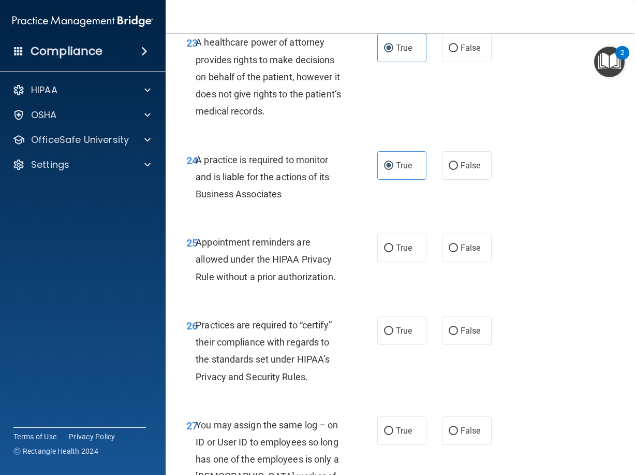
drag, startPoint x: 409, startPoint y: 324, endPoint x: 435, endPoint y: 346, distance: 34.5
click at [409, 262] on label "True" at bounding box center [403, 248] width 50 height 28
click at [394, 252] on input "True" at bounding box center [388, 248] width 9 height 8
radio input "true"
drag, startPoint x: 404, startPoint y: 407, endPoint x: 412, endPoint y: 418, distance: 13.5
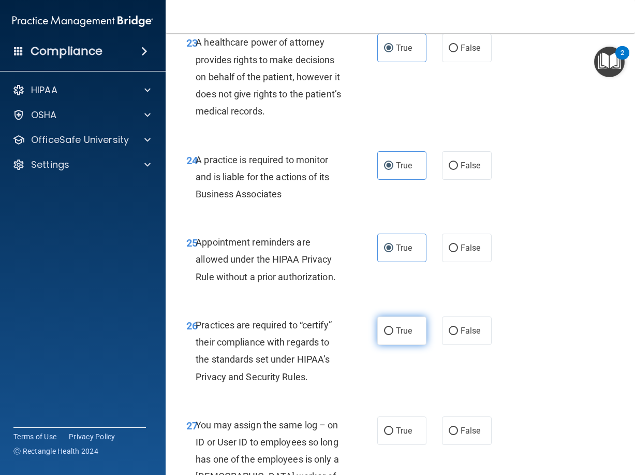
click at [404, 345] on label "True" at bounding box center [403, 330] width 50 height 28
click at [394, 335] on input "True" at bounding box center [388, 331] width 9 height 8
radio input "true"
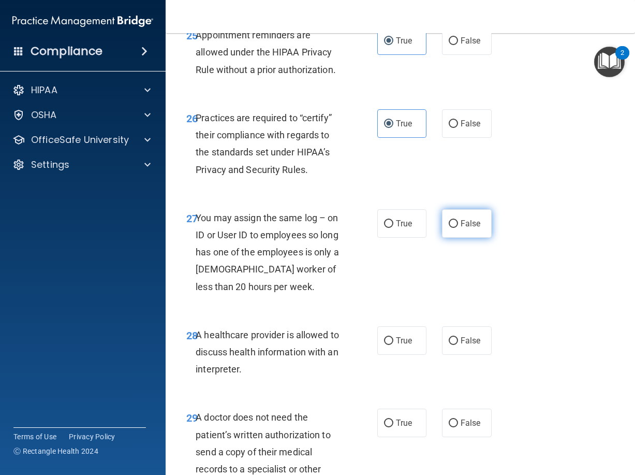
drag, startPoint x: 446, startPoint y: 304, endPoint x: 447, endPoint y: 311, distance: 7.3
click at [446, 238] on label "False" at bounding box center [467, 223] width 50 height 28
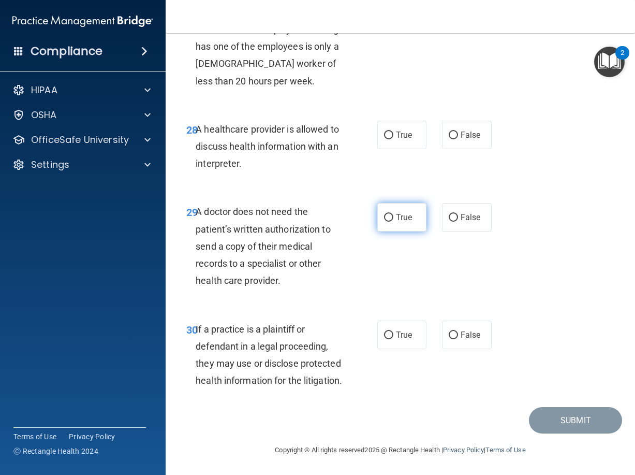
scroll to position [3039, 0]
click at [461, 140] on span "False" at bounding box center [471, 135] width 20 height 10
click at [458, 139] on input "False" at bounding box center [453, 136] width 9 height 8
radio input "true"
click at [413, 232] on label "True" at bounding box center [403, 217] width 50 height 28
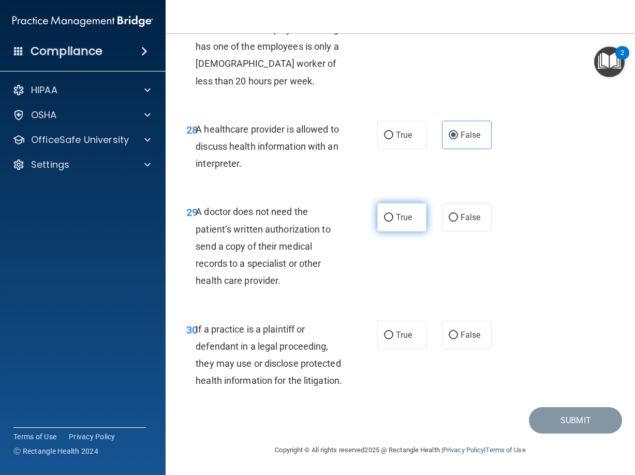
click at [394, 222] on input "True" at bounding box center [388, 218] width 9 height 8
radio input "true"
click at [389, 321] on label "True" at bounding box center [403, 335] width 50 height 28
click at [389, 331] on input "True" at bounding box center [388, 335] width 9 height 8
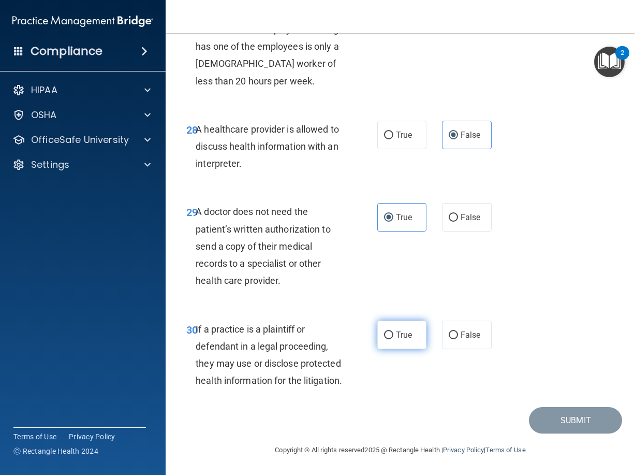
radio input "true"
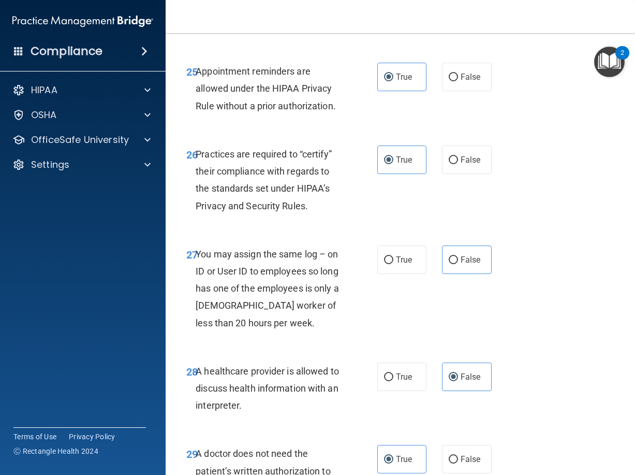
scroll to position [2795, 0]
click at [435, 274] on div "True False" at bounding box center [437, 260] width 119 height 28
click at [461, 265] on span "False" at bounding box center [471, 260] width 20 height 10
click at [458, 265] on input "False" at bounding box center [453, 261] width 9 height 8
radio input "true"
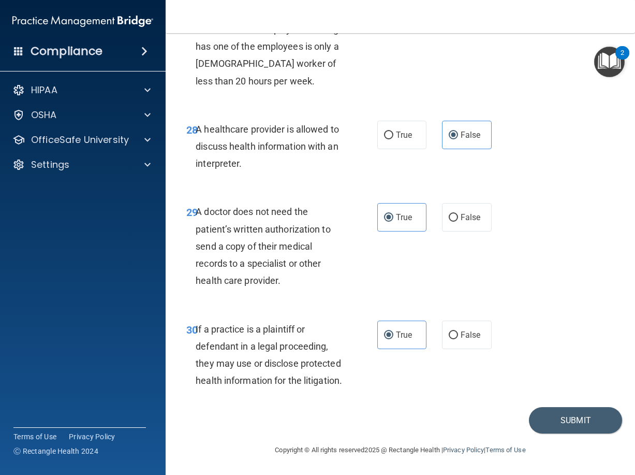
scroll to position [3140, 0]
click at [555, 427] on button "Submit" at bounding box center [575, 420] width 93 height 26
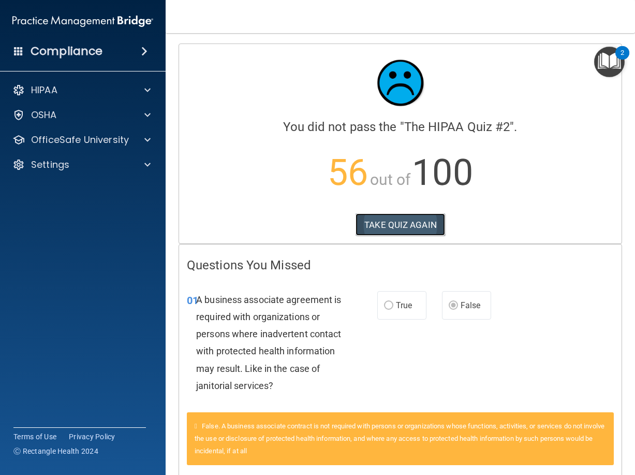
click at [399, 227] on button "TAKE QUIZ AGAIN" at bounding box center [401, 224] width 90 height 23
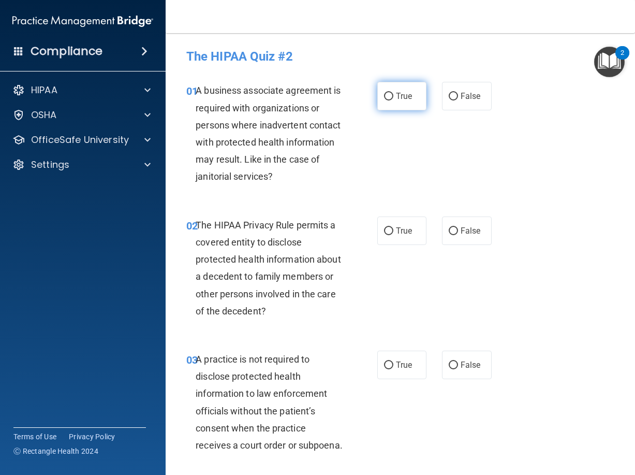
click at [396, 102] on label "True" at bounding box center [403, 96] width 50 height 28
click at [394, 100] on input "True" at bounding box center [388, 97] width 9 height 8
radio input "true"
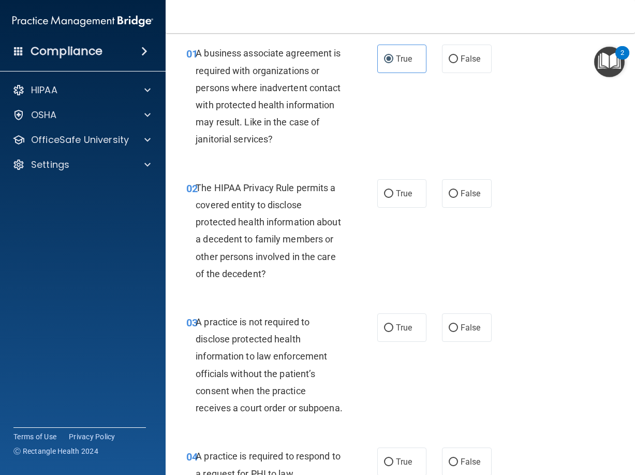
scroll to position [69, 0]
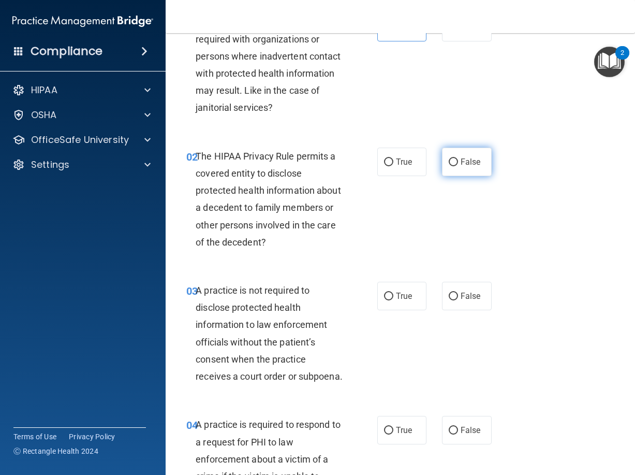
click at [461, 161] on span "False" at bounding box center [471, 162] width 20 height 10
click at [458, 161] on input "False" at bounding box center [453, 162] width 9 height 8
radio input "true"
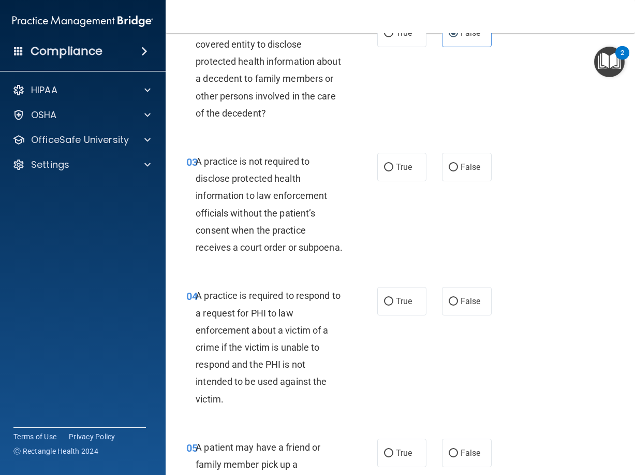
scroll to position [276, 0]
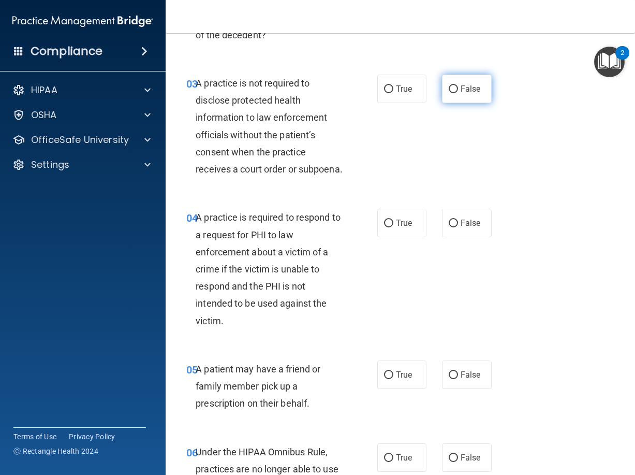
click at [471, 94] on span "False" at bounding box center [471, 89] width 20 height 10
click at [458, 93] on input "False" at bounding box center [453, 89] width 9 height 8
radio input "true"
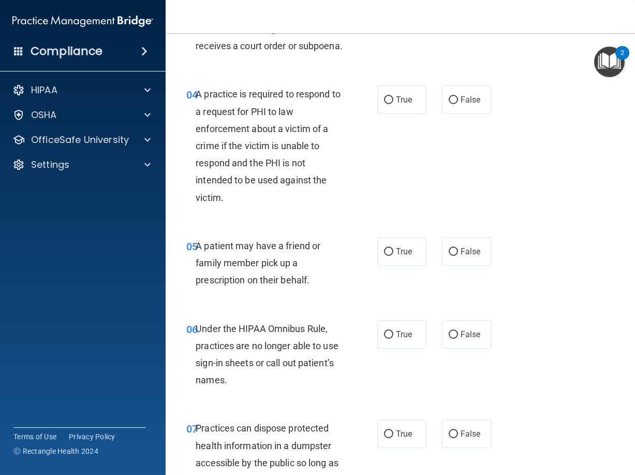
scroll to position [414, 0]
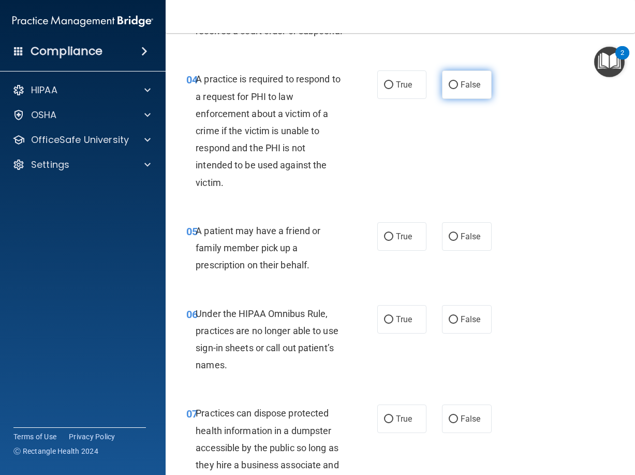
click at [461, 99] on label "False" at bounding box center [467, 84] width 50 height 28
click at [458, 89] on input "False" at bounding box center [453, 85] width 9 height 8
radio input "true"
click at [408, 90] on span "True" at bounding box center [404, 85] width 16 height 10
click at [394, 89] on input "True" at bounding box center [388, 85] width 9 height 8
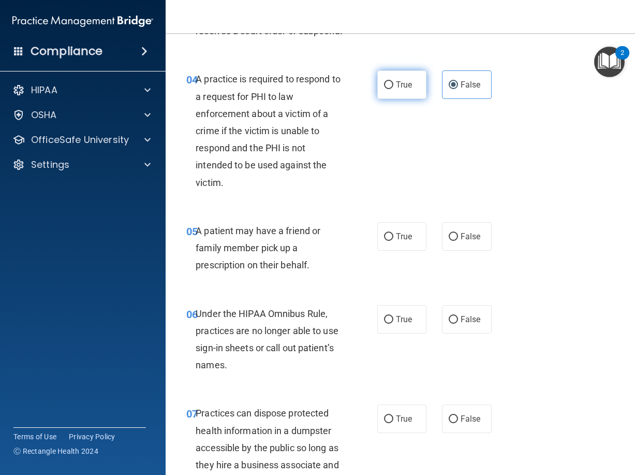
radio input "true"
radio input "false"
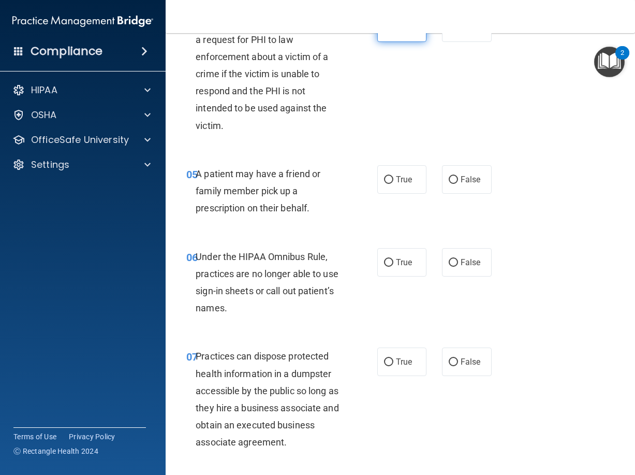
scroll to position [553, 0]
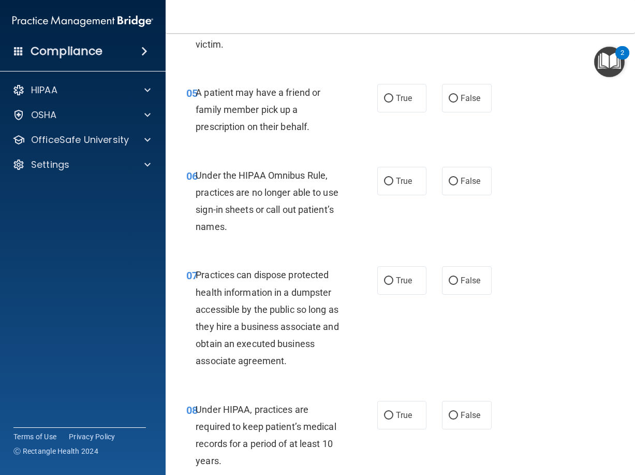
click at [494, 135] on div "05 A patient may have a friend or family member pick up a prescription on their…" at bounding box center [401, 112] width 444 height 83
click at [408, 112] on label "True" at bounding box center [403, 98] width 50 height 28
click at [394, 103] on input "True" at bounding box center [388, 99] width 9 height 8
radio input "true"
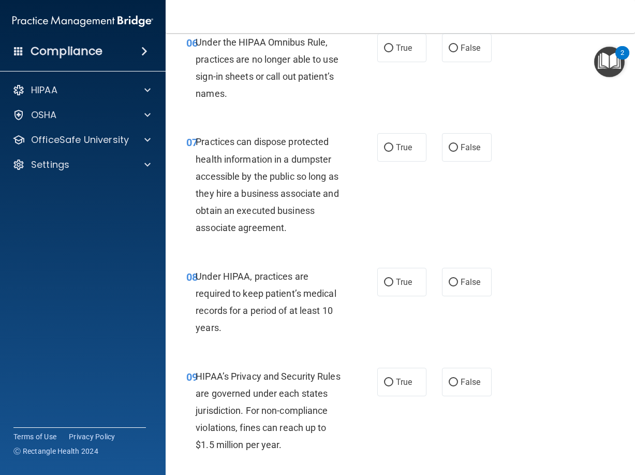
scroll to position [690, 0]
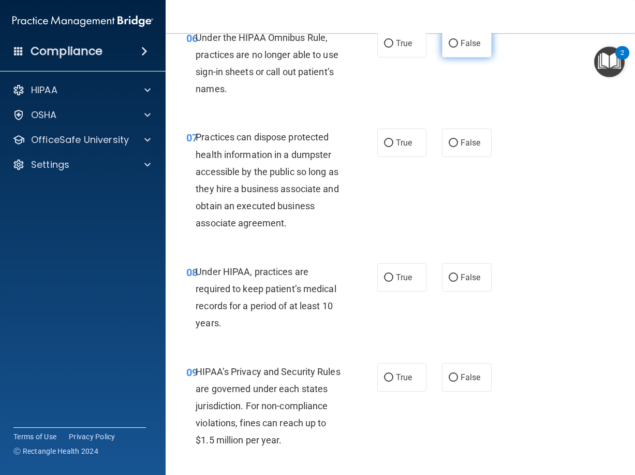
click at [468, 57] on label "False" at bounding box center [467, 43] width 50 height 28
click at [458, 48] on input "False" at bounding box center [453, 44] width 9 height 8
radio input "true"
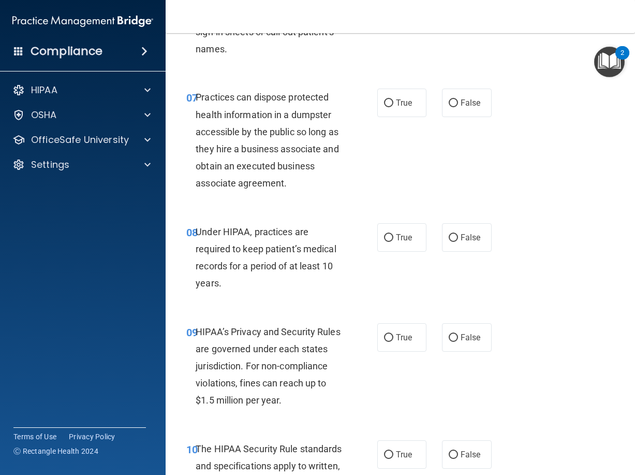
scroll to position [760, 0]
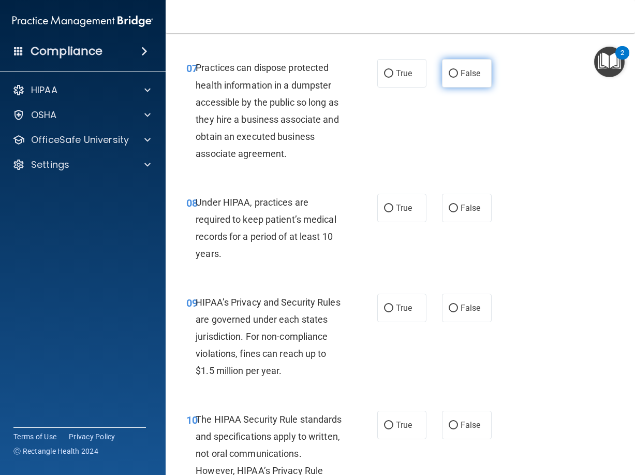
click at [461, 78] on span "False" at bounding box center [471, 73] width 20 height 10
click at [458, 78] on input "False" at bounding box center [453, 74] width 9 height 8
radio input "true"
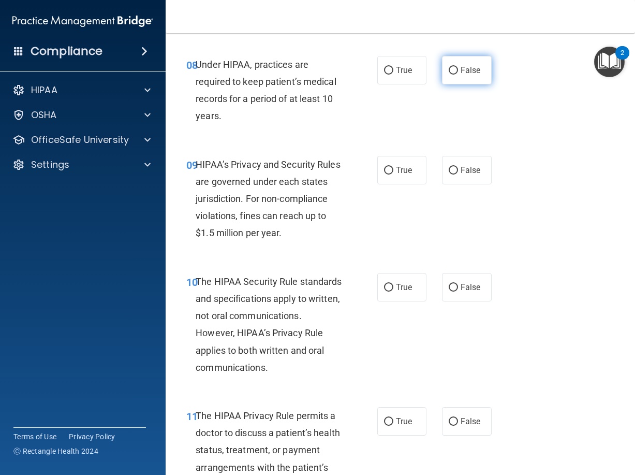
click at [461, 75] on span "False" at bounding box center [471, 70] width 20 height 10
click at [458, 75] on input "False" at bounding box center [453, 71] width 9 height 8
radio input "true"
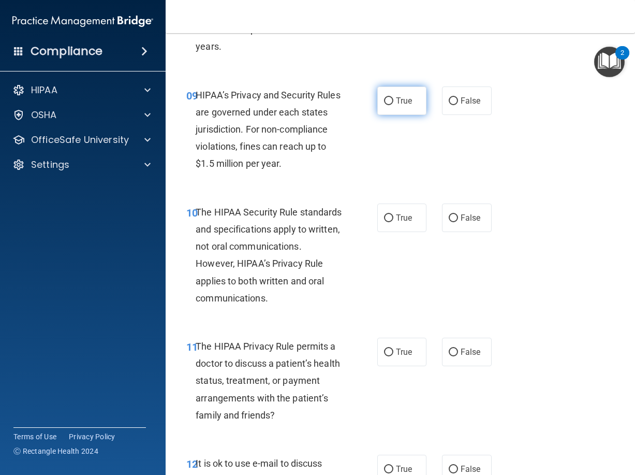
click at [396, 106] on span "True" at bounding box center [404, 101] width 16 height 10
click at [394, 105] on input "True" at bounding box center [388, 101] width 9 height 8
radio input "true"
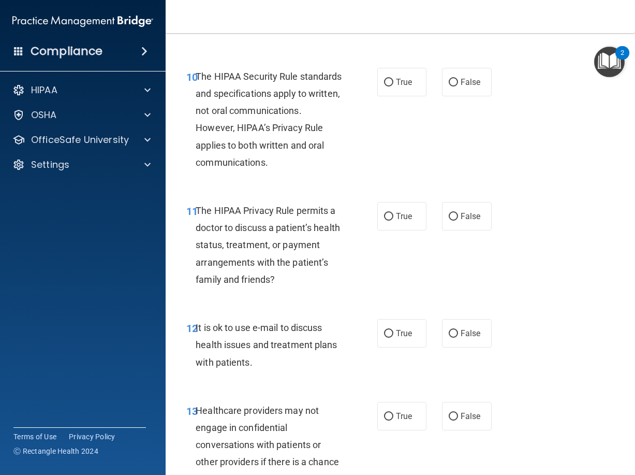
scroll to position [1105, 0]
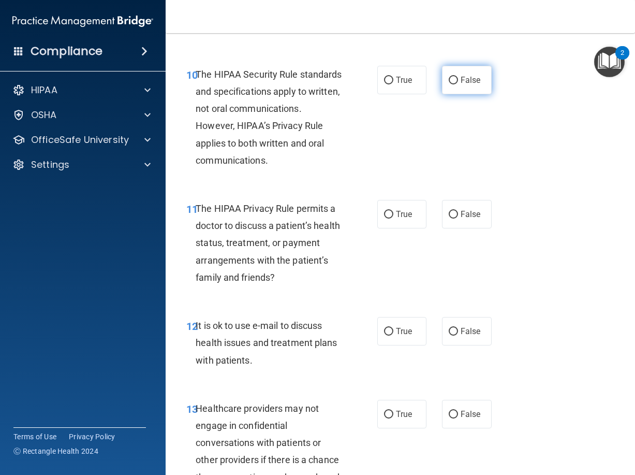
click at [470, 85] on span "False" at bounding box center [471, 80] width 20 height 10
click at [458, 84] on input "False" at bounding box center [453, 81] width 9 height 8
radio input "true"
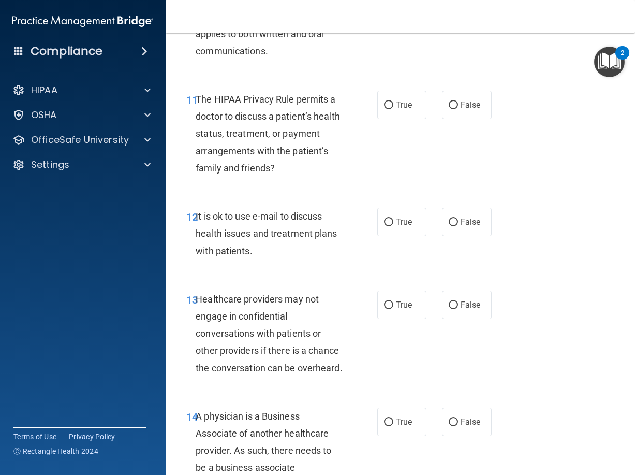
scroll to position [1243, 0]
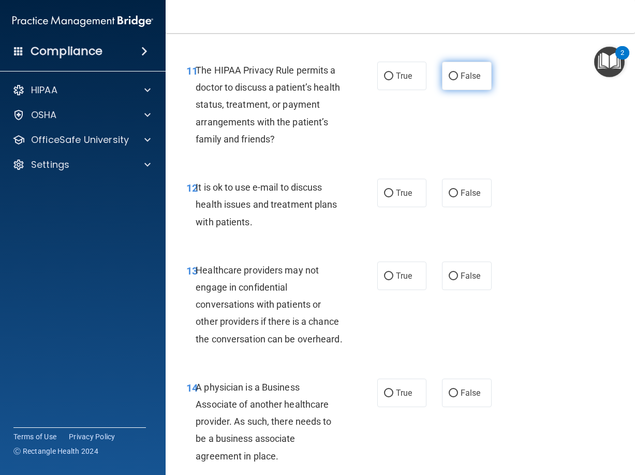
click at [475, 81] on span "False" at bounding box center [471, 76] width 20 height 10
click at [458, 80] on input "False" at bounding box center [453, 77] width 9 height 8
radio input "true"
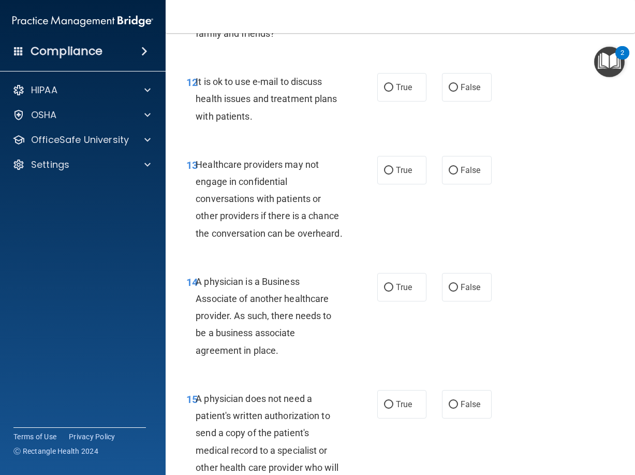
scroll to position [1381, 0]
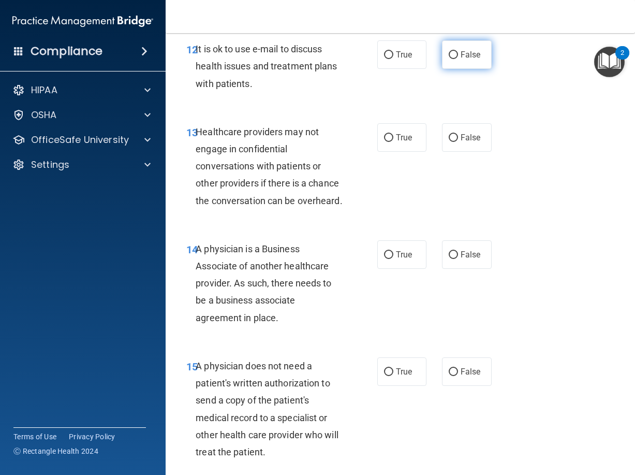
click at [462, 60] on span "False" at bounding box center [471, 55] width 20 height 10
click at [458, 59] on input "False" at bounding box center [453, 55] width 9 height 8
radio input "true"
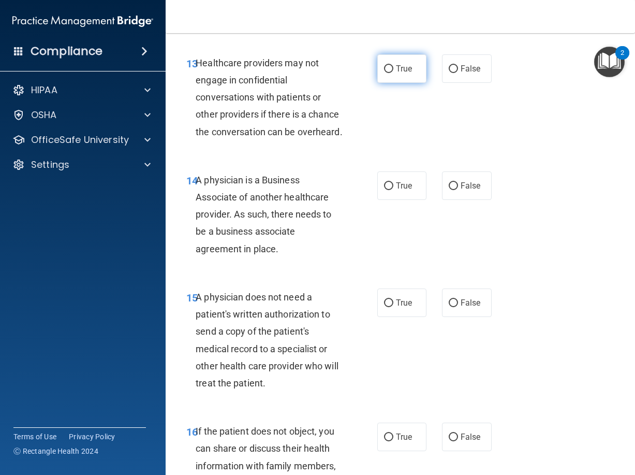
click at [411, 83] on label "True" at bounding box center [403, 68] width 50 height 28
click at [394, 73] on input "True" at bounding box center [388, 69] width 9 height 8
radio input "true"
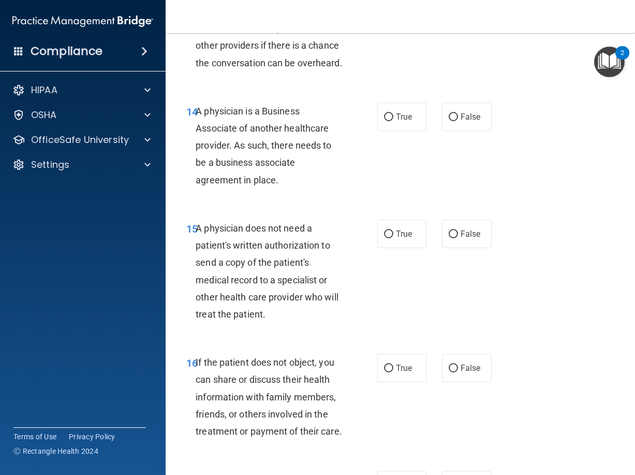
scroll to position [1588, 0]
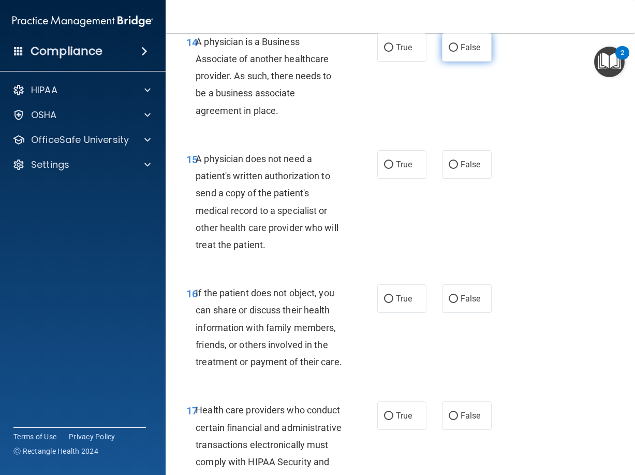
click at [451, 62] on label "False" at bounding box center [467, 47] width 50 height 28
click at [451, 52] on input "False" at bounding box center [453, 48] width 9 height 8
radio input "true"
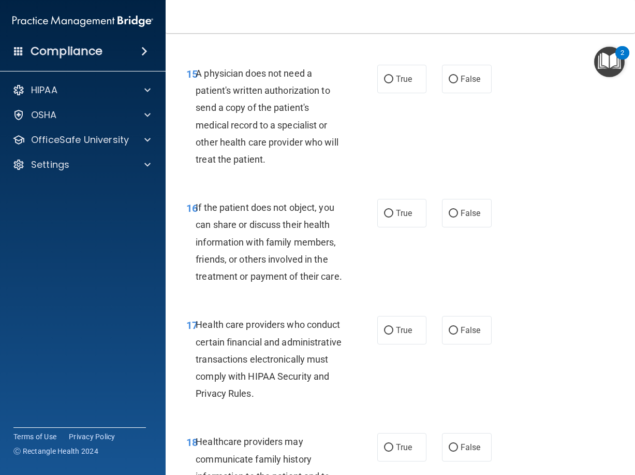
scroll to position [1726, 0]
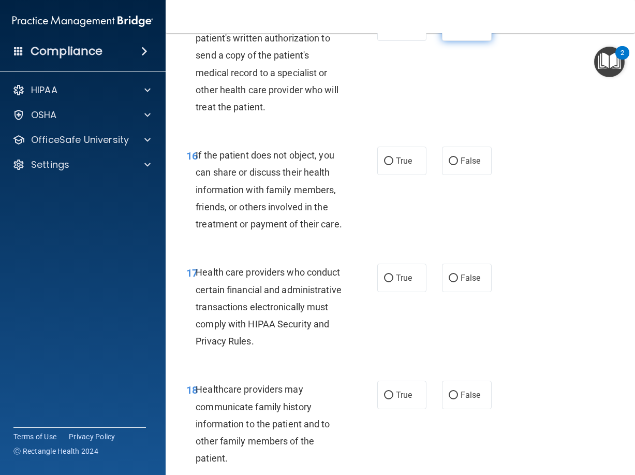
click at [453, 31] on input "False" at bounding box center [453, 27] width 9 height 8
radio input "true"
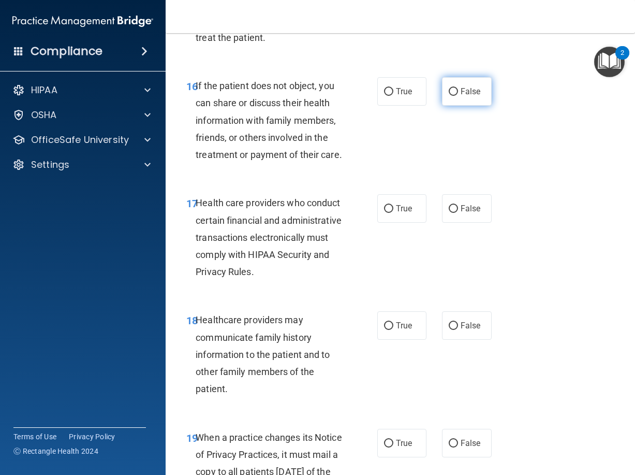
click at [464, 96] on span "False" at bounding box center [471, 91] width 20 height 10
click at [458, 96] on input "False" at bounding box center [453, 92] width 9 height 8
radio input "true"
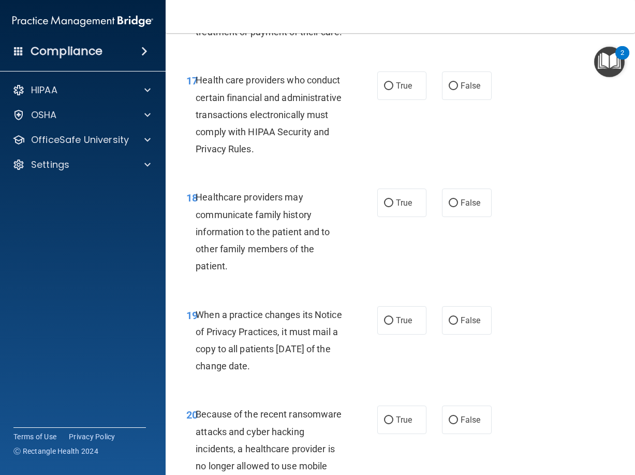
scroll to position [1933, 0]
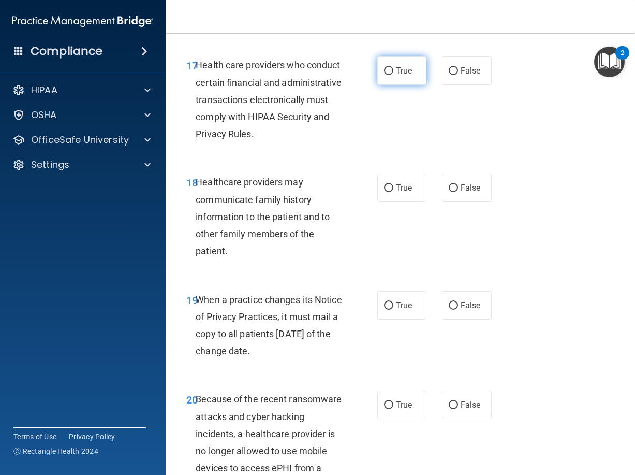
click at [387, 75] on input "True" at bounding box center [388, 71] width 9 height 8
radio input "true"
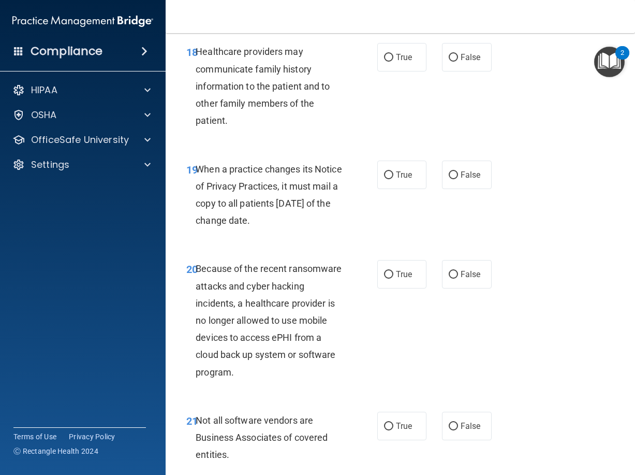
scroll to position [2072, 0]
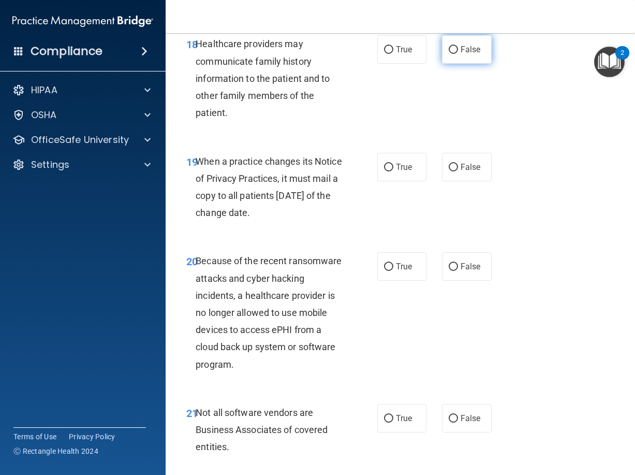
click at [465, 64] on label "False" at bounding box center [467, 49] width 50 height 28
click at [458, 54] on input "False" at bounding box center [453, 50] width 9 height 8
radio input "true"
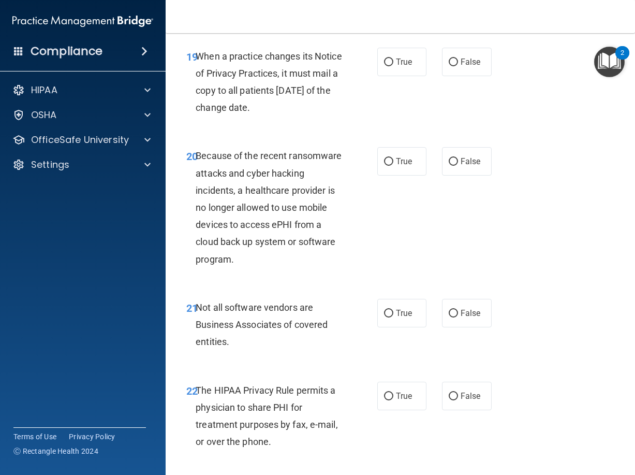
scroll to position [2210, 0]
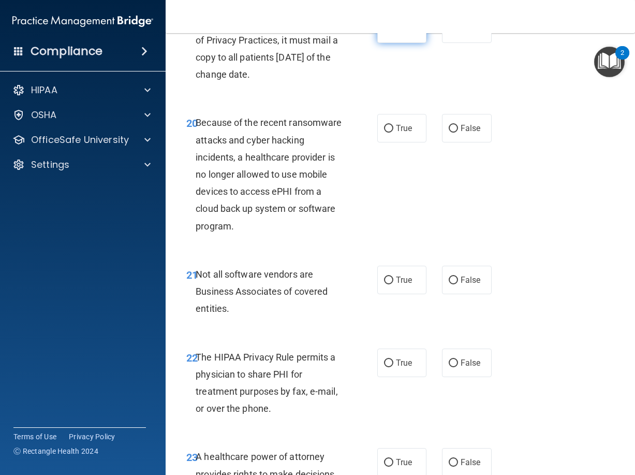
click at [398, 34] on span "True" at bounding box center [404, 29] width 16 height 10
click at [394, 33] on input "True" at bounding box center [388, 29] width 9 height 8
radio input "true"
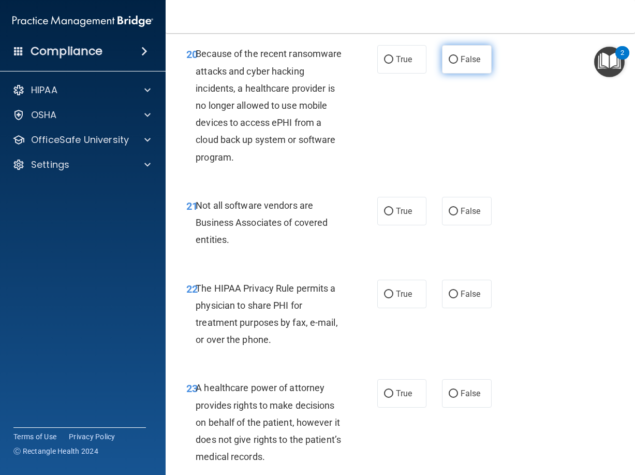
click at [471, 64] on span "False" at bounding box center [471, 59] width 20 height 10
click at [458, 64] on input "False" at bounding box center [453, 60] width 9 height 8
radio input "true"
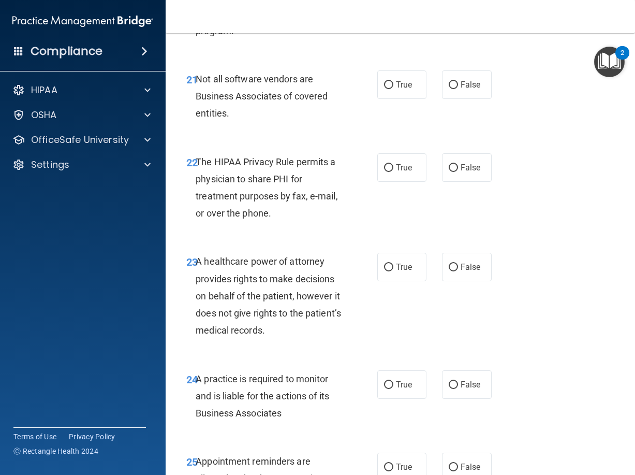
scroll to position [2417, 0]
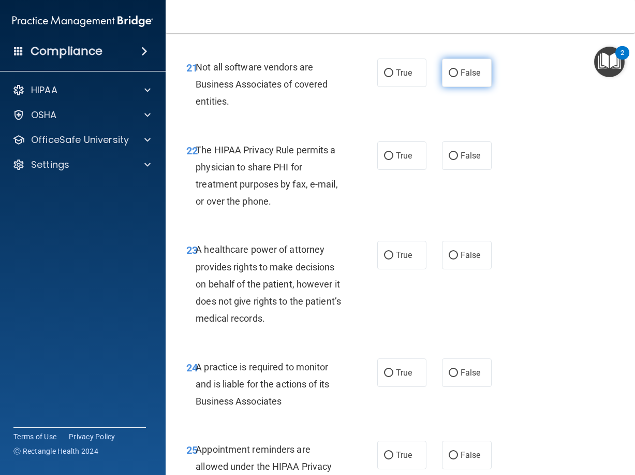
click at [475, 87] on label "False" at bounding box center [467, 73] width 50 height 28
click at [458, 77] on input "False" at bounding box center [453, 73] width 9 height 8
radio input "true"
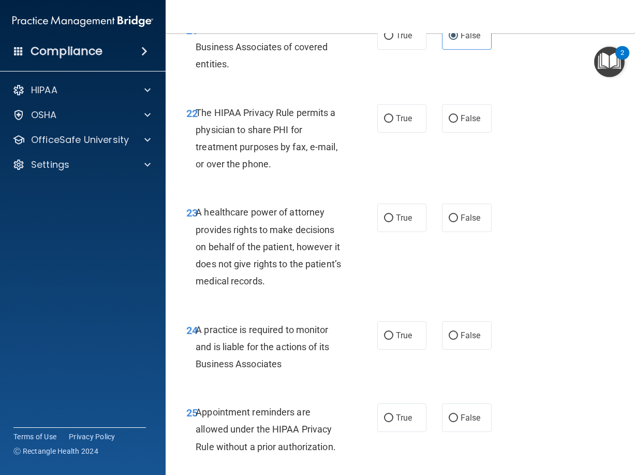
scroll to position [2555, 0]
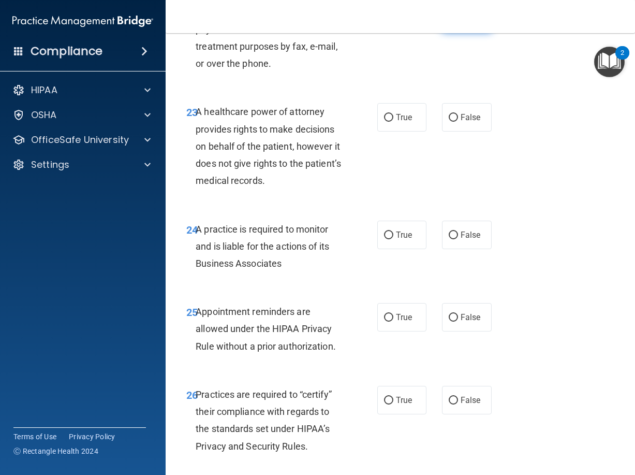
click at [461, 23] on span "False" at bounding box center [471, 18] width 20 height 10
click at [457, 22] on input "False" at bounding box center [453, 19] width 9 height 8
radio input "true"
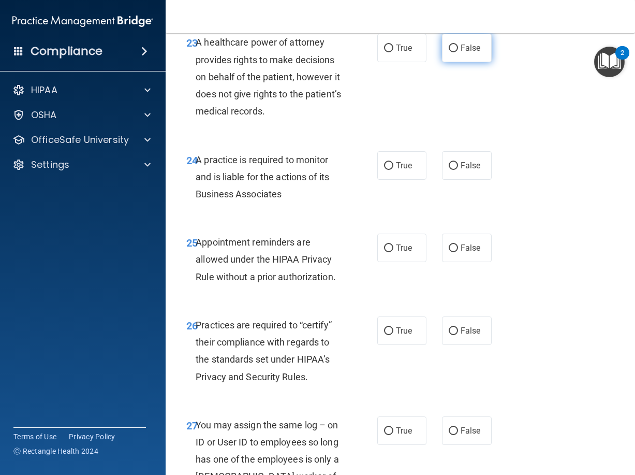
click at [484, 62] on label "False" at bounding box center [467, 48] width 50 height 28
click at [458, 52] on input "False" at bounding box center [453, 49] width 9 height 8
radio input "true"
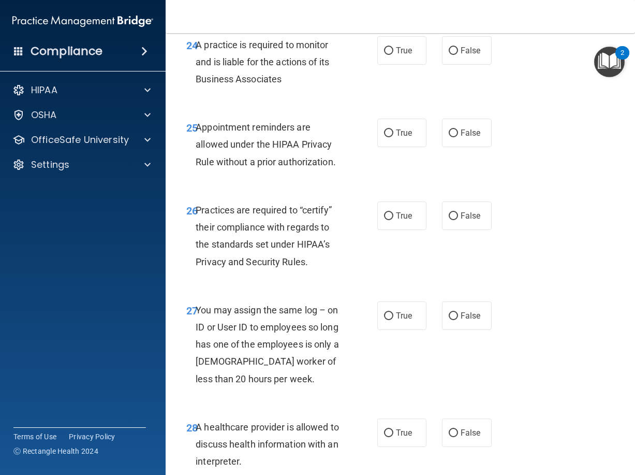
scroll to position [2762, 0]
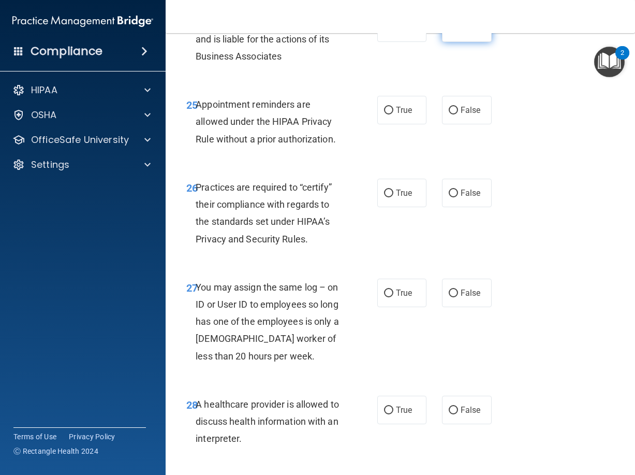
click at [458, 42] on label "False" at bounding box center [467, 27] width 50 height 28
click at [458, 32] on input "False" at bounding box center [453, 28] width 9 height 8
radio input "true"
click at [415, 124] on label "True" at bounding box center [403, 110] width 50 height 28
click at [394, 114] on input "True" at bounding box center [388, 111] width 9 height 8
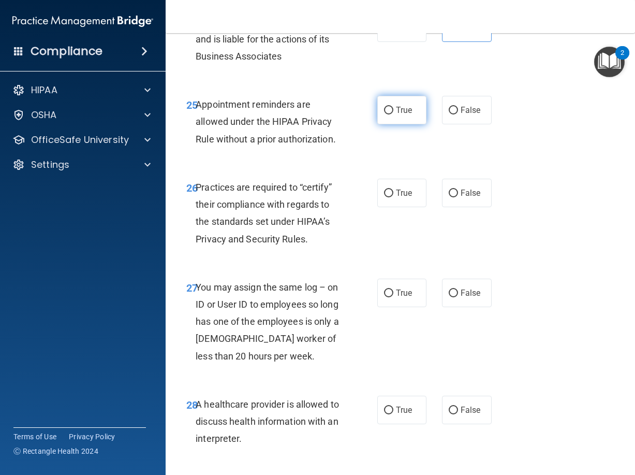
radio input "true"
click at [466, 207] on label "False" at bounding box center [467, 193] width 50 height 28
click at [458, 197] on input "False" at bounding box center [453, 194] width 9 height 8
radio input "true"
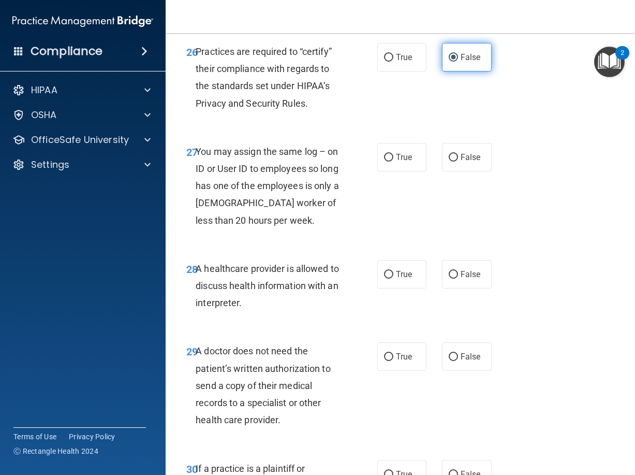
scroll to position [2900, 0]
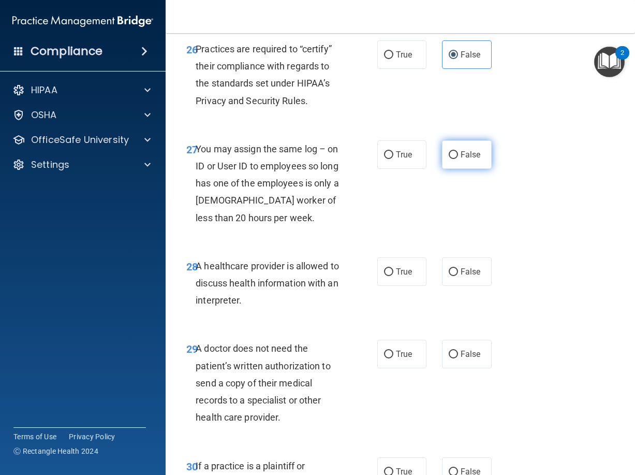
click at [464, 160] on span "False" at bounding box center [471, 155] width 20 height 10
click at [458, 159] on input "False" at bounding box center [453, 155] width 9 height 8
radio input "true"
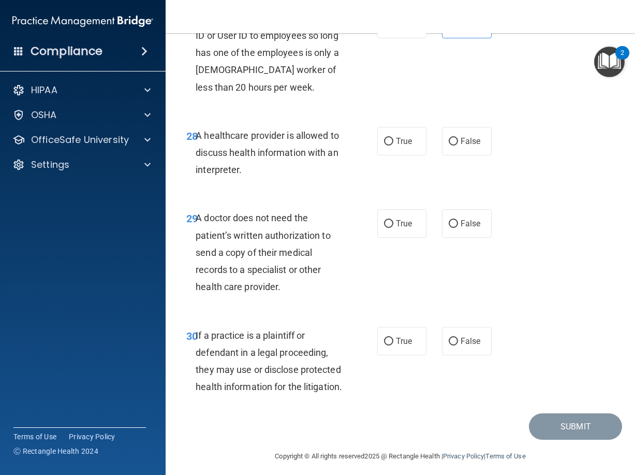
scroll to position [3039, 0]
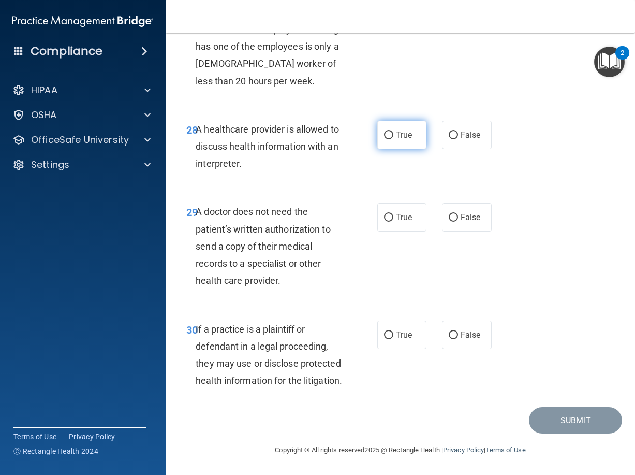
click at [396, 140] on span "True" at bounding box center [404, 135] width 16 height 10
click at [392, 139] on input "True" at bounding box center [388, 136] width 9 height 8
radio input "true"
click at [388, 232] on label "True" at bounding box center [403, 217] width 50 height 28
click at [388, 222] on input "True" at bounding box center [388, 218] width 9 height 8
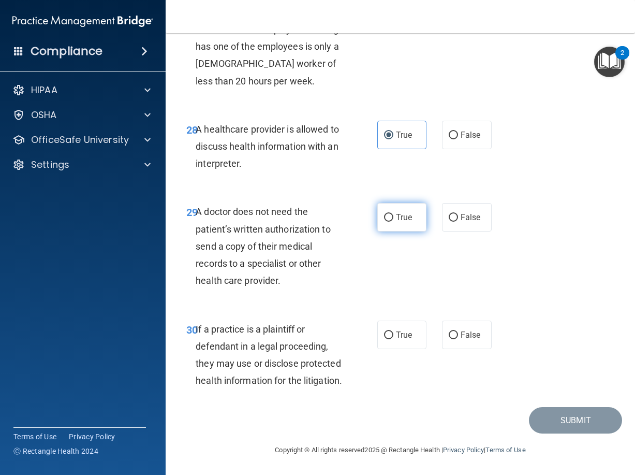
radio input "true"
click at [396, 340] on span "True" at bounding box center [404, 335] width 16 height 10
click at [392, 339] on input "True" at bounding box center [388, 335] width 9 height 8
radio input "true"
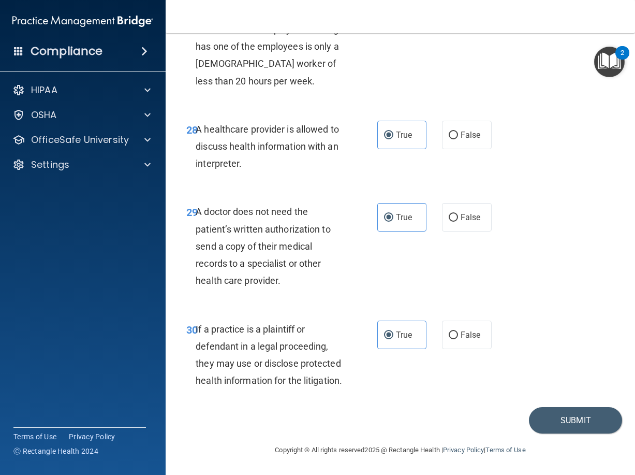
scroll to position [3140, 0]
click at [566, 426] on button "Submit" at bounding box center [575, 420] width 93 height 26
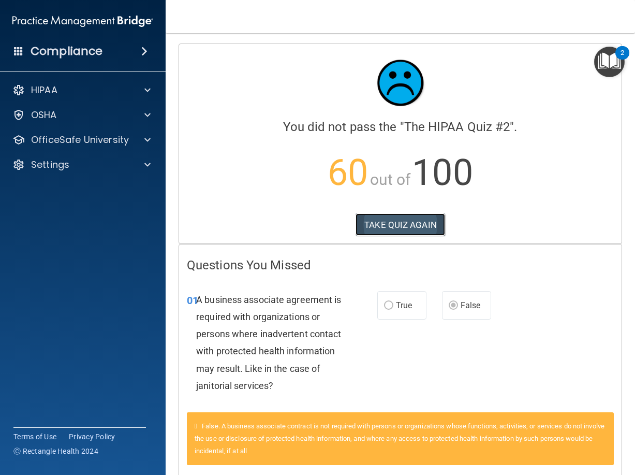
click at [407, 223] on button "TAKE QUIZ AGAIN" at bounding box center [401, 224] width 90 height 23
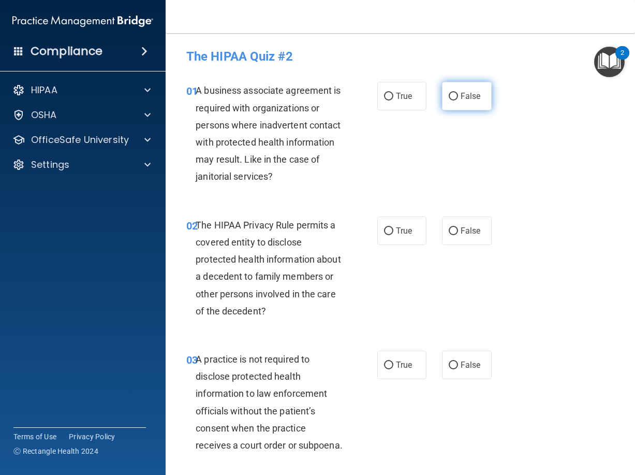
click at [455, 96] on label "False" at bounding box center [467, 96] width 50 height 28
click at [455, 96] on input "False" at bounding box center [453, 97] width 9 height 8
radio input "true"
click at [382, 247] on div "02 The HIPAA Privacy Rule permits a covered entity to disclose protected health…" at bounding box center [282, 270] width 222 height 108
click at [390, 237] on label "True" at bounding box center [403, 230] width 50 height 28
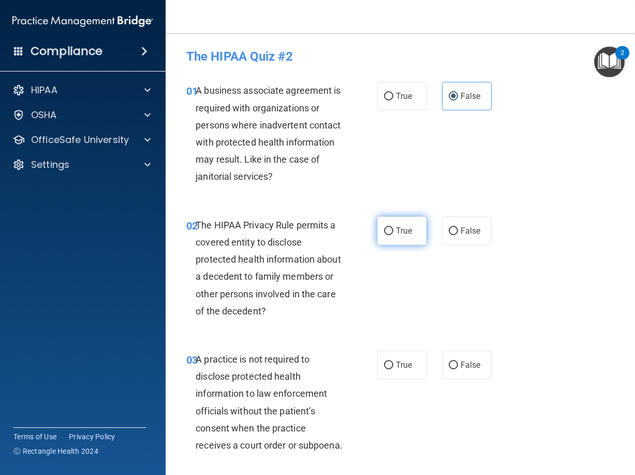
click at [390, 235] on input "True" at bounding box center [388, 231] width 9 height 8
radio input "true"
click at [456, 379] on label "False" at bounding box center [467, 365] width 50 height 28
click at [456, 369] on input "False" at bounding box center [453, 365] width 9 height 8
radio input "true"
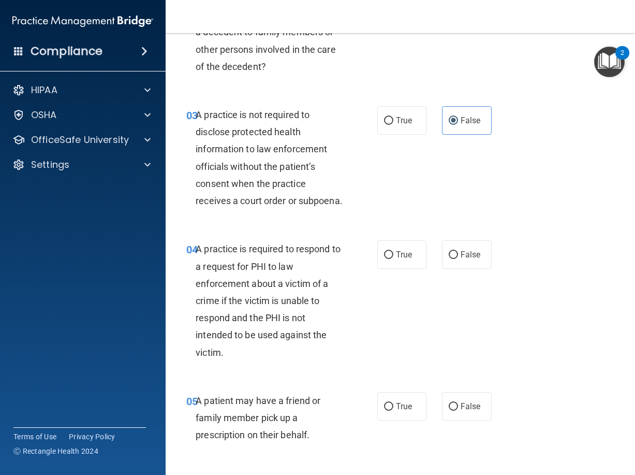
scroll to position [276, 0]
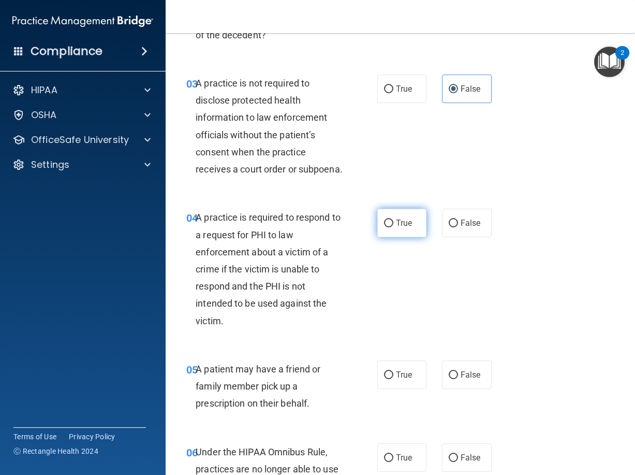
click at [406, 228] on span "True" at bounding box center [404, 223] width 16 height 10
click at [394, 227] on input "True" at bounding box center [388, 224] width 9 height 8
radio input "true"
click at [397, 389] on label "True" at bounding box center [403, 374] width 50 height 28
click at [394, 379] on input "True" at bounding box center [388, 375] width 9 height 8
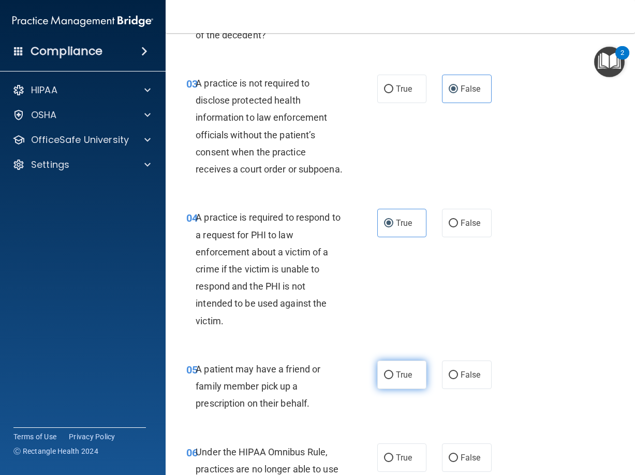
radio input "true"
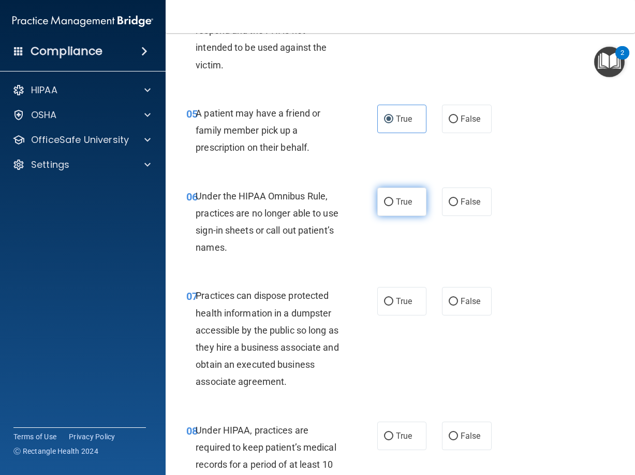
scroll to position [553, 0]
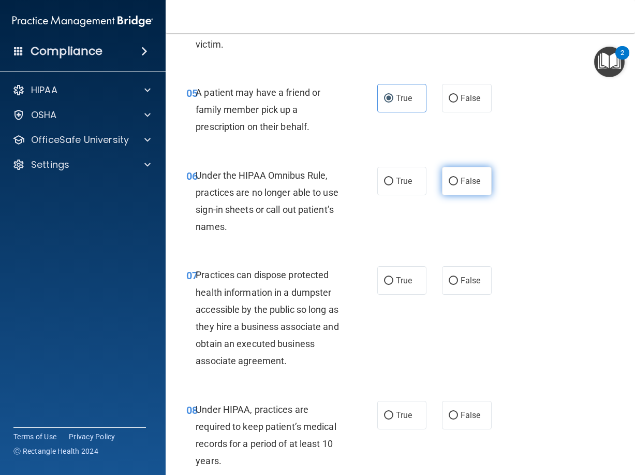
click at [483, 195] on label "False" at bounding box center [467, 181] width 50 height 28
click at [458, 185] on input "False" at bounding box center [453, 182] width 9 height 8
radio input "true"
click at [475, 295] on label "False" at bounding box center [467, 280] width 50 height 28
click at [458, 285] on input "False" at bounding box center [453, 281] width 9 height 8
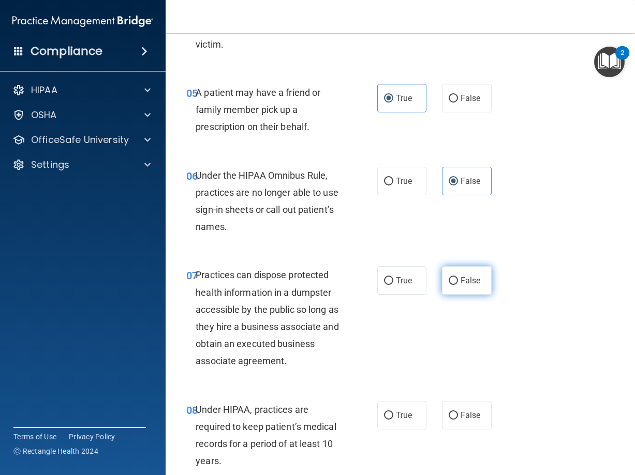
radio input "true"
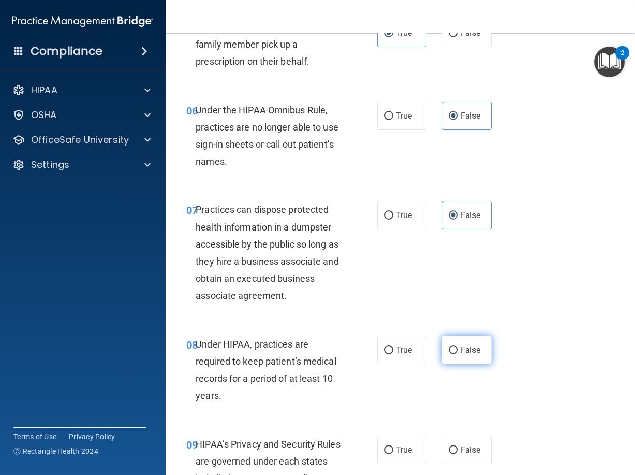
scroll to position [690, 0]
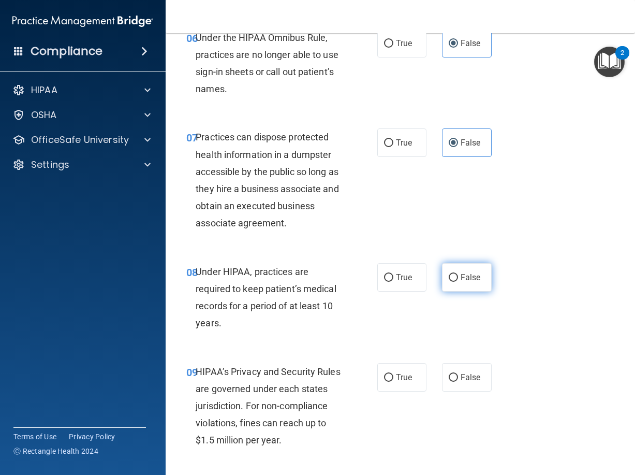
click at [475, 282] on span "False" at bounding box center [471, 277] width 20 height 10
click at [458, 282] on input "False" at bounding box center [453, 278] width 9 height 8
radio input "true"
click at [475, 392] on label "False" at bounding box center [467, 377] width 50 height 28
click at [458, 382] on input "False" at bounding box center [453, 378] width 9 height 8
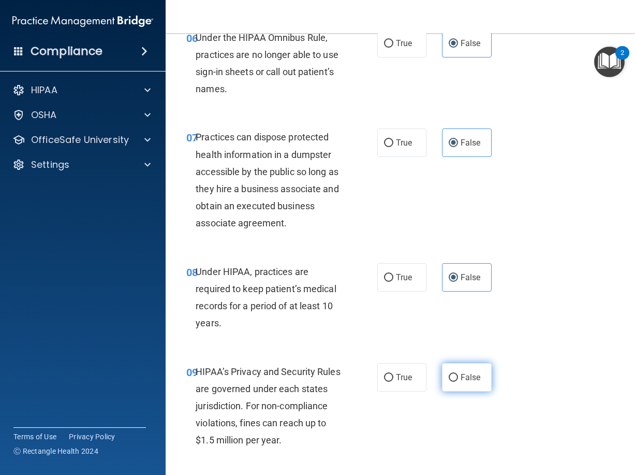
radio input "true"
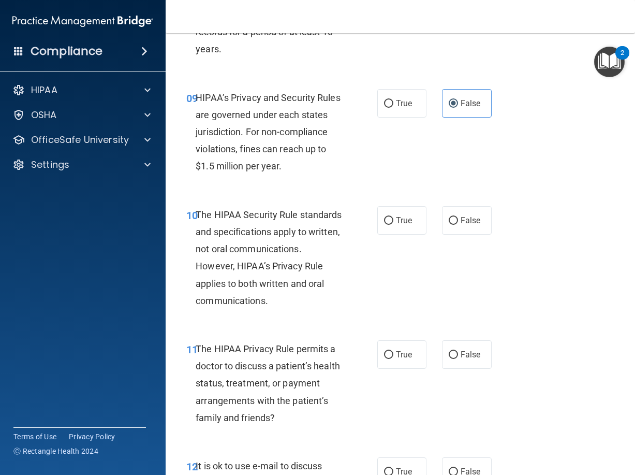
scroll to position [967, 0]
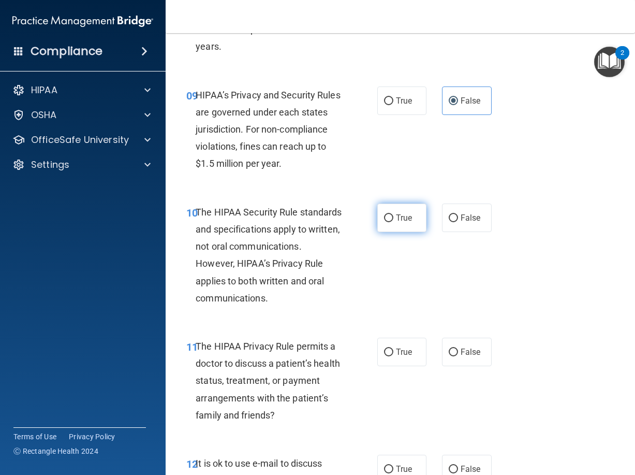
click at [403, 232] on label "True" at bounding box center [403, 218] width 50 height 28
click at [394, 222] on input "True" at bounding box center [388, 218] width 9 height 8
radio input "true"
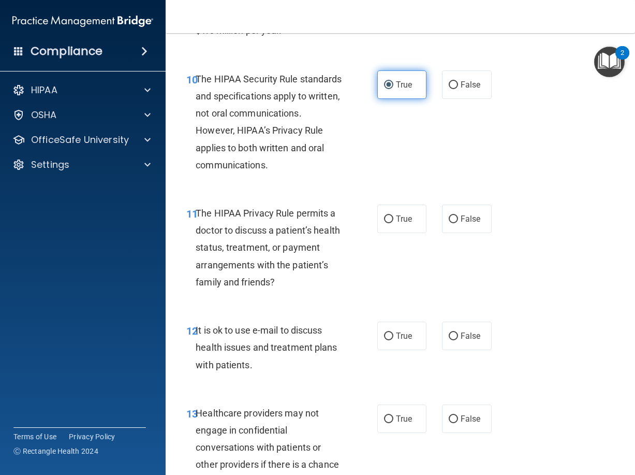
scroll to position [1105, 0]
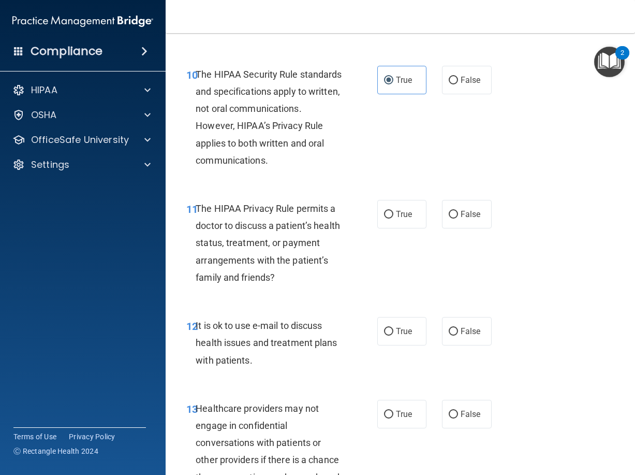
click at [387, 280] on div "11 The HIPAA Privacy Rule permits a doctor to discuss a patient’s health status…" at bounding box center [282, 245] width 222 height 91
click at [396, 219] on span "True" at bounding box center [404, 214] width 16 height 10
click at [393, 219] on input "True" at bounding box center [388, 215] width 9 height 8
radio input "true"
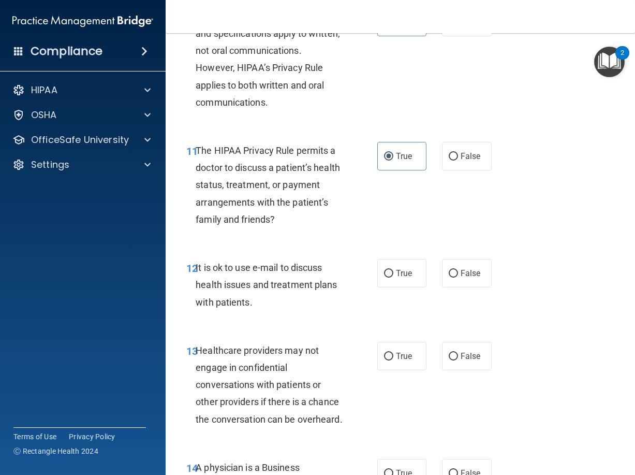
scroll to position [1243, 0]
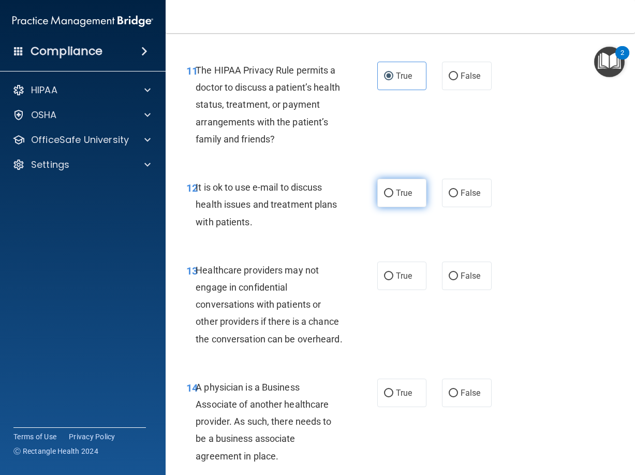
click at [397, 198] on span "True" at bounding box center [404, 193] width 16 height 10
click at [394, 197] on input "True" at bounding box center [388, 194] width 9 height 8
radio input "true"
click at [461, 290] on label "False" at bounding box center [467, 276] width 50 height 28
click at [458, 280] on input "False" at bounding box center [453, 276] width 9 height 8
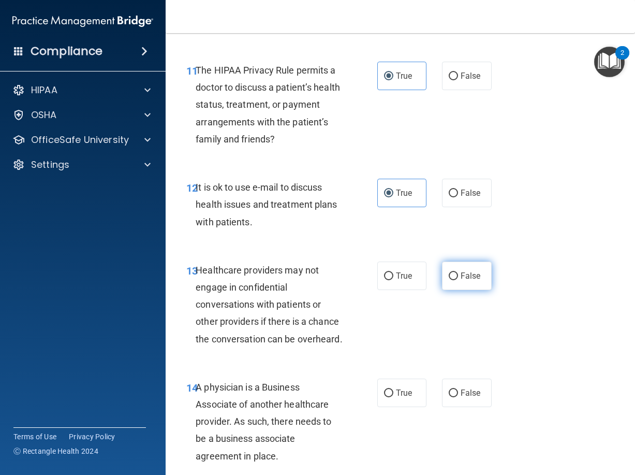
radio input "true"
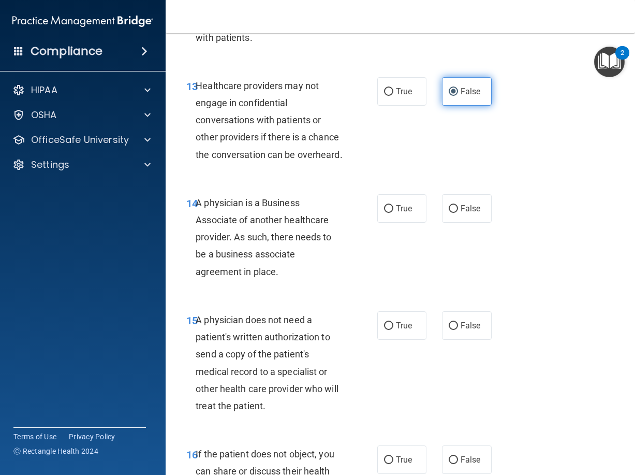
scroll to position [1450, 0]
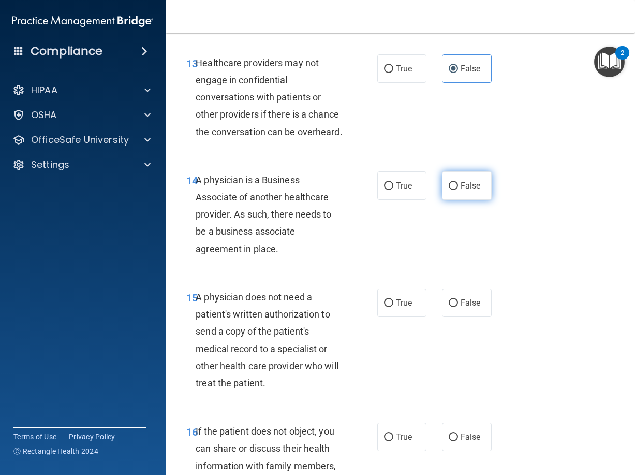
click at [462, 200] on label "False" at bounding box center [467, 185] width 50 height 28
click at [458, 190] on input "False" at bounding box center [453, 186] width 9 height 8
radio input "true"
click at [384, 307] on input "True" at bounding box center [388, 303] width 9 height 8
radio input "true"
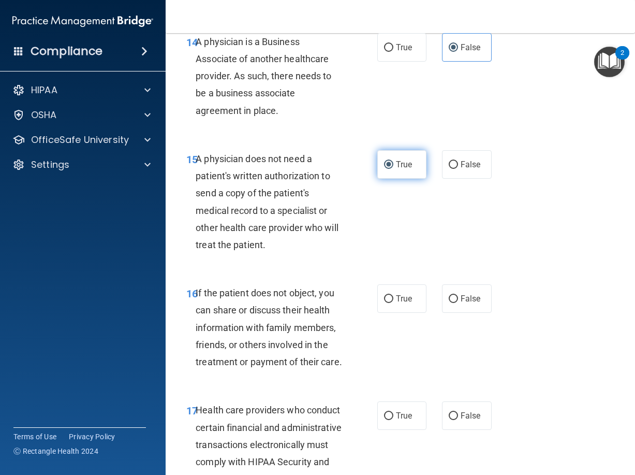
scroll to position [1657, 0]
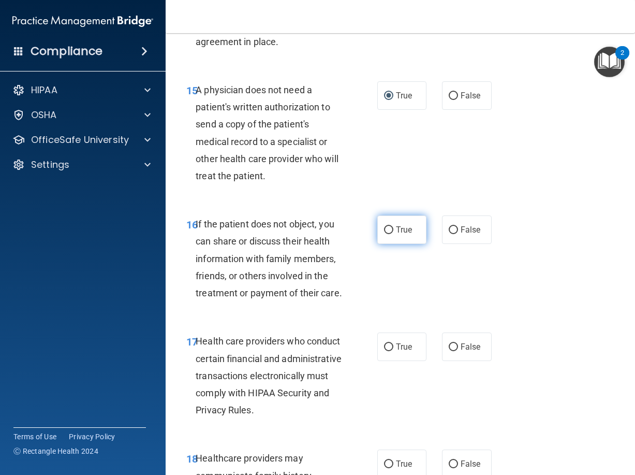
click at [400, 244] on label "True" at bounding box center [403, 229] width 50 height 28
click at [394, 234] on input "True" at bounding box center [388, 230] width 9 height 8
radio input "true"
click at [396, 352] on span "True" at bounding box center [404, 347] width 16 height 10
click at [394, 351] on input "True" at bounding box center [388, 347] width 9 height 8
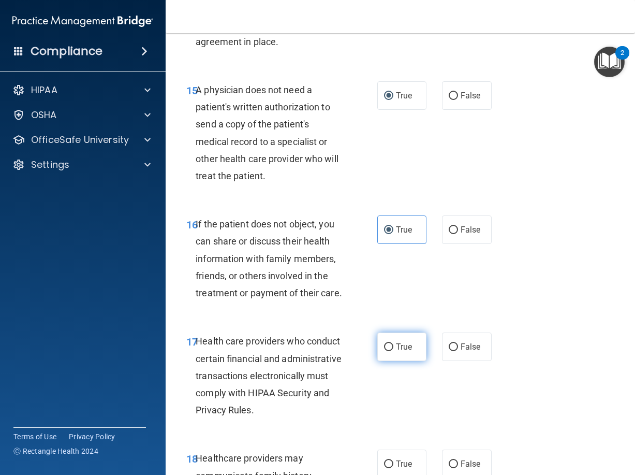
radio input "true"
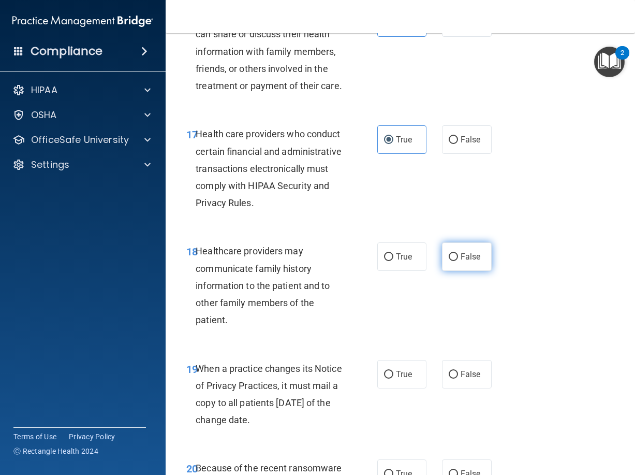
click at [464, 262] on span "False" at bounding box center [471, 257] width 20 height 10
click at [458, 261] on input "False" at bounding box center [453, 257] width 9 height 8
radio input "true"
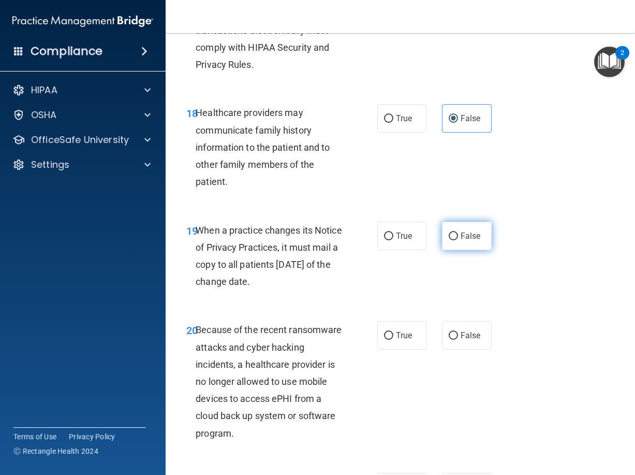
click at [465, 250] on label "False" at bounding box center [467, 236] width 50 height 28
click at [458, 240] on input "False" at bounding box center [453, 237] width 9 height 8
radio input "true"
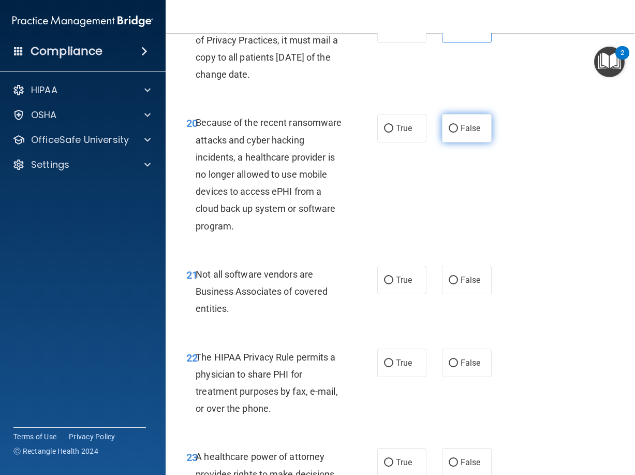
click at [471, 133] on span "False" at bounding box center [471, 128] width 20 height 10
click at [458, 133] on input "False" at bounding box center [453, 129] width 9 height 8
radio input "true"
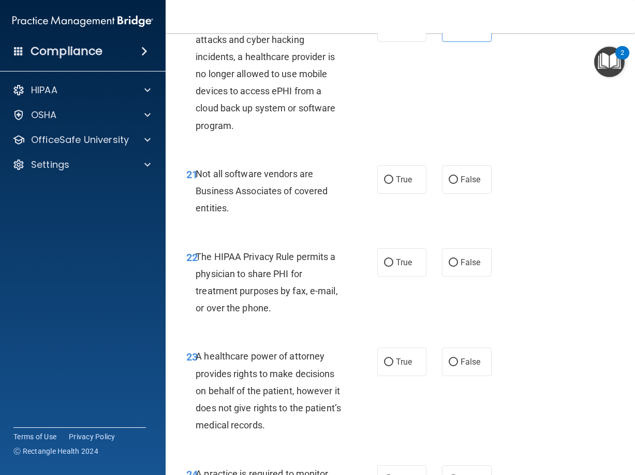
scroll to position [2348, 0]
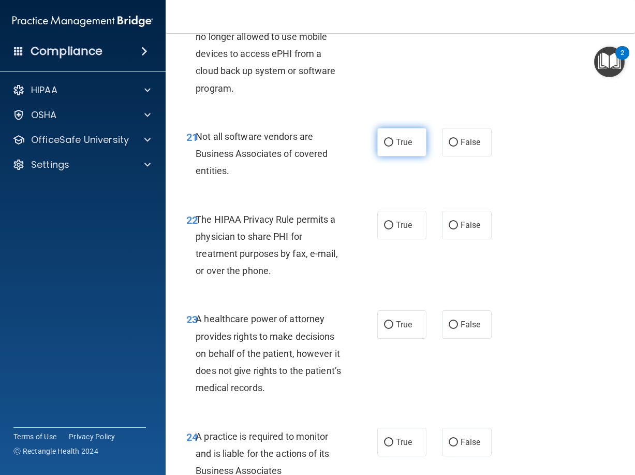
click at [394, 156] on label "True" at bounding box center [403, 142] width 50 height 28
click at [394, 147] on input "True" at bounding box center [388, 143] width 9 height 8
radio input "true"
click at [396, 230] on span "True" at bounding box center [404, 225] width 16 height 10
click at [394, 229] on input "True" at bounding box center [388, 226] width 9 height 8
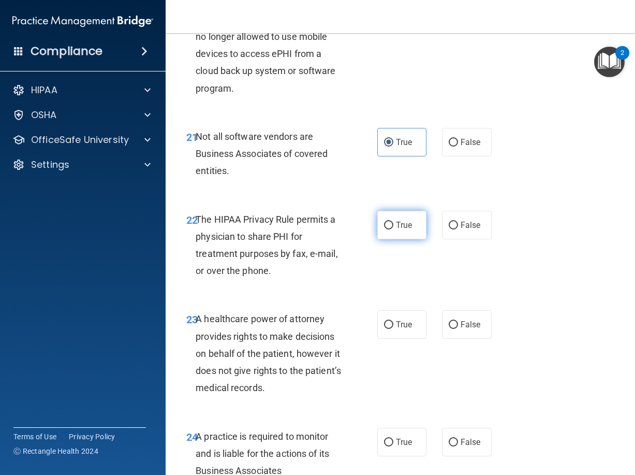
radio input "true"
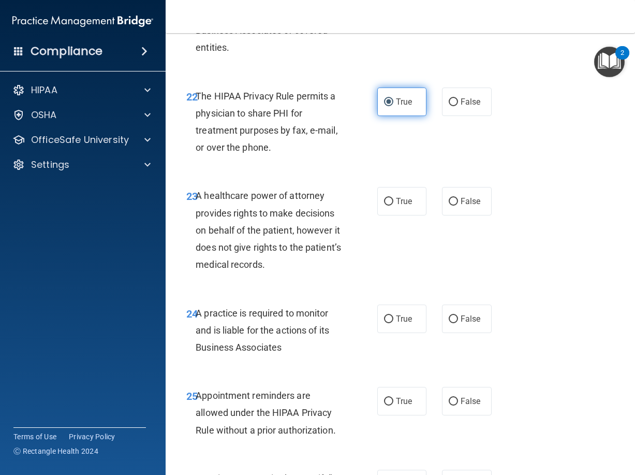
scroll to position [2486, 0]
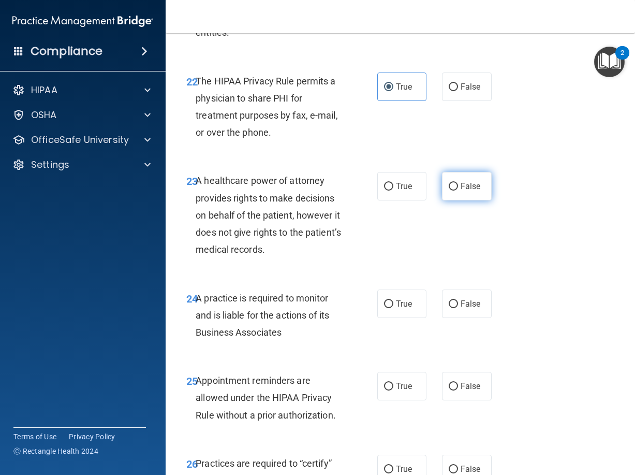
click at [458, 200] on label "False" at bounding box center [467, 186] width 50 height 28
click at [458, 191] on input "False" at bounding box center [453, 187] width 9 height 8
radio input "true"
click at [465, 309] on span "False" at bounding box center [471, 304] width 20 height 10
click at [458, 308] on input "False" at bounding box center [453, 304] width 9 height 8
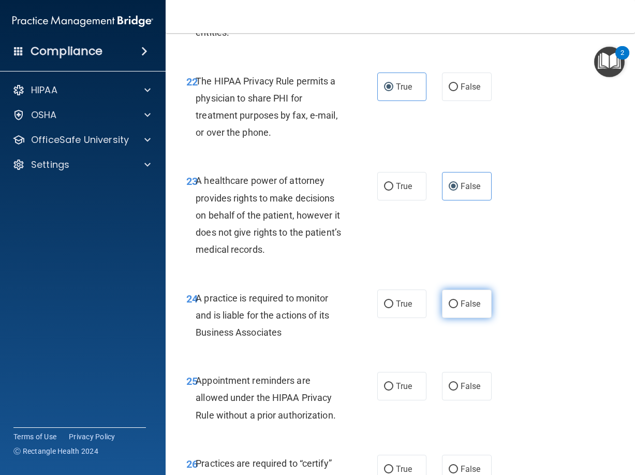
radio input "true"
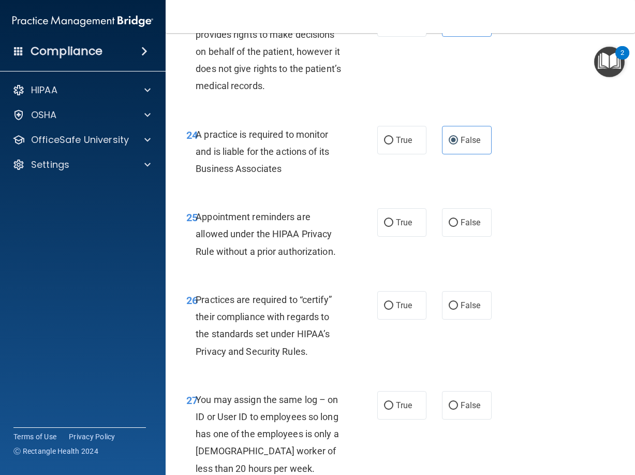
scroll to position [2693, 0]
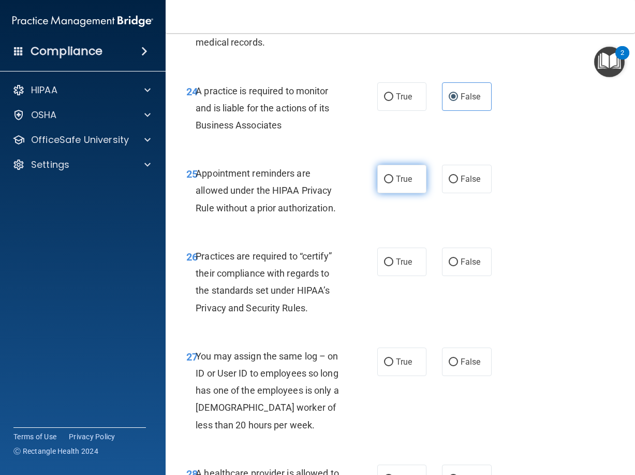
click at [395, 193] on label "True" at bounding box center [403, 179] width 50 height 28
click at [394, 183] on input "True" at bounding box center [388, 180] width 9 height 8
radio input "true"
click at [473, 276] on label "False" at bounding box center [467, 262] width 50 height 28
click at [458, 266] on input "False" at bounding box center [453, 262] width 9 height 8
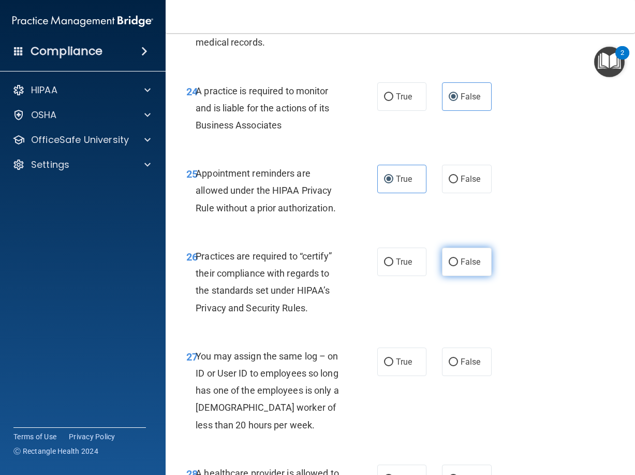
radio input "true"
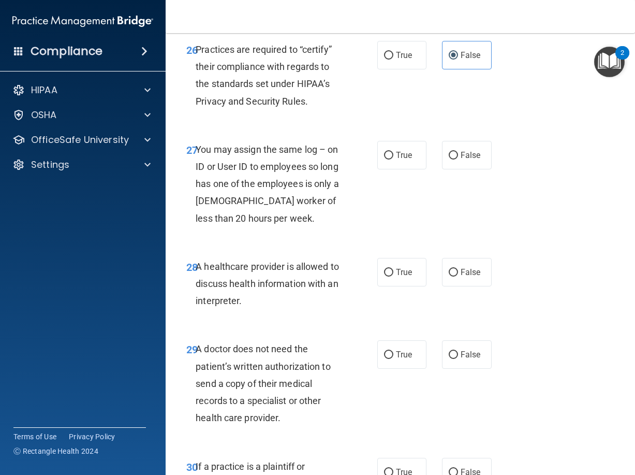
scroll to position [2900, 0]
click at [462, 277] on span "False" at bounding box center [471, 272] width 20 height 10
click at [458, 276] on input "False" at bounding box center [453, 272] width 9 height 8
radio input "true"
click at [462, 160] on span "False" at bounding box center [471, 155] width 20 height 10
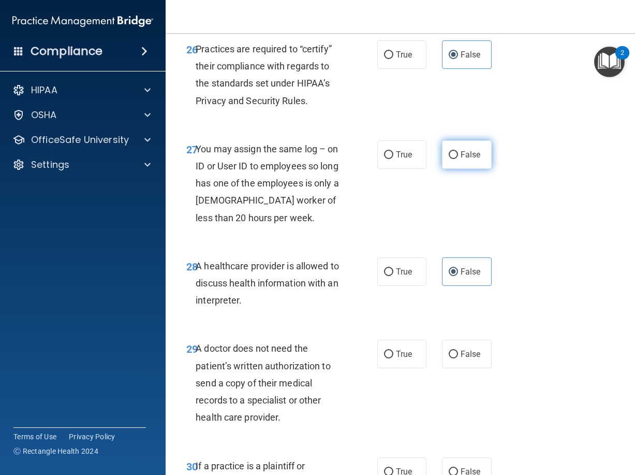
click at [458, 159] on input "False" at bounding box center [453, 155] width 9 height 8
radio input "true"
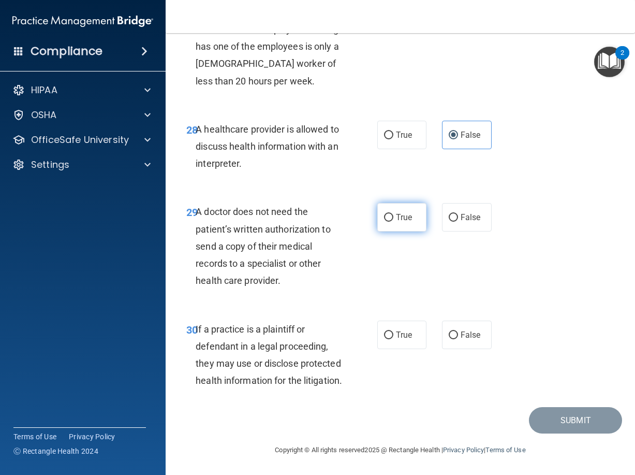
scroll to position [3039, 0]
click at [475, 222] on span "False" at bounding box center [471, 217] width 20 height 10
click at [458, 222] on input "False" at bounding box center [453, 218] width 9 height 8
radio input "true"
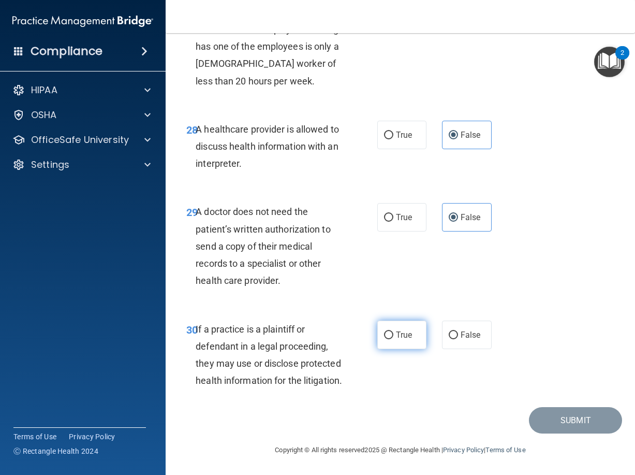
click at [397, 330] on span "True" at bounding box center [404, 335] width 16 height 10
click at [394, 331] on input "True" at bounding box center [388, 335] width 9 height 8
radio input "true"
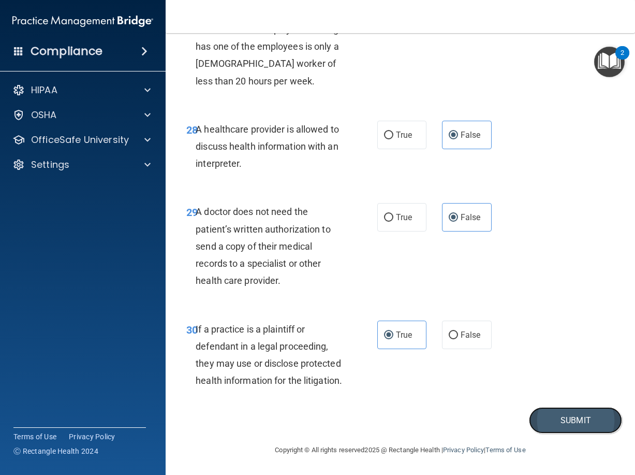
click at [567, 424] on button "Submit" at bounding box center [575, 420] width 93 height 26
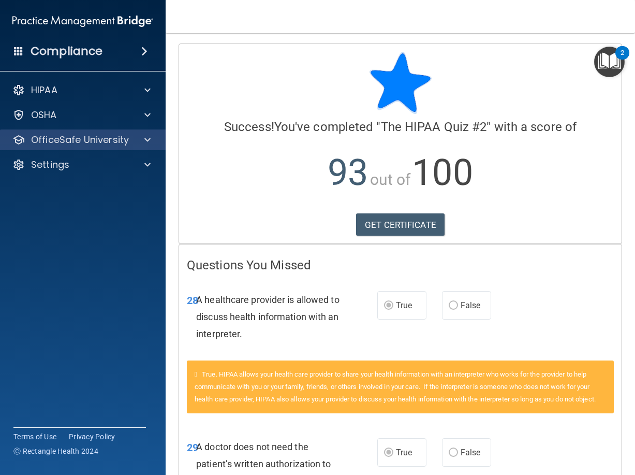
click at [150, 133] on div "OfficeSafe University" at bounding box center [83, 139] width 166 height 21
click at [101, 146] on p "OfficeSafe University" at bounding box center [80, 140] width 98 height 12
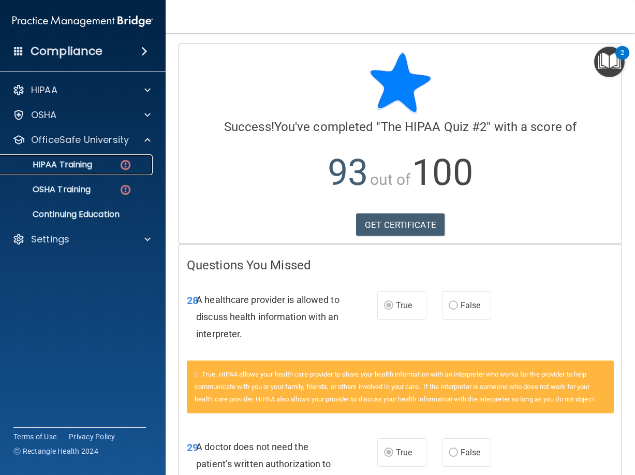
click at [84, 167] on p "HIPAA Training" at bounding box center [49, 165] width 85 height 10
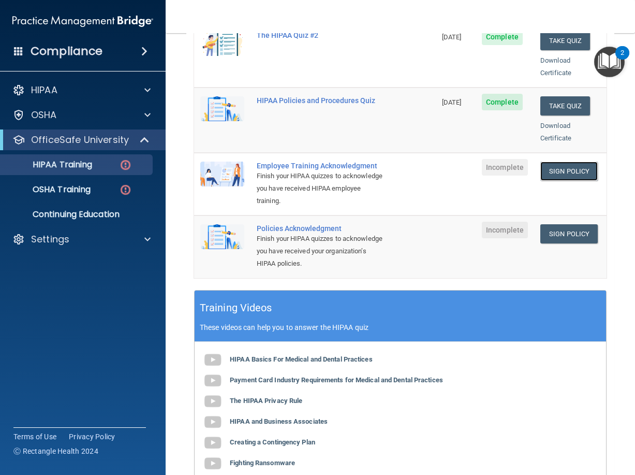
scroll to position [207, 0]
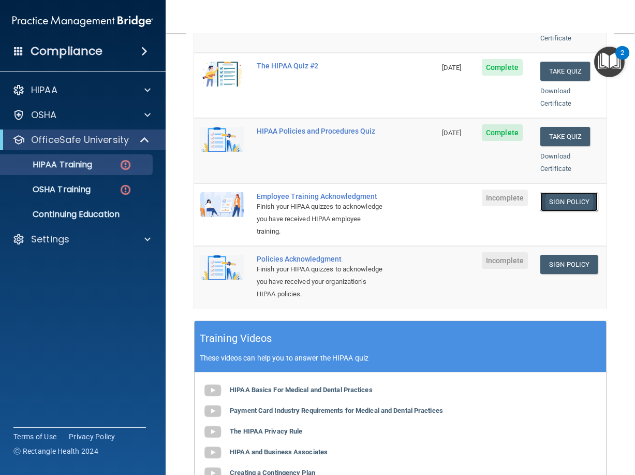
click at [548, 195] on link "Sign Policy" at bounding box center [569, 201] width 57 height 19
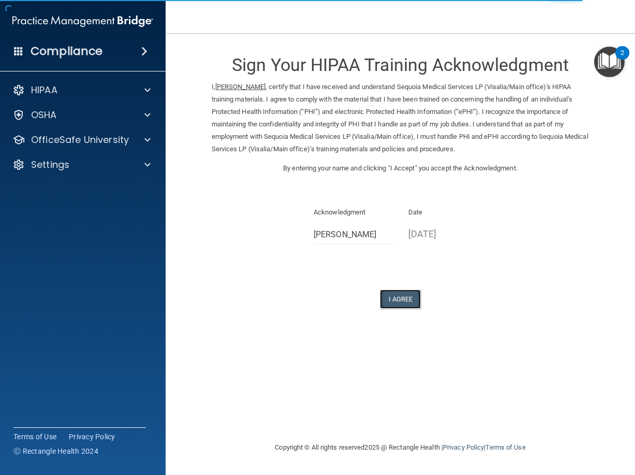
click at [409, 297] on button "I Agree" at bounding box center [400, 299] width 41 height 19
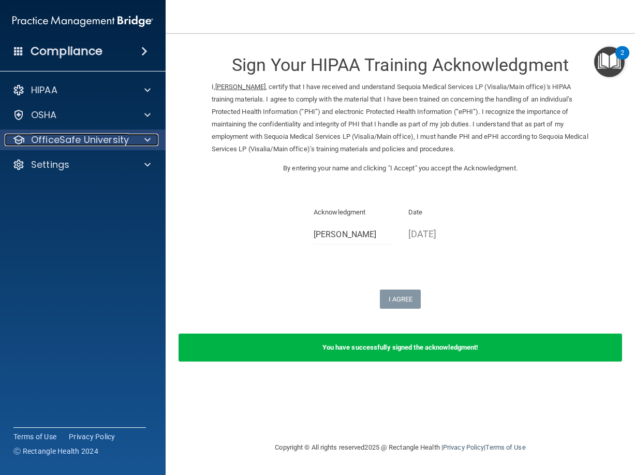
click at [110, 141] on p "OfficeSafe University" at bounding box center [80, 140] width 98 height 12
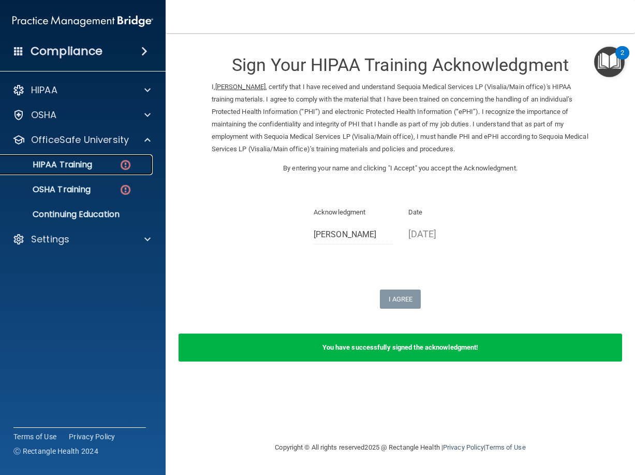
click at [82, 163] on p "HIPAA Training" at bounding box center [49, 165] width 85 height 10
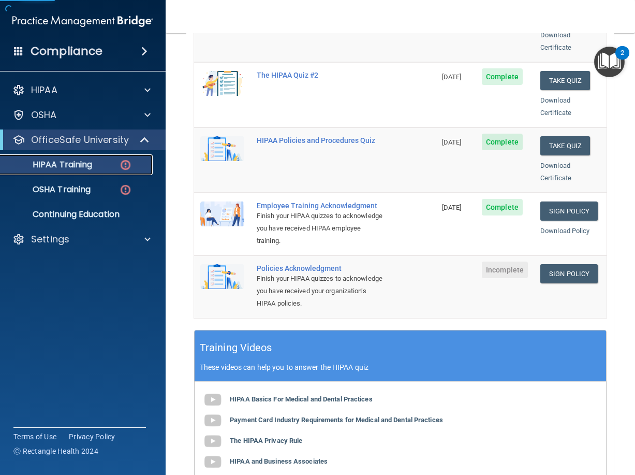
scroll to position [207, 0]
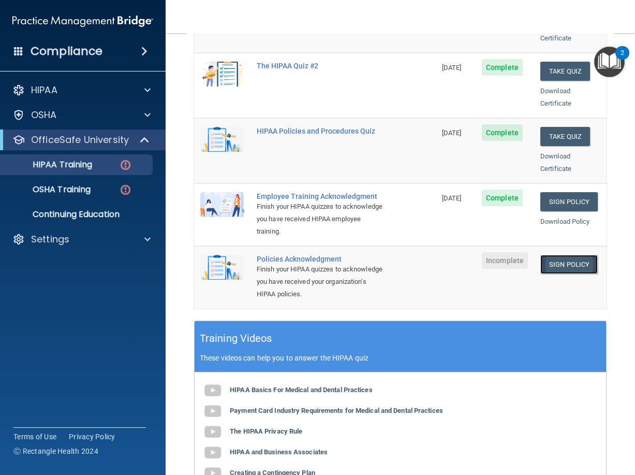
click at [566, 257] on link "Sign Policy" at bounding box center [569, 264] width 57 height 19
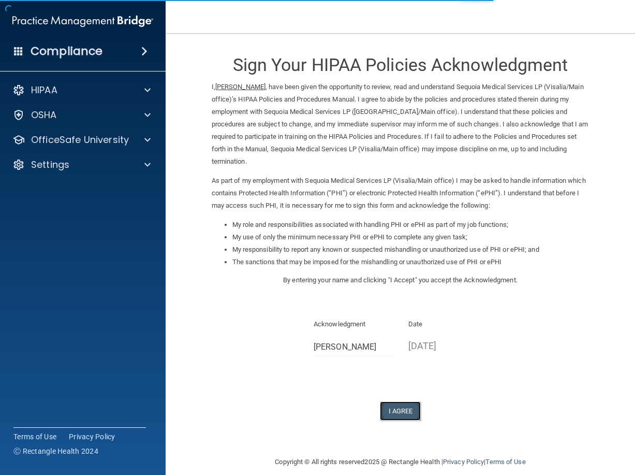
click at [397, 401] on button "I Agree" at bounding box center [400, 410] width 41 height 19
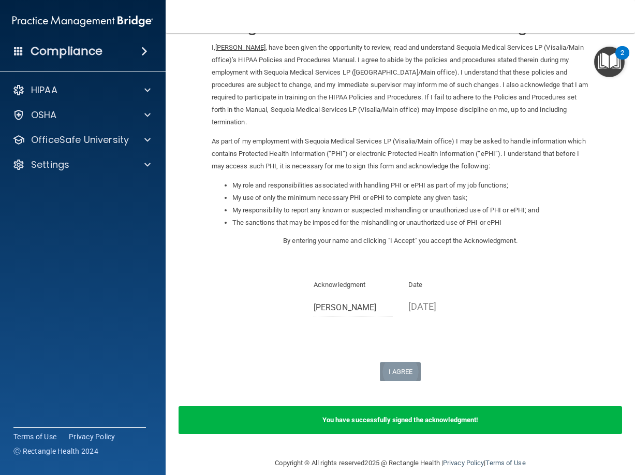
scroll to position [40, 0]
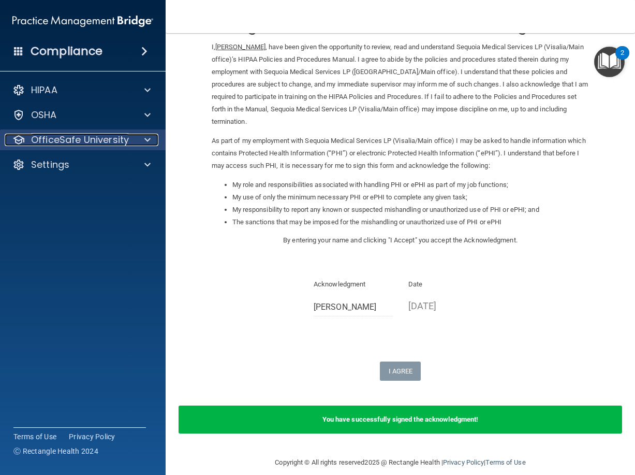
click at [72, 141] on p "OfficeSafe University" at bounding box center [80, 140] width 98 height 12
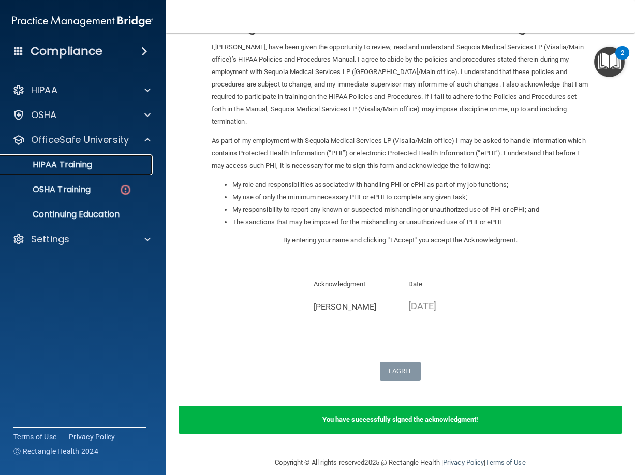
click at [105, 166] on div "HIPAA Training" at bounding box center [77, 165] width 141 height 10
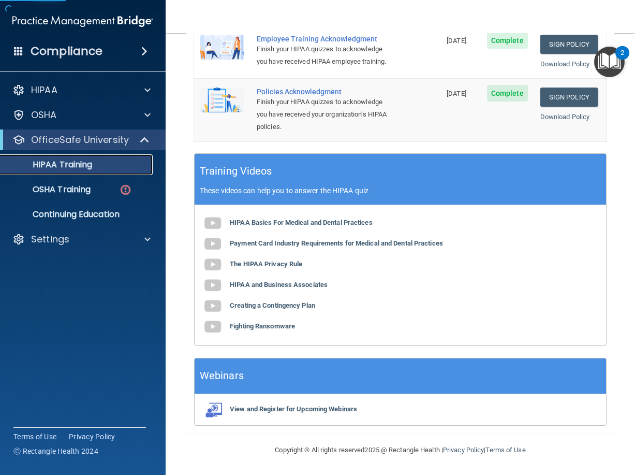
scroll to position [26, 0]
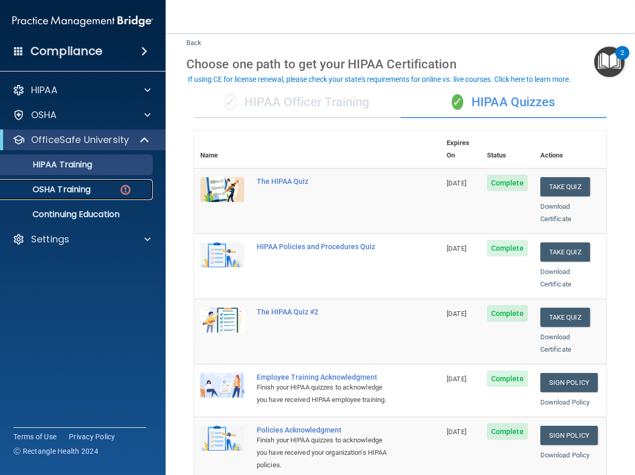
click at [60, 195] on p "OSHA Training" at bounding box center [49, 189] width 84 height 10
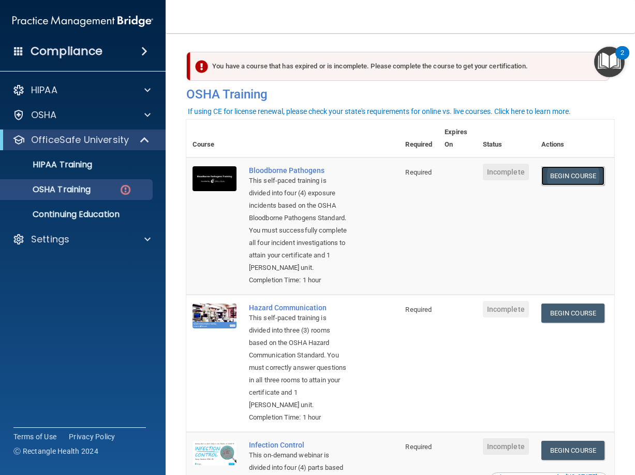
click at [571, 179] on link "Begin Course" at bounding box center [573, 175] width 63 height 19
